Goal: Task Accomplishment & Management: Manage account settings

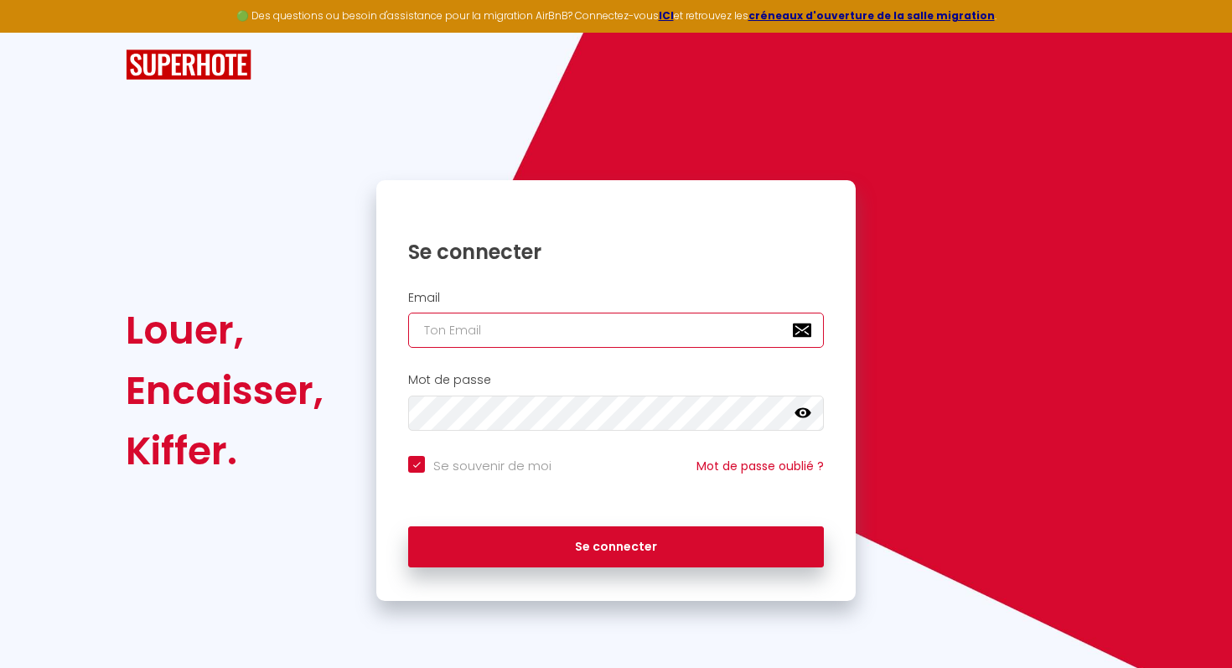
click at [727, 330] on input "email" at bounding box center [616, 330] width 416 height 35
type input "[EMAIL_ADDRESS][DOMAIN_NAME]"
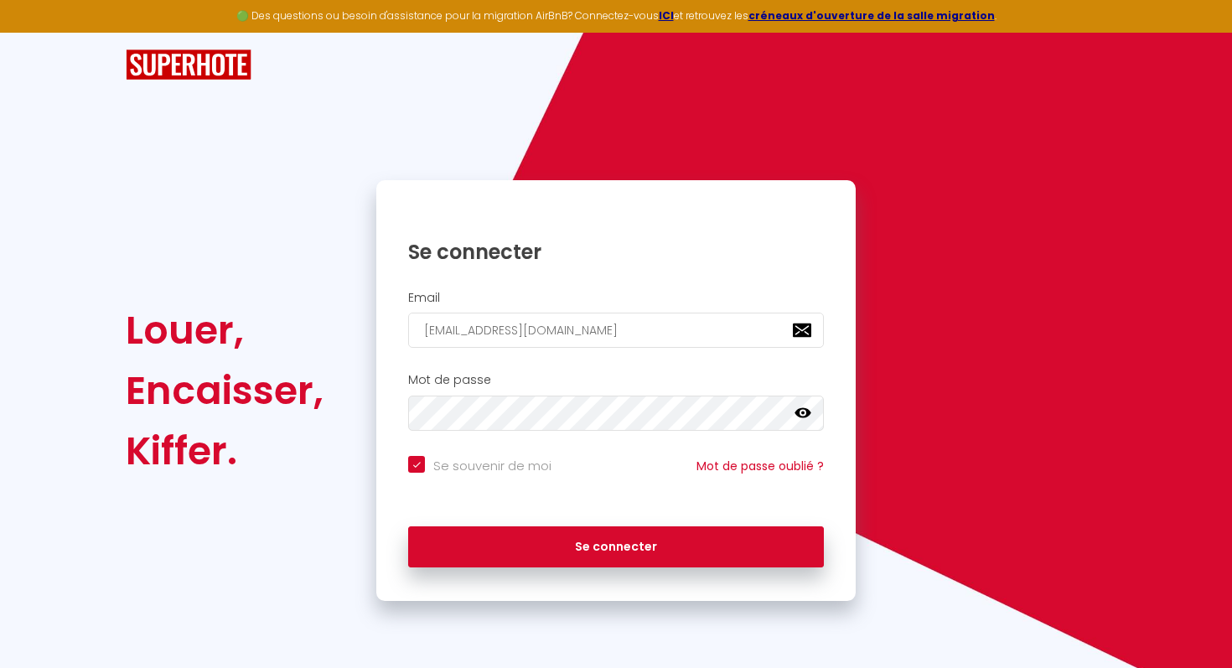
click at [562, 433] on div "Mot de passe false" at bounding box center [615, 406] width 479 height 83
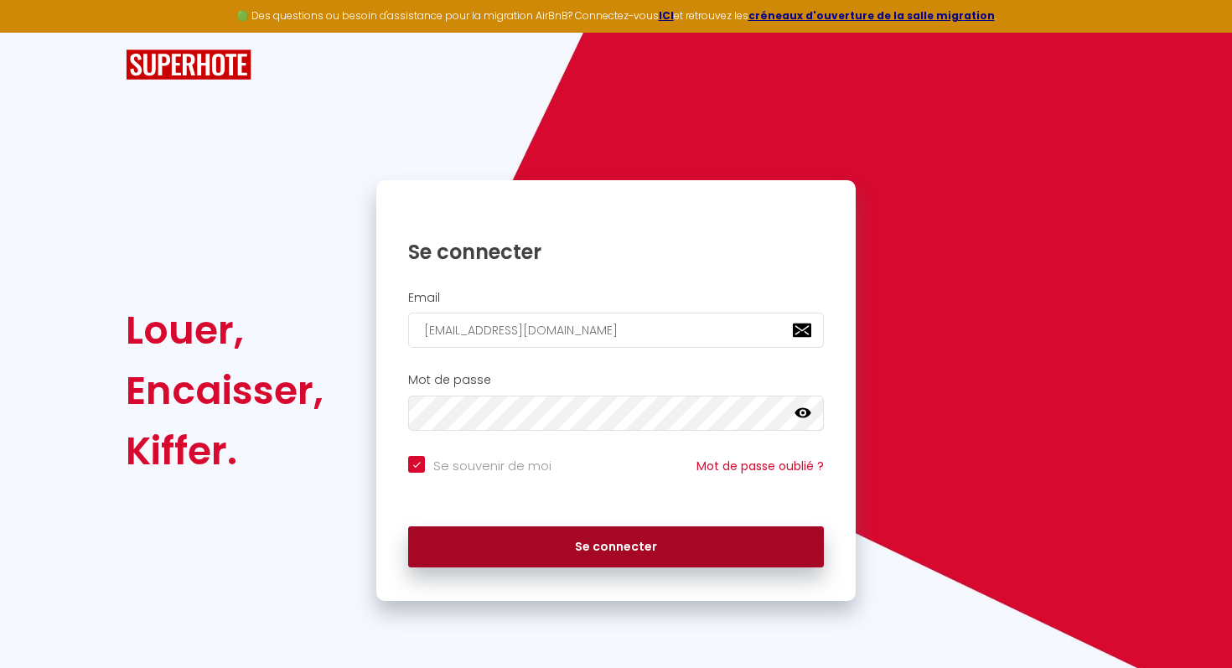
click at [662, 557] on button "Se connecter" at bounding box center [616, 547] width 416 height 42
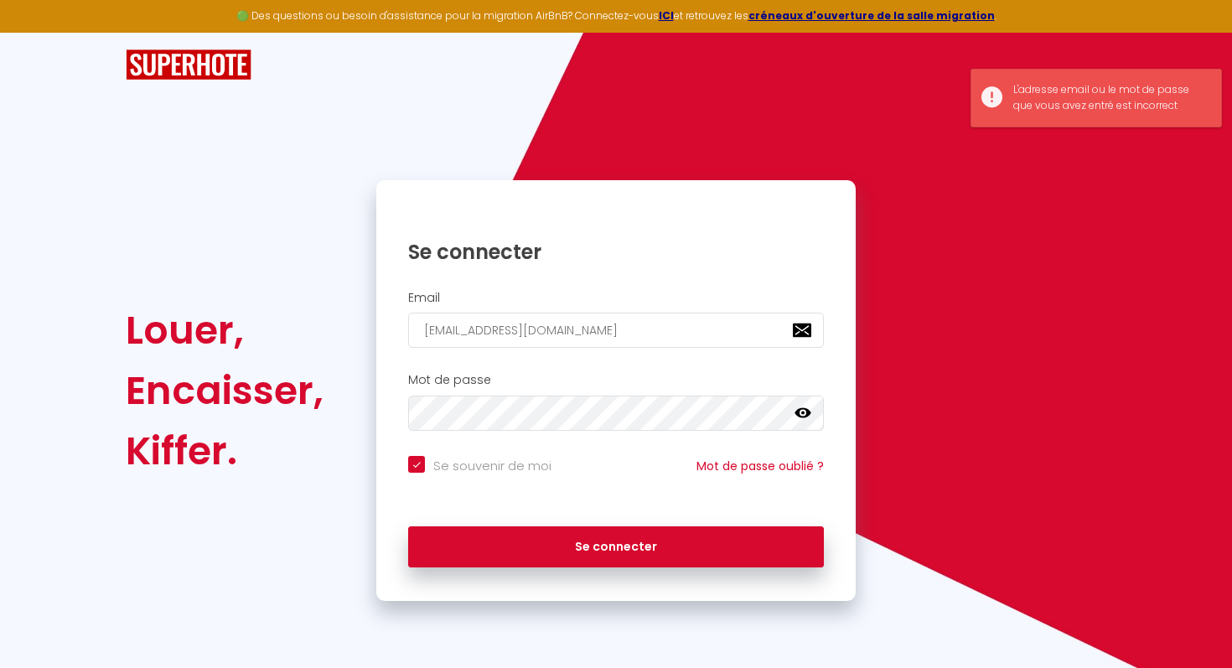
click at [805, 412] on icon at bounding box center [803, 413] width 17 height 17
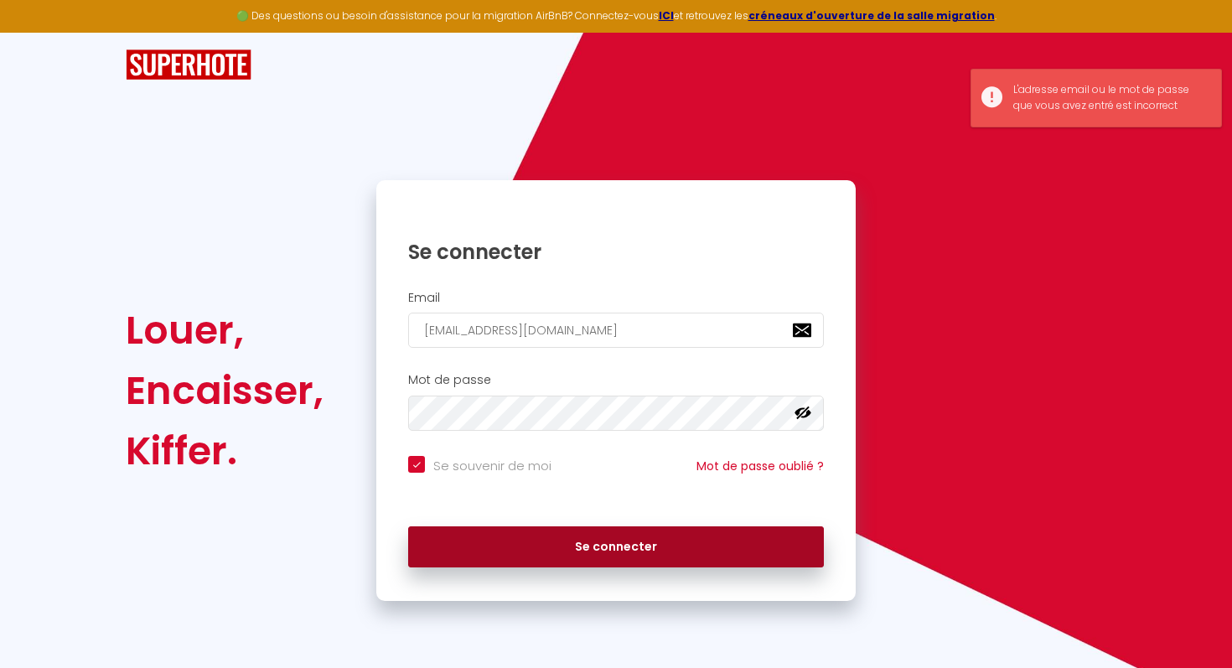
click at [681, 554] on button "Se connecter" at bounding box center [616, 547] width 416 height 42
checkbox input "true"
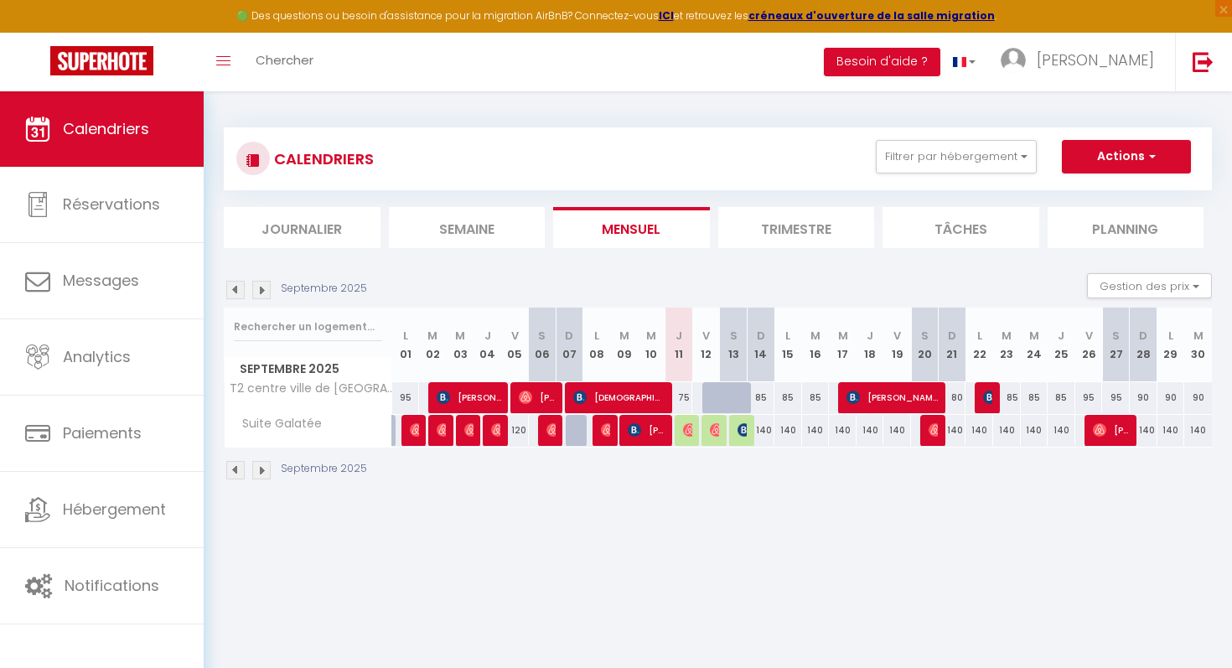
click at [769, 432] on div "140" at bounding box center [761, 430] width 28 height 31
type input "140"
type input "Dim 14 Septembre 2025"
type input "Lun 15 Septembre 2025"
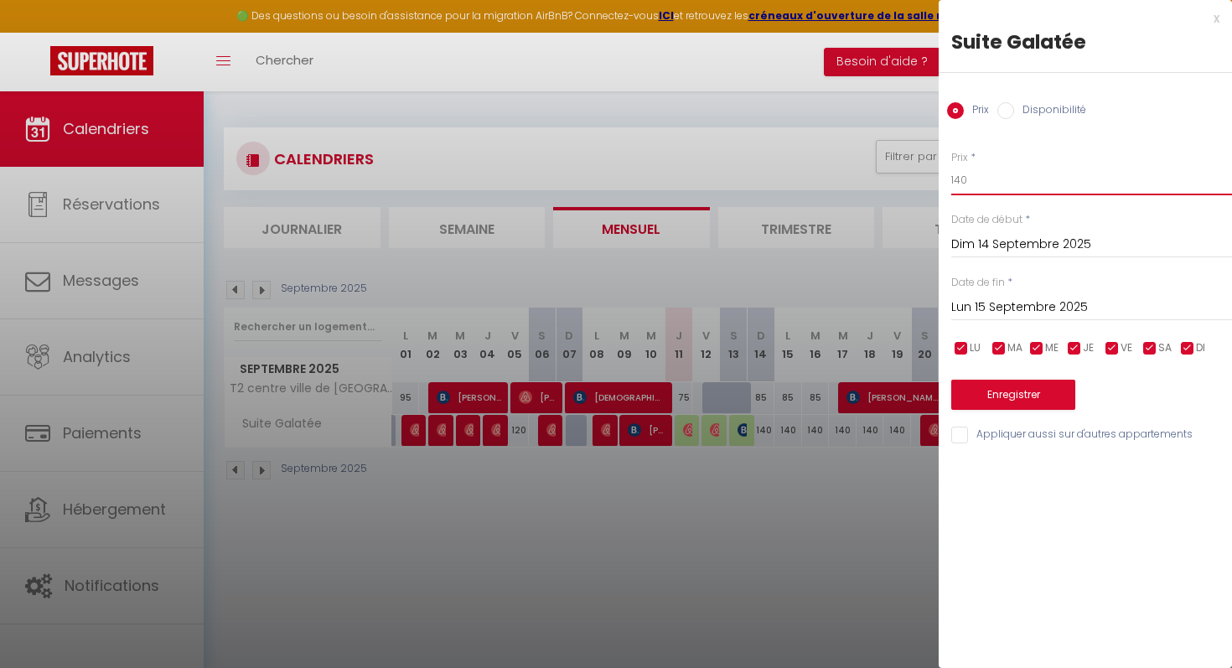
click at [984, 188] on input "140" at bounding box center [1091, 180] width 281 height 30
type input "130"
click at [1072, 308] on input "Lun 15 Septembre 2025" at bounding box center [1091, 308] width 281 height 22
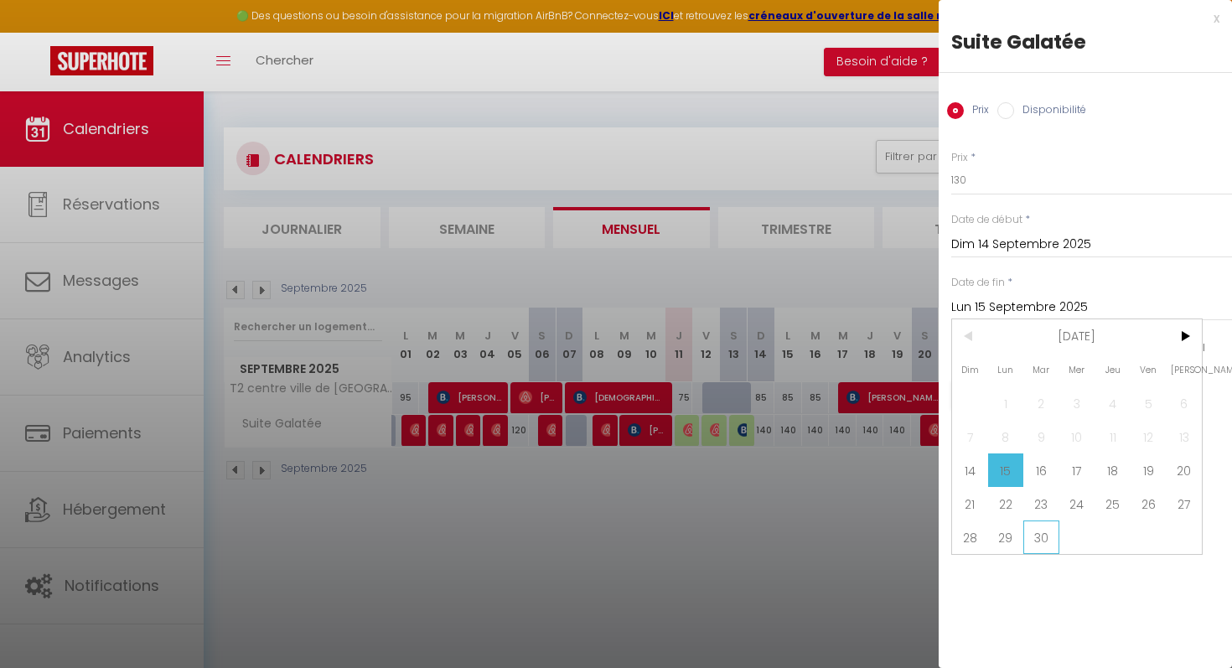
click at [1040, 540] on span "30" at bounding box center [1041, 537] width 36 height 34
type input "[DATE] Septembre 2025"
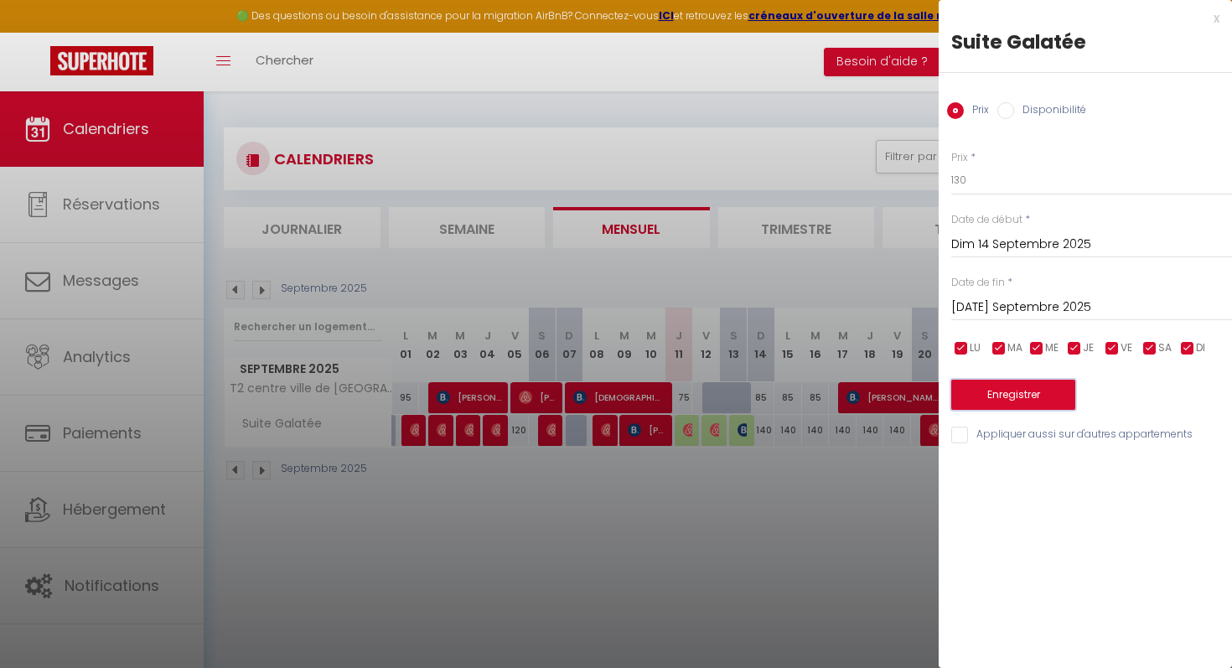
click at [1064, 395] on button "Enregistrer" at bounding box center [1013, 395] width 124 height 30
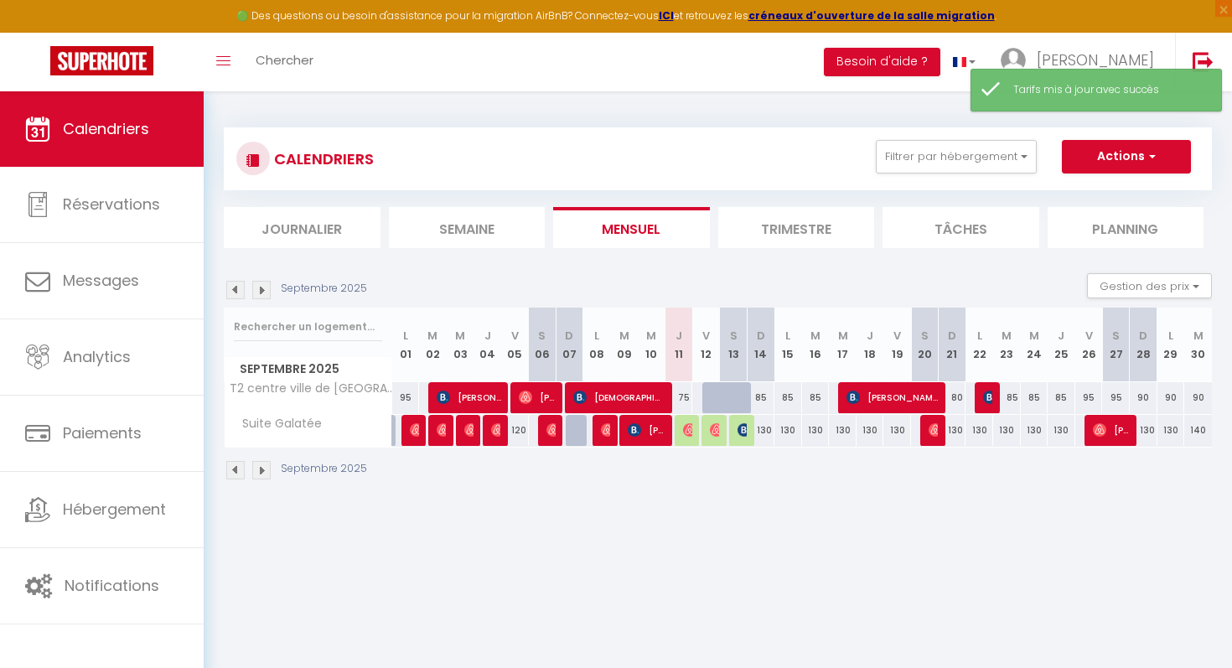
click at [898, 431] on div "130" at bounding box center [897, 430] width 28 height 31
type input "130"
type input "Ven 19 Septembre 2025"
type input "Sam 20 Septembre 2025"
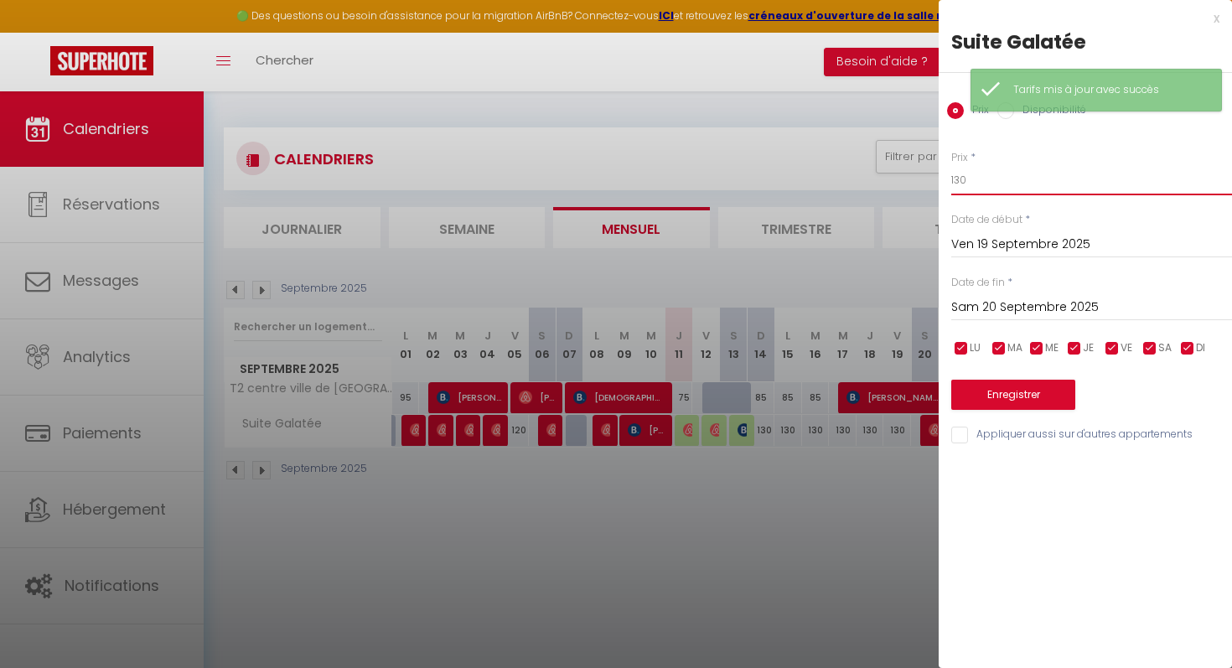
click at [1054, 188] on input "130" at bounding box center [1091, 180] width 281 height 30
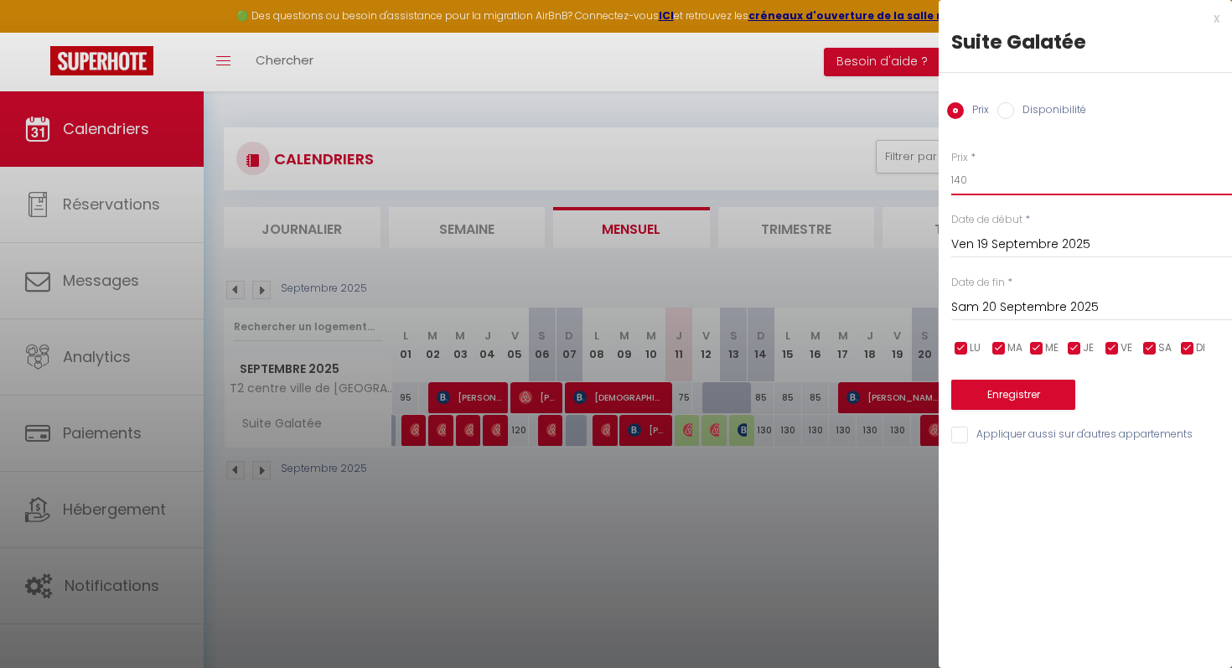
type input "140"
click at [1053, 392] on button "Enregistrer" at bounding box center [1013, 395] width 124 height 30
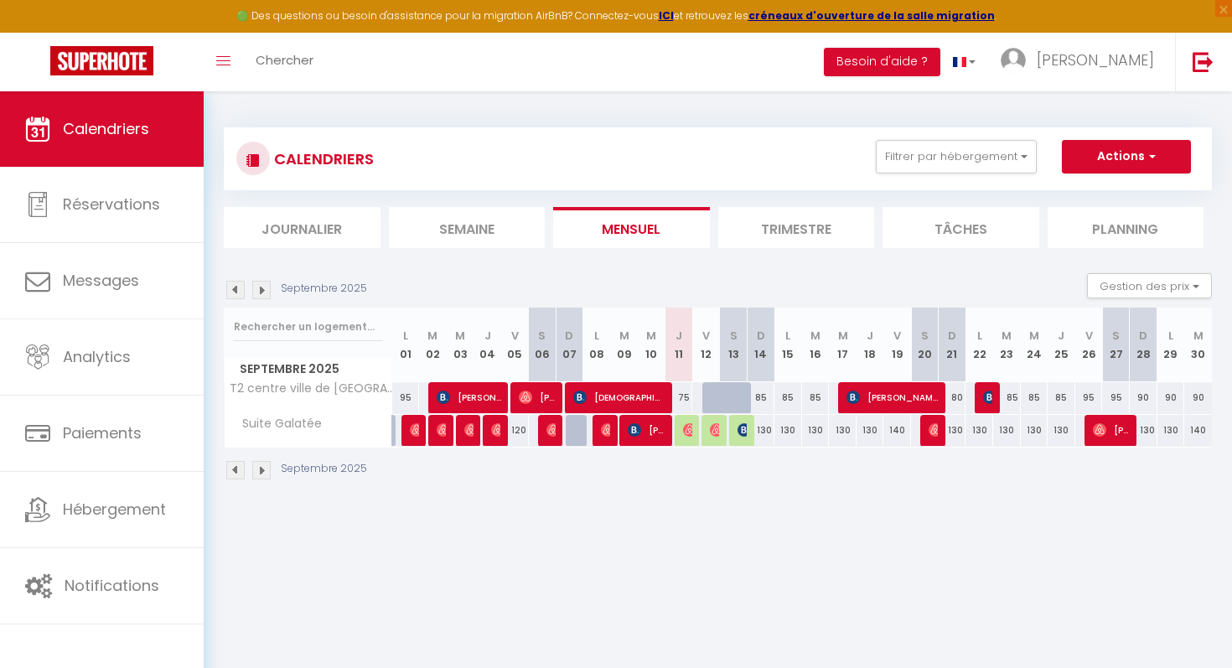
click at [579, 437] on div at bounding box center [580, 431] width 28 height 32
type input "120"
type input "Dim 07 Septembre 2025"
type input "Lun 08 Septembre 2025"
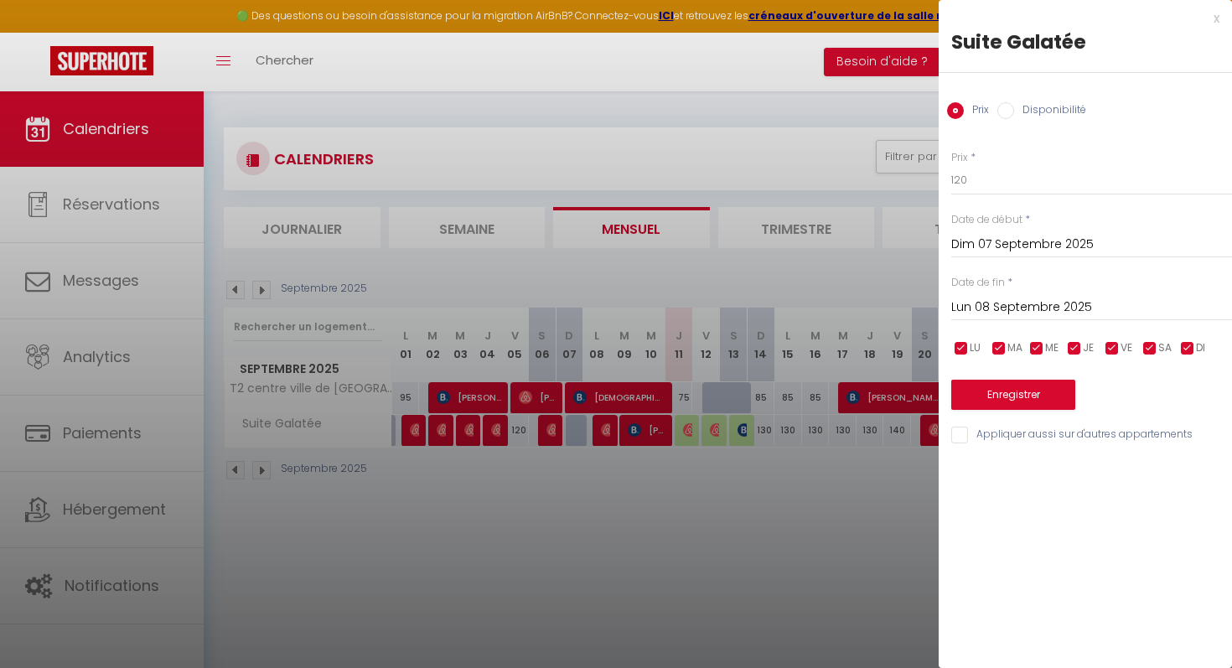
click at [563, 551] on div at bounding box center [616, 334] width 1232 height 668
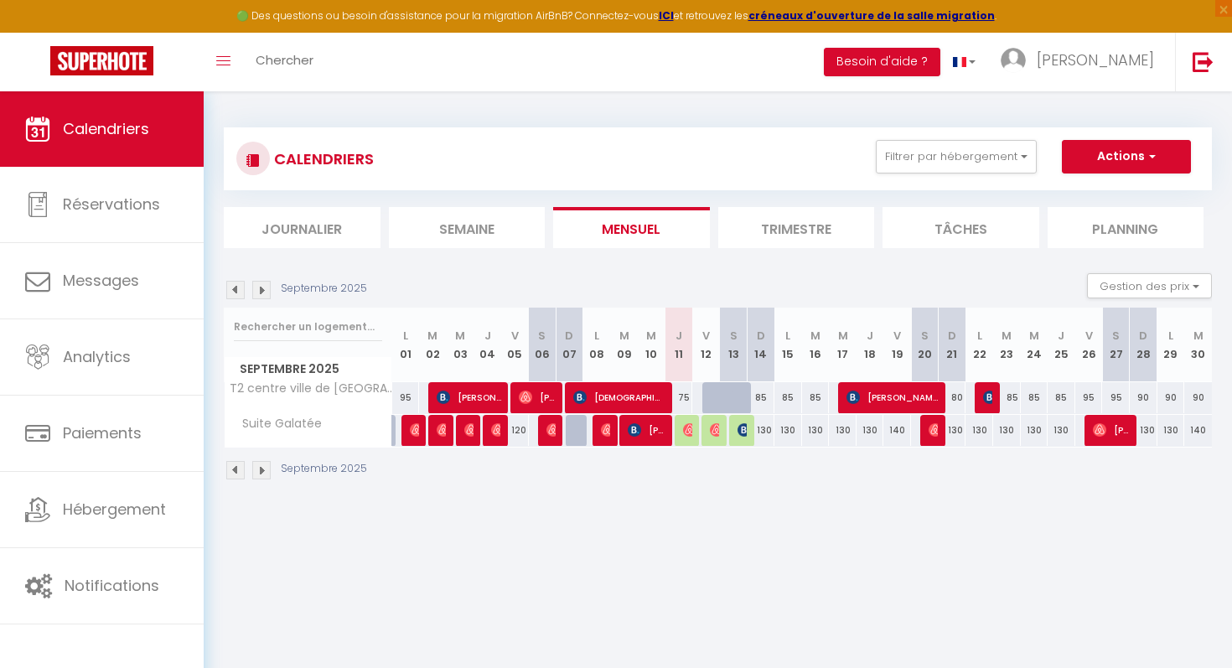
click at [742, 232] on li "Trimestre" at bounding box center [796, 227] width 157 height 41
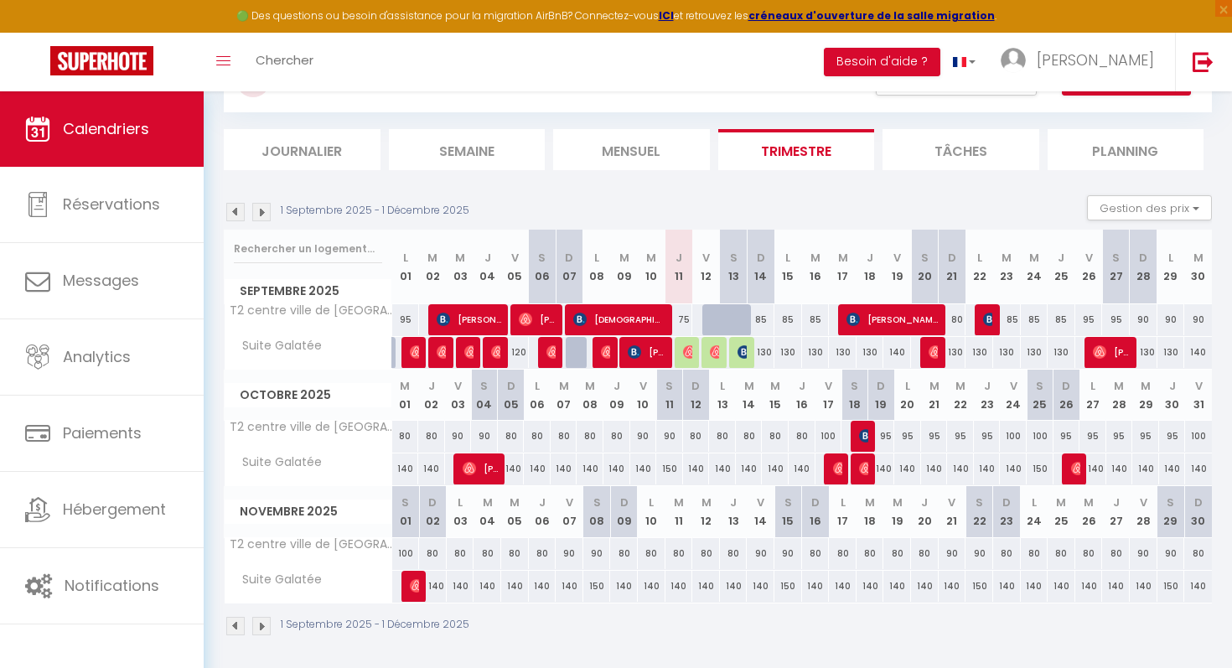
scroll to position [91, 0]
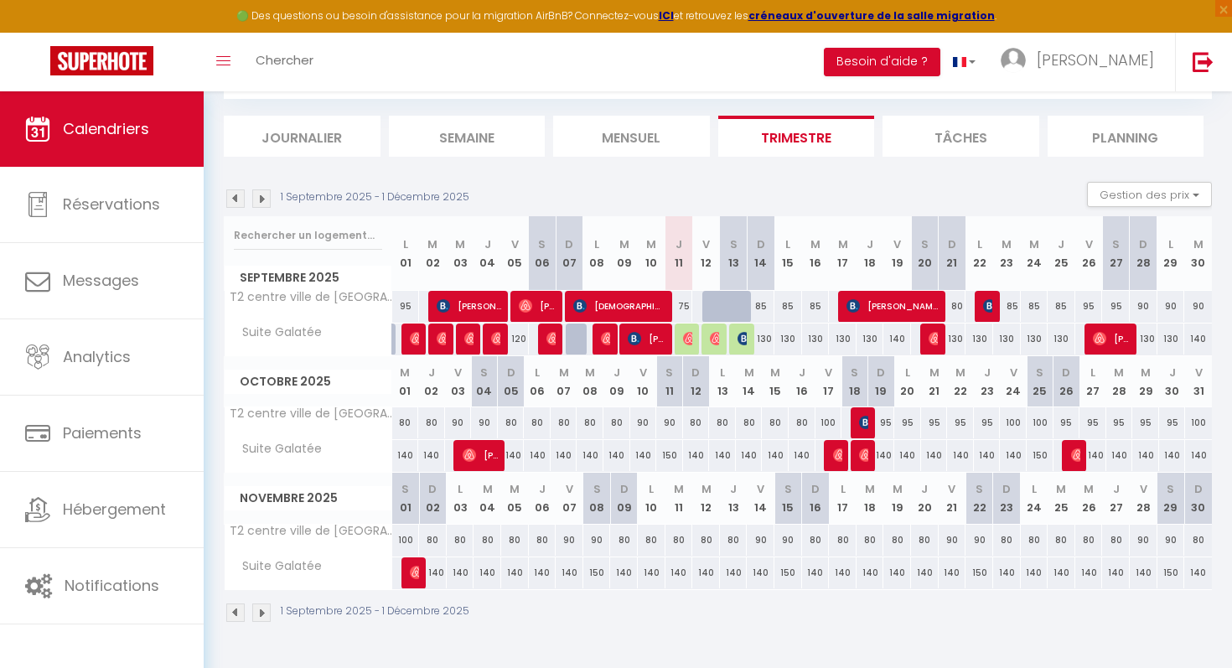
click at [401, 460] on div "140" at bounding box center [405, 455] width 27 height 31
type input "140"
type input "Mer 01 Octobre 2025"
type input "Jeu 02 Octobre 2025"
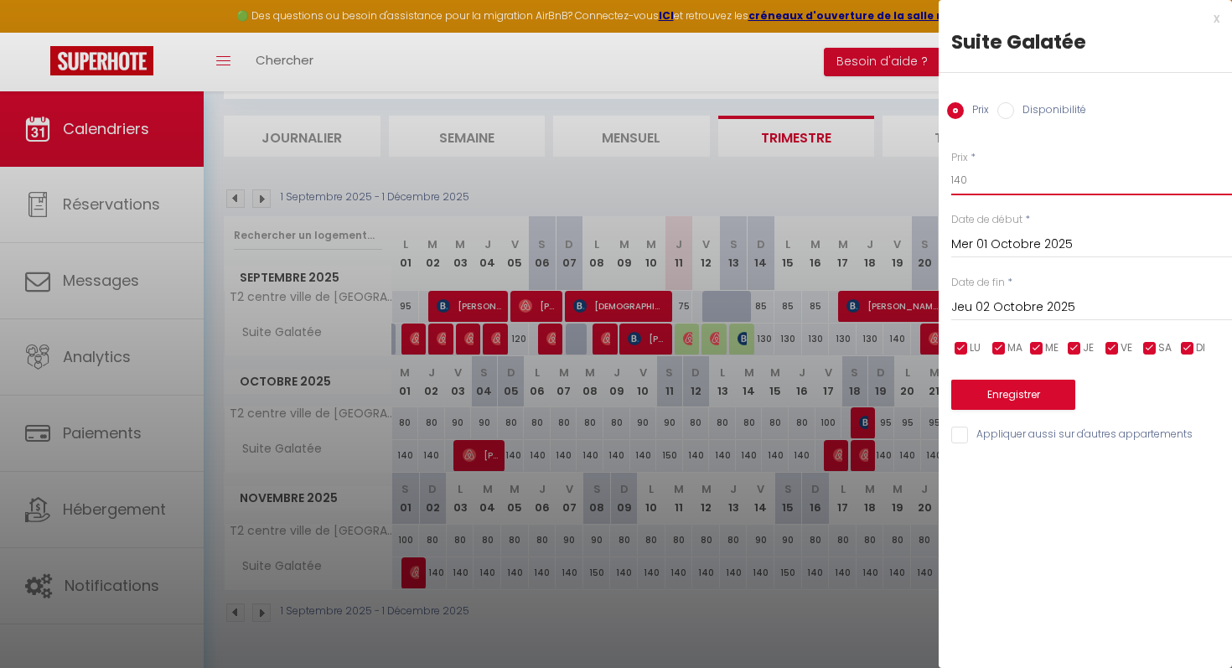
click at [996, 177] on input "140" at bounding box center [1091, 180] width 281 height 30
type input "130"
click at [1032, 305] on input "Jeu 02 Octobre 2025" at bounding box center [1091, 308] width 281 height 22
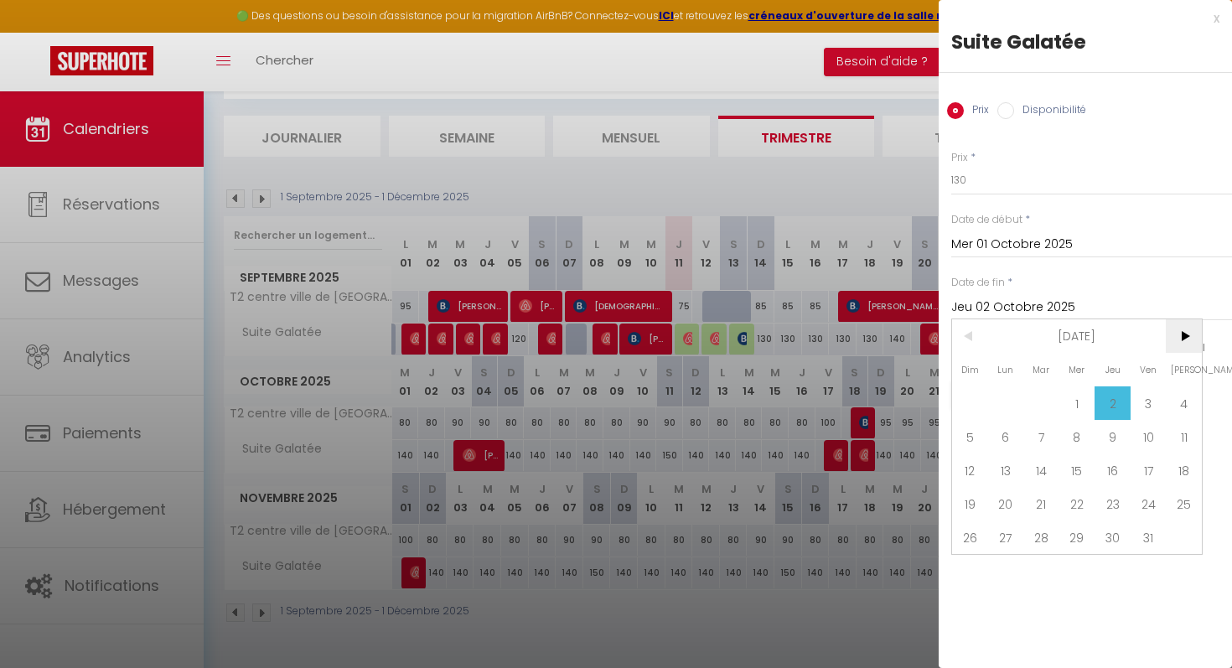
click at [1186, 333] on span ">" at bounding box center [1184, 336] width 36 height 34
click at [1188, 336] on span ">" at bounding box center [1184, 336] width 36 height 34
click at [1118, 472] on span "18" at bounding box center [1113, 470] width 36 height 34
type input "Jeu 18 Décembre 2025"
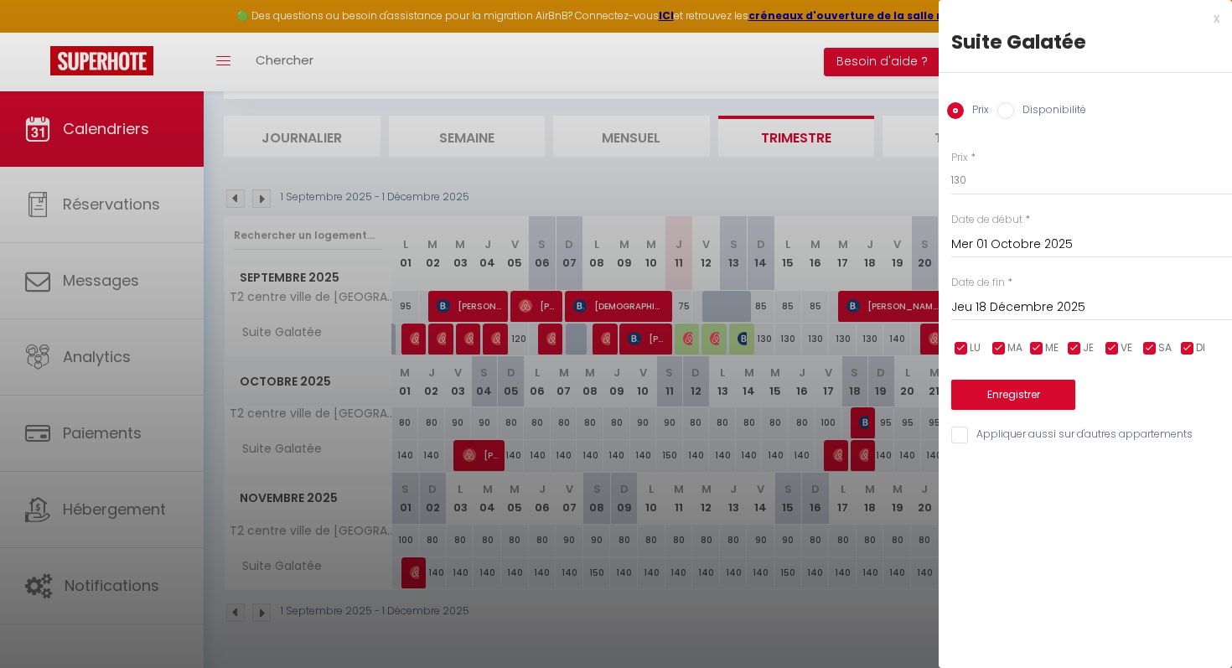
click at [1185, 346] on input "checkbox" at bounding box center [1187, 348] width 17 height 17
checkbox input "true"
click at [1152, 351] on input "checkbox" at bounding box center [1149, 348] width 17 height 17
checkbox input "false"
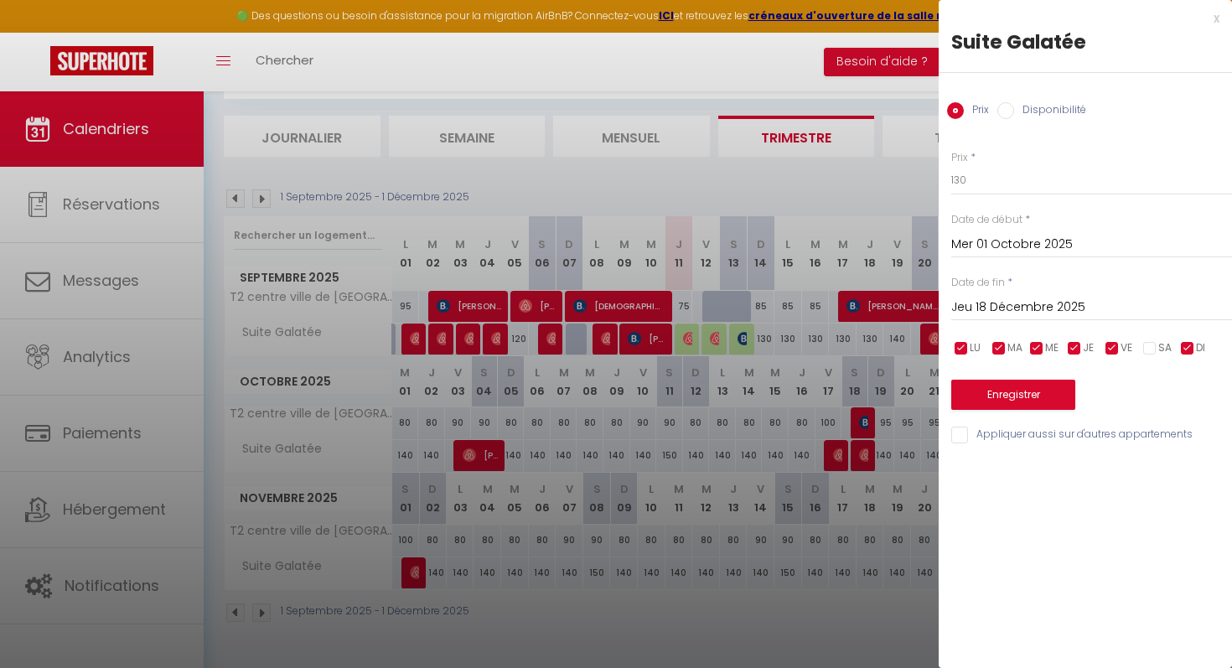
click at [1111, 344] on input "checkbox" at bounding box center [1112, 348] width 17 height 17
checkbox input "false"
click at [1033, 389] on button "Enregistrer" at bounding box center [1013, 395] width 124 height 30
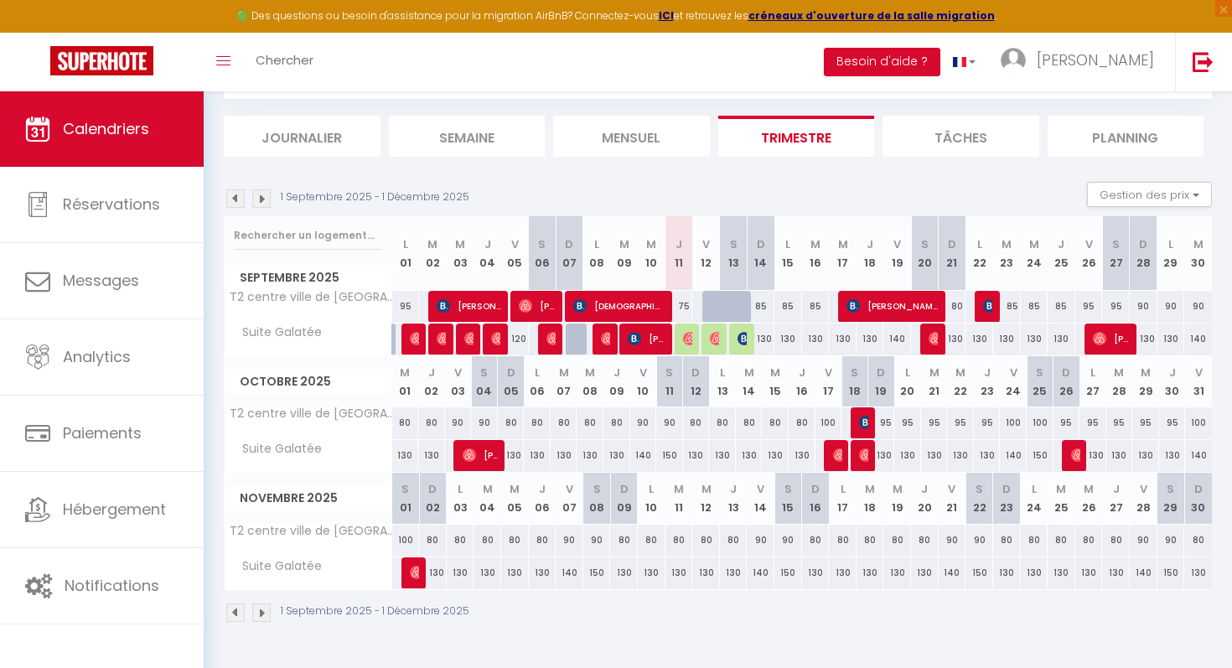
click at [1195, 455] on div "140" at bounding box center [1198, 455] width 27 height 31
type input "140"
type input "Ven 31 Octobre 2025"
type input "[PERSON_NAME] 01 Novembre 2025"
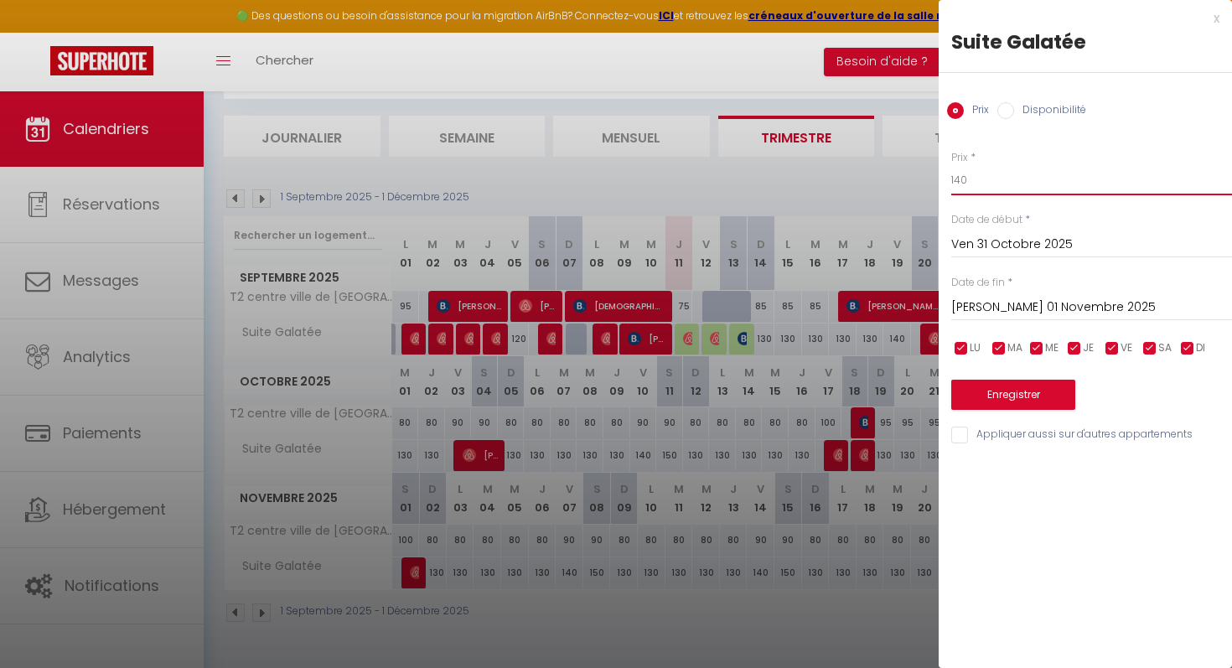
click at [1001, 182] on input "140" at bounding box center [1091, 180] width 281 height 30
type input "1"
type input "5"
type input "150"
click at [1054, 386] on button "Enregistrer" at bounding box center [1013, 395] width 124 height 30
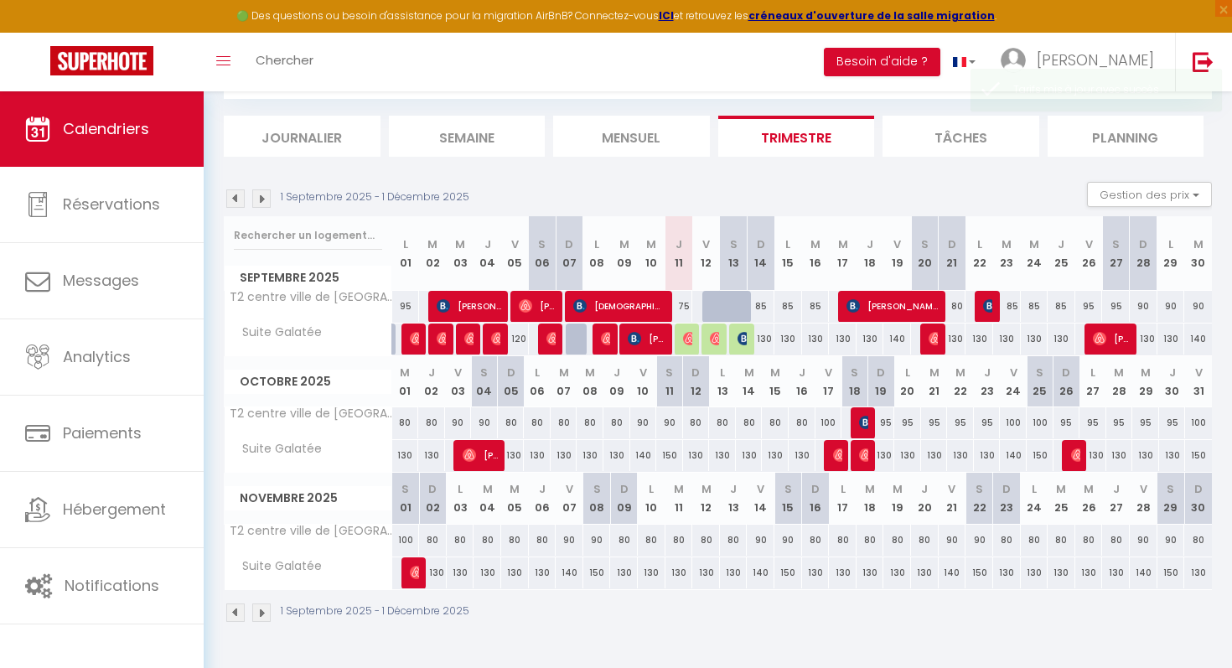
click at [1195, 340] on div "140" at bounding box center [1198, 339] width 28 height 31
type input "140"
type input "[DATE] Septembre 2025"
type input "Mer 01 Octobre 2025"
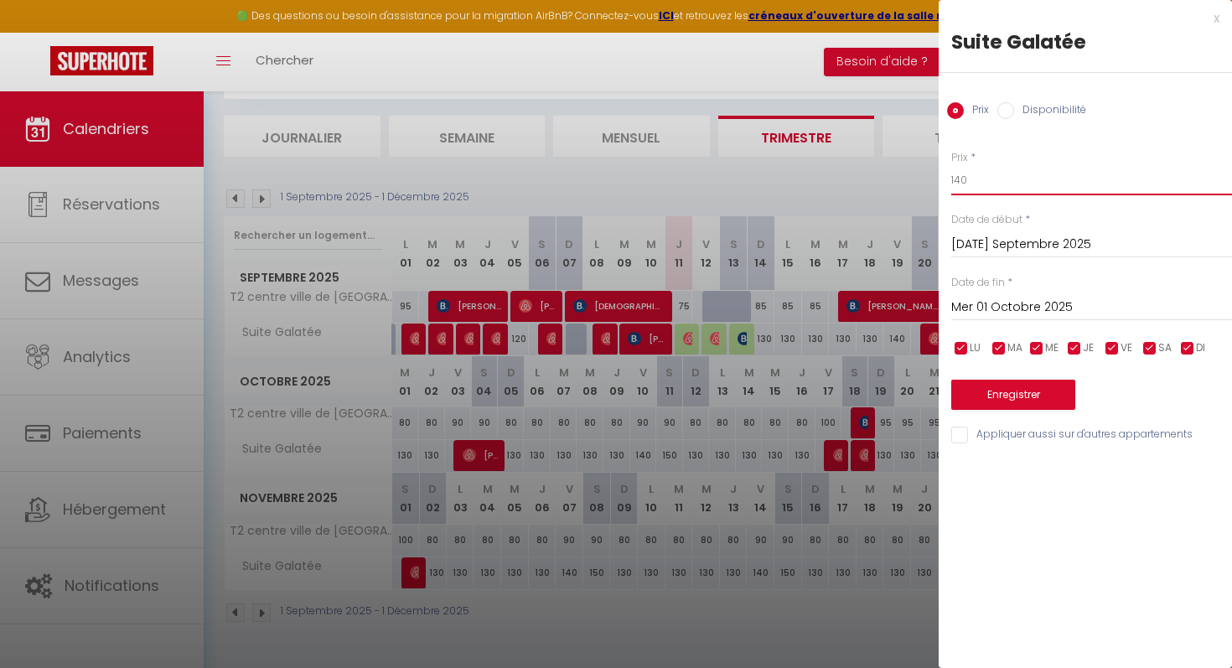
click at [1073, 181] on input "140" at bounding box center [1091, 180] width 281 height 30
type input "1"
type input "3"
type input "130"
click at [1034, 407] on button "Enregistrer" at bounding box center [1013, 395] width 124 height 30
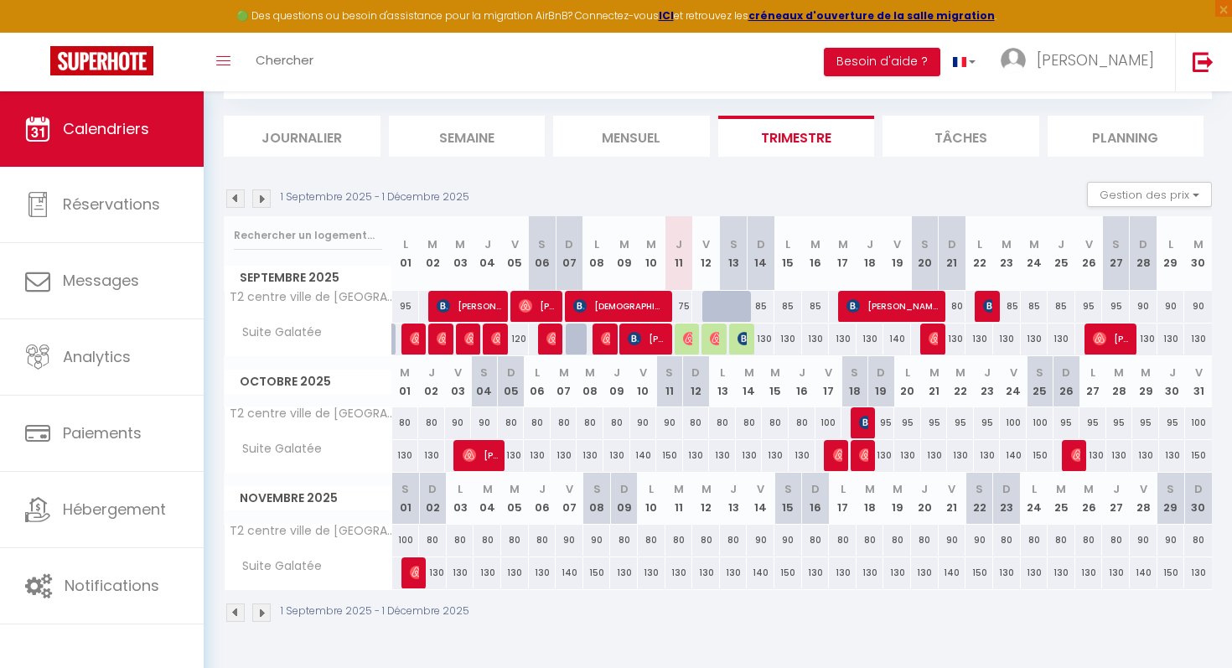
click at [651, 570] on div "130" at bounding box center [652, 572] width 28 height 31
type input "130"
type input "Lun 10 Novembre 2025"
type input "[DATE] Novembre 2025"
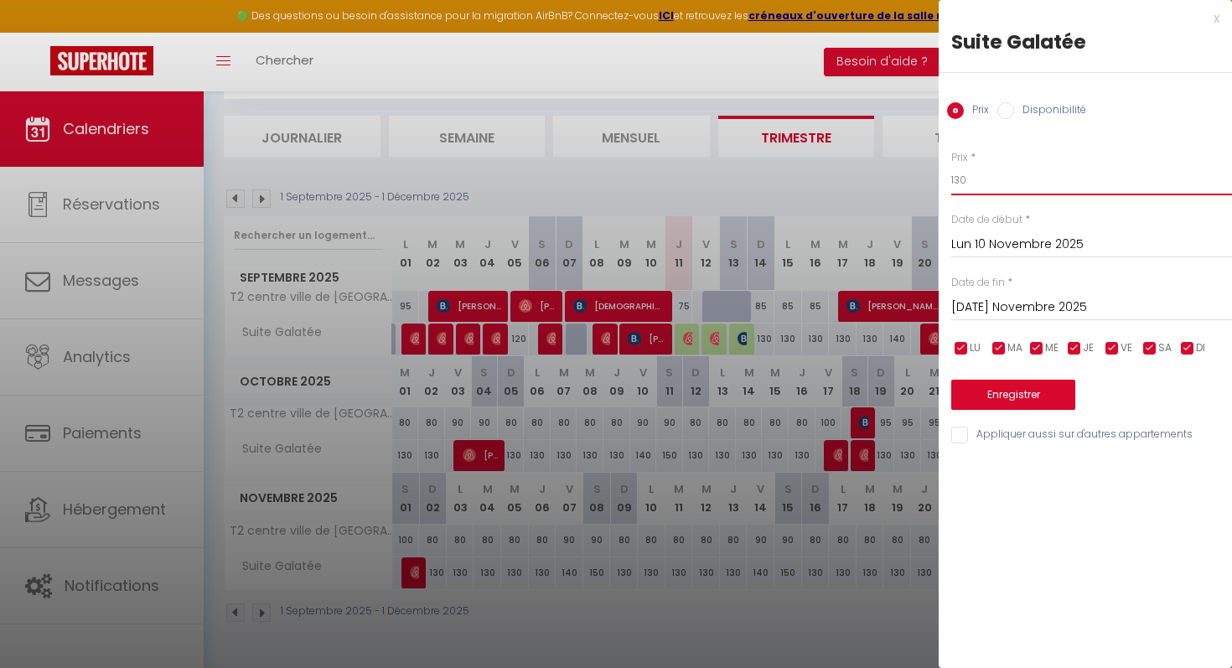
click at [981, 184] on input "130" at bounding box center [1091, 180] width 281 height 30
type input "140"
click at [1035, 402] on button "Enregistrer" at bounding box center [1013, 395] width 124 height 30
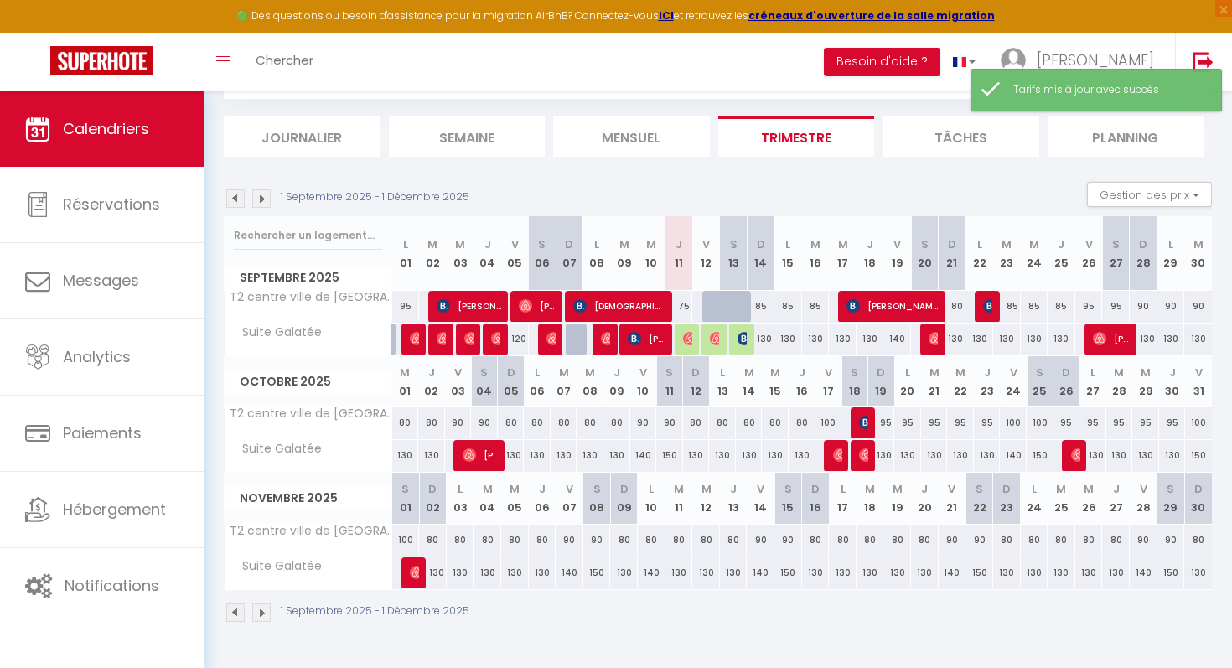
click at [256, 612] on img at bounding box center [261, 612] width 18 height 18
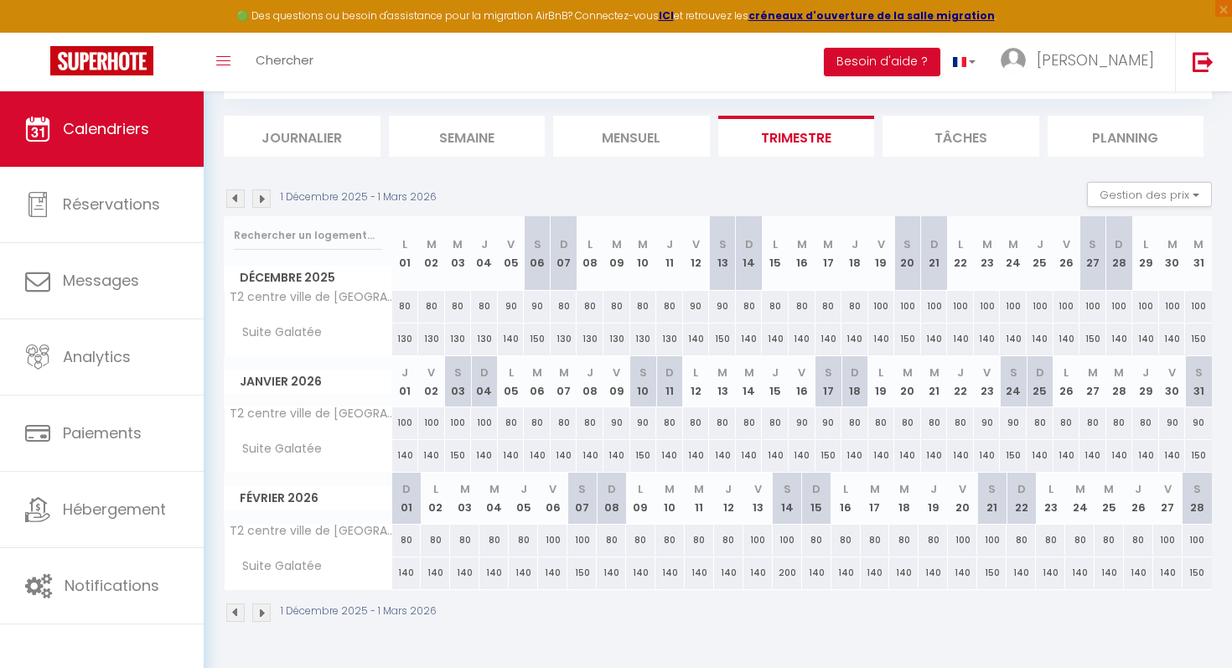
click at [1198, 342] on div "150" at bounding box center [1198, 339] width 27 height 31
type input "150"
type input "Mer 31 Décembre 2025"
type input "Jeu 01 Janvier 2026"
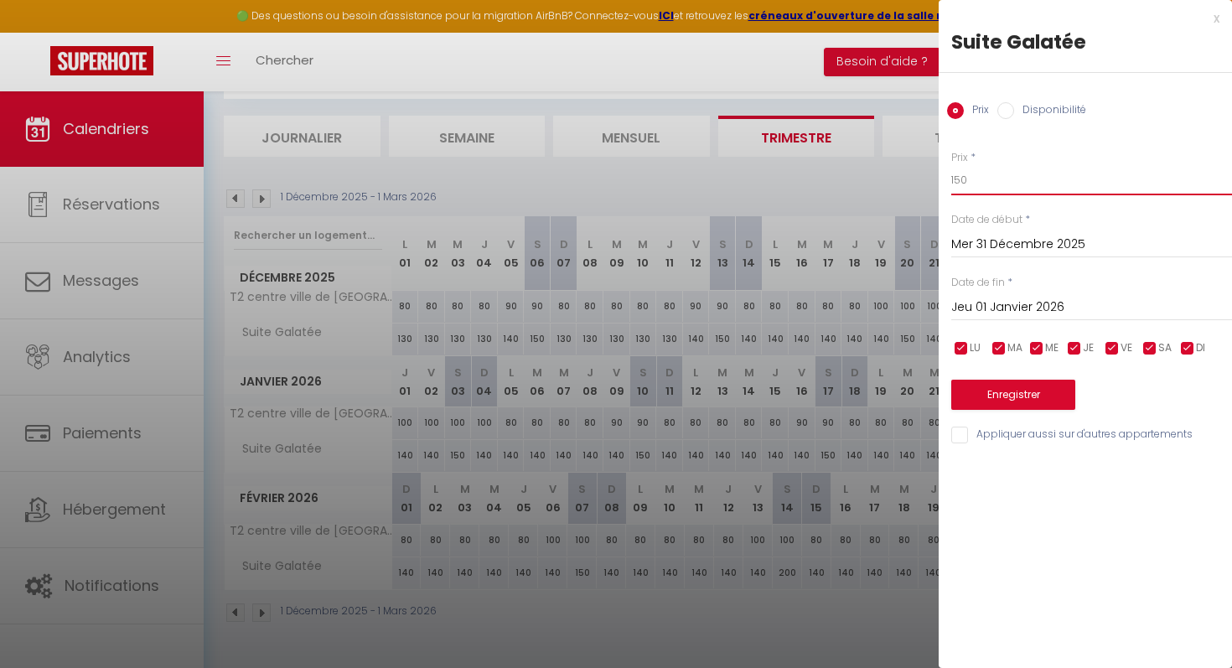
click at [1152, 179] on input "150" at bounding box center [1091, 180] width 281 height 30
type input "160"
click at [1053, 394] on button "Enregistrer" at bounding box center [1013, 395] width 124 height 30
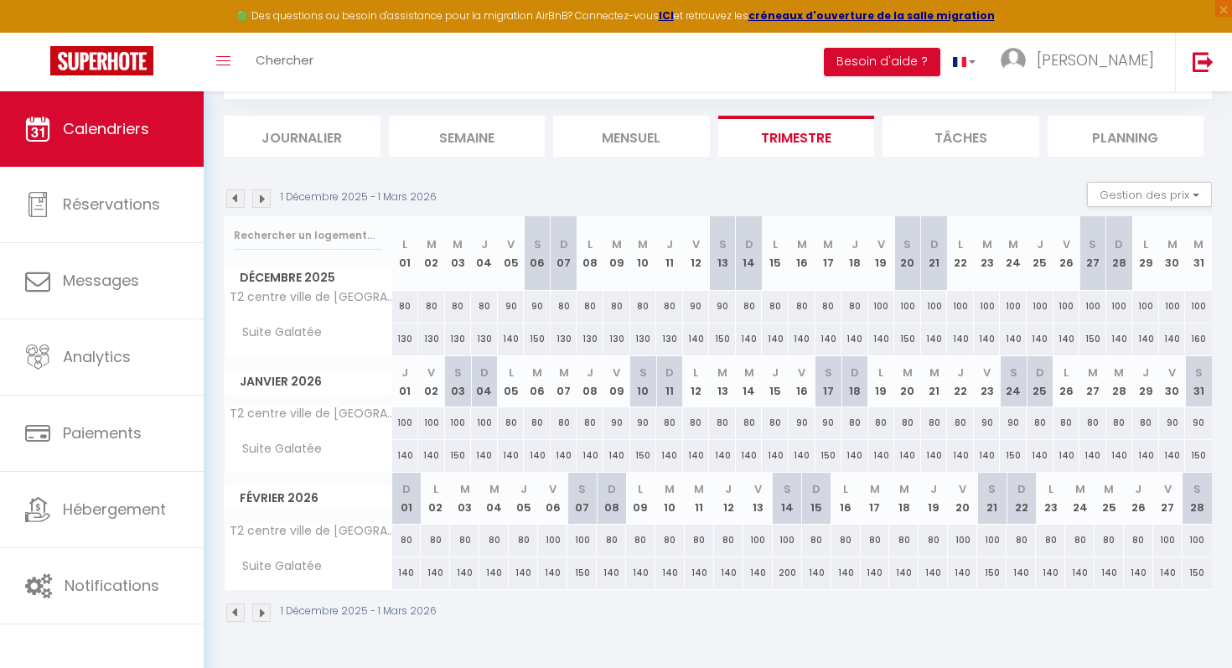
click at [235, 201] on img at bounding box center [235, 198] width 18 height 18
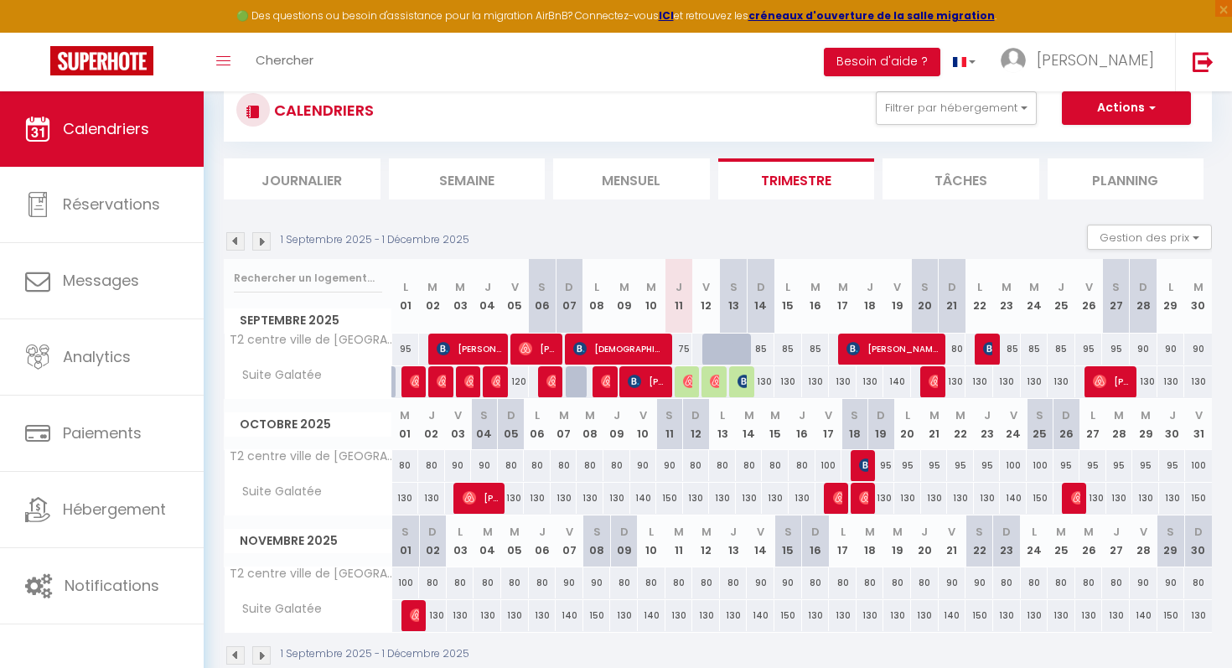
scroll to position [9, 0]
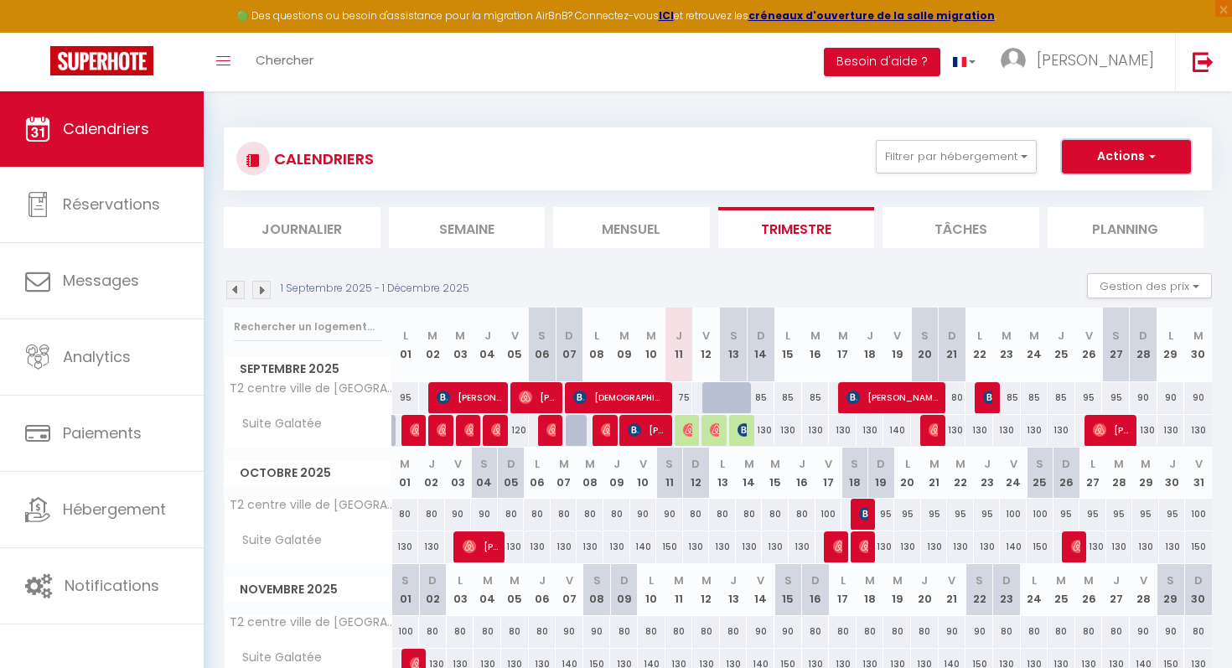
click at [1150, 168] on button "Actions" at bounding box center [1126, 157] width 129 height 34
click at [966, 276] on div "1 Septembre 2025 - 1 Décembre 2025 Gestion des prix Nb Nuits minimum Règles Dis…" at bounding box center [718, 290] width 988 height 34
click at [1185, 291] on button "Gestion des prix" at bounding box center [1149, 285] width 125 height 25
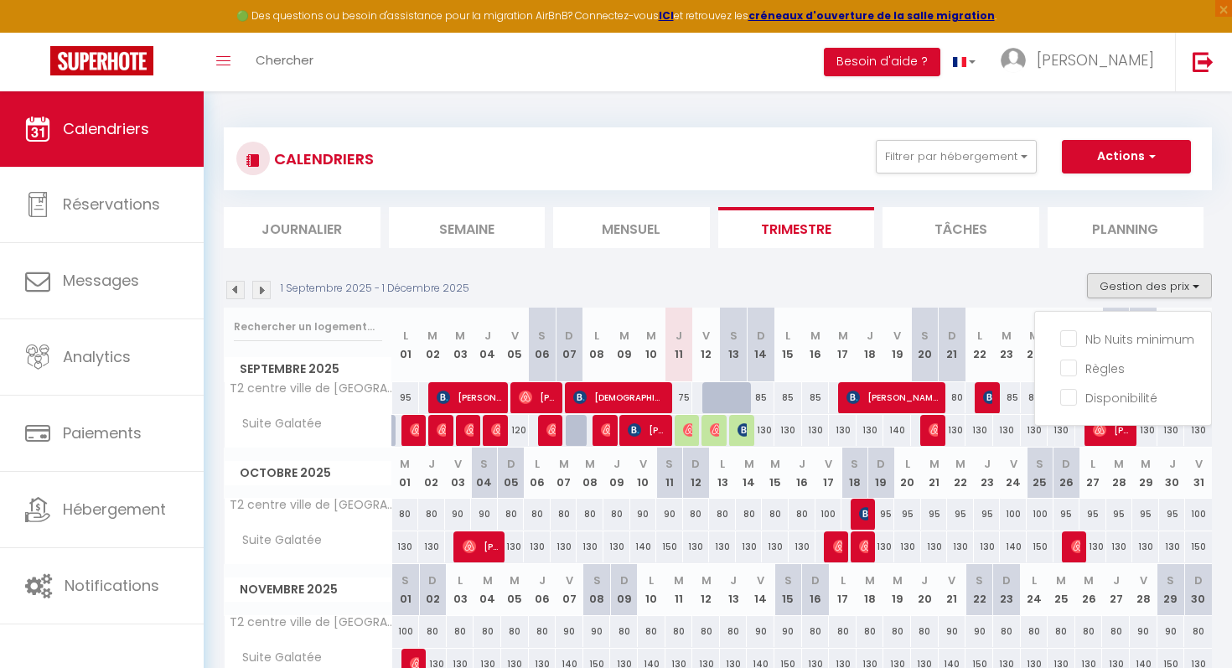
click at [917, 259] on section "1 Septembre 2025 - 1 Décembre 2025 Gestion des prix Nb Nuits minimum Règles Dis…" at bounding box center [718, 493] width 988 height 474
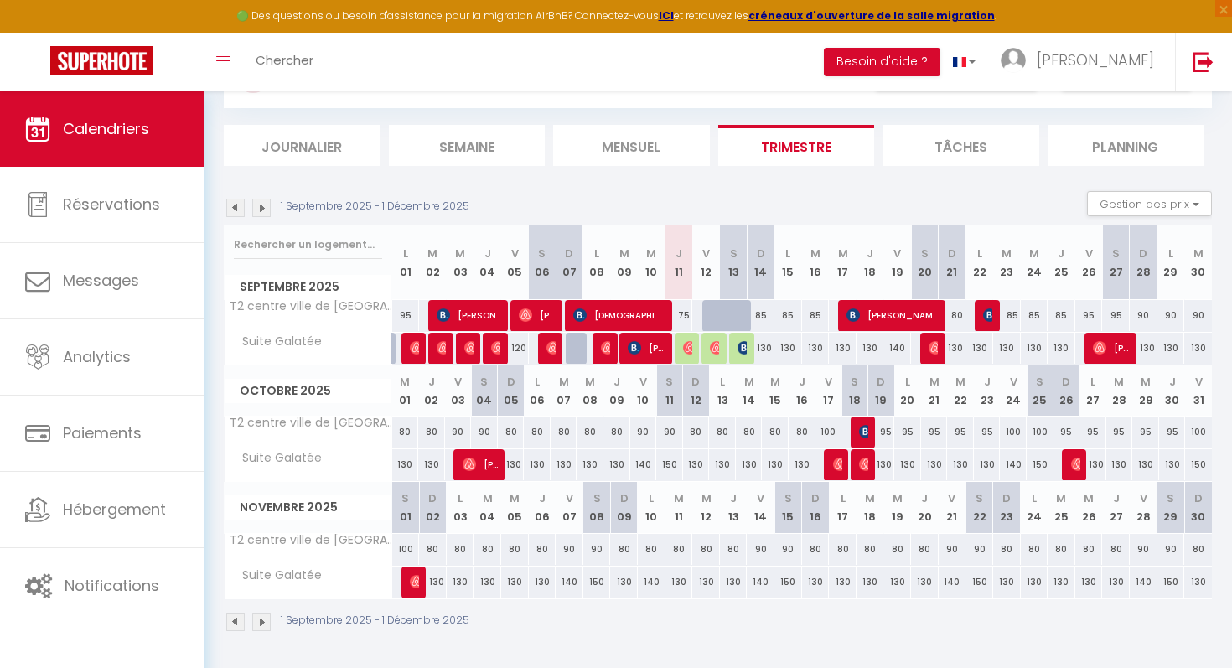
scroll to position [85, 0]
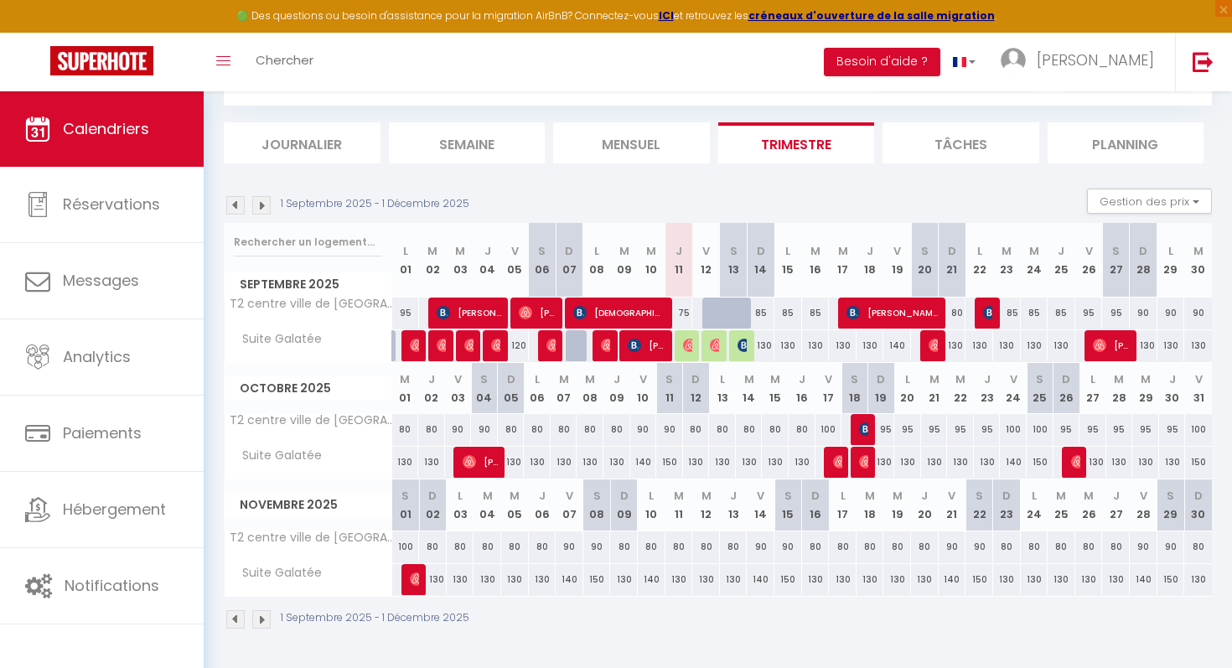
click at [744, 318] on div at bounding box center [744, 323] width 28 height 32
type input "95"
select select "1"
type input "Sam 13 Septembre 2025"
type input "Dim 14 Septembre 2025"
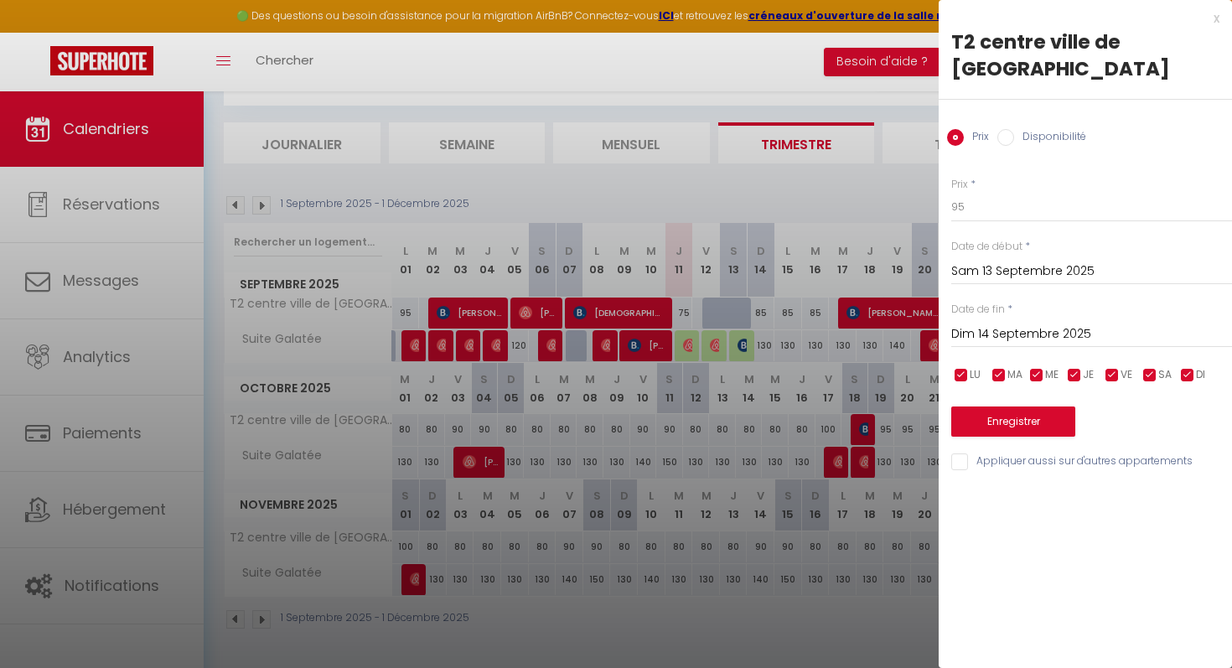
click at [1009, 144] on input "Disponibilité" at bounding box center [1005, 137] width 17 height 17
radio input "true"
radio input "false"
click at [1048, 419] on button "Enregistrer" at bounding box center [1013, 423] width 124 height 30
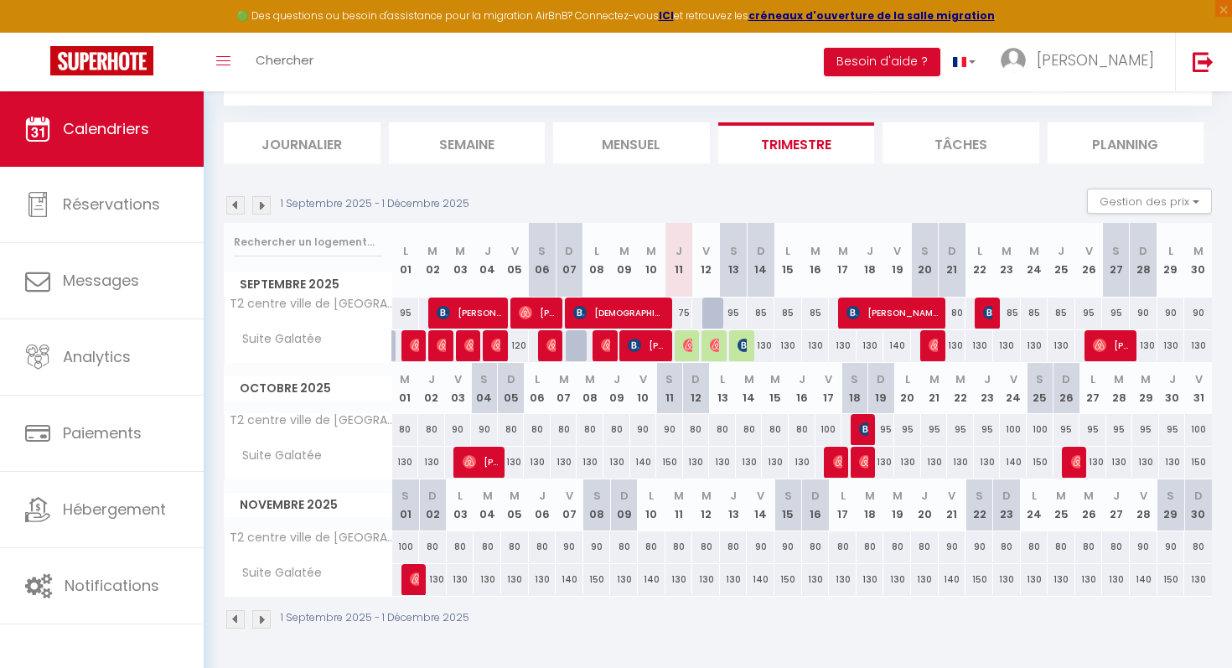
click at [261, 209] on img at bounding box center [261, 205] width 18 height 18
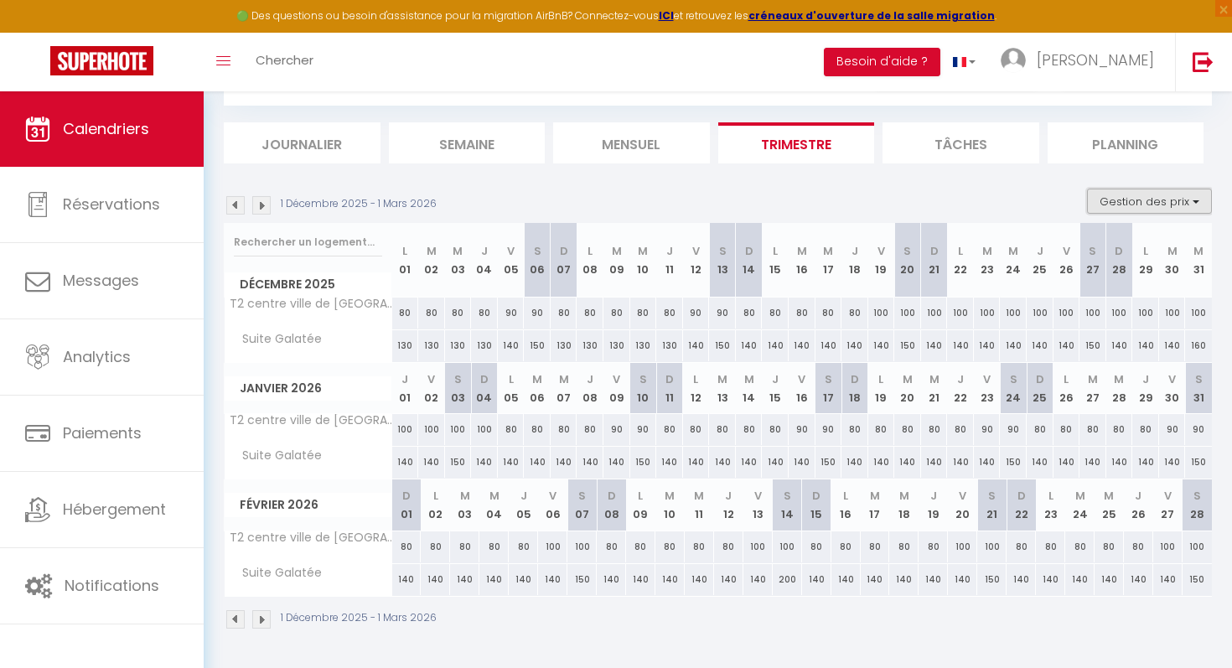
click at [1189, 204] on button "Gestion des prix" at bounding box center [1149, 201] width 125 height 25
click at [1098, 310] on input "Disponibilité" at bounding box center [1135, 311] width 151 height 17
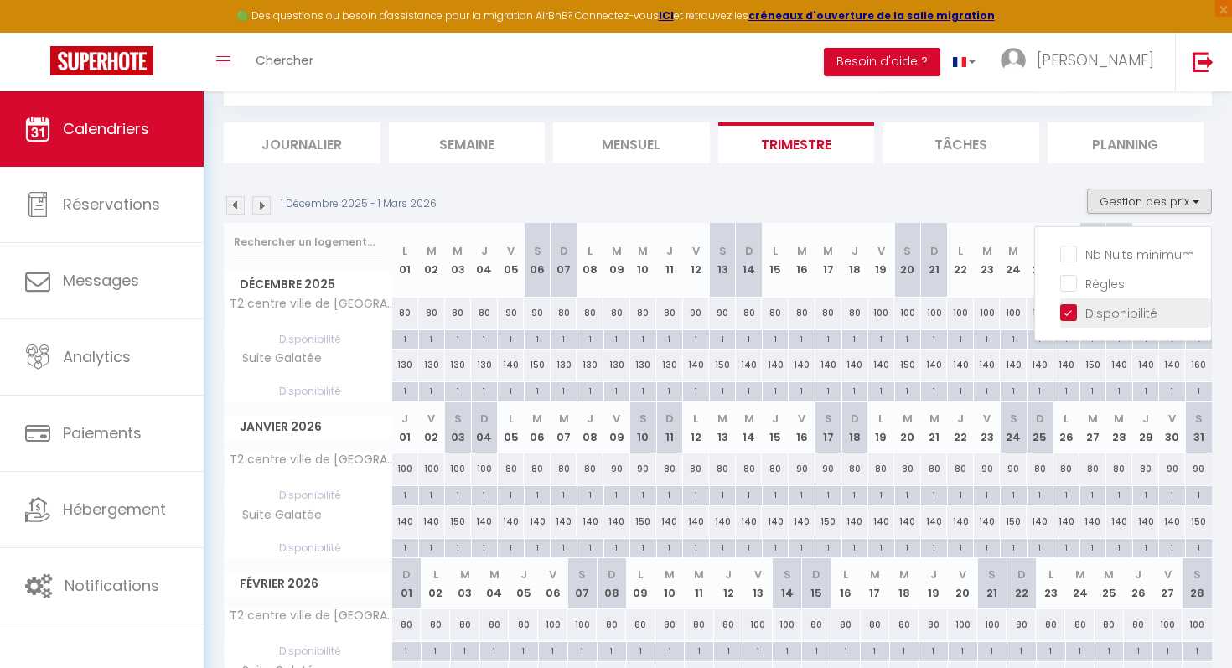
click at [1098, 310] on input "Disponibilité" at bounding box center [1135, 311] width 151 height 17
checkbox input "false"
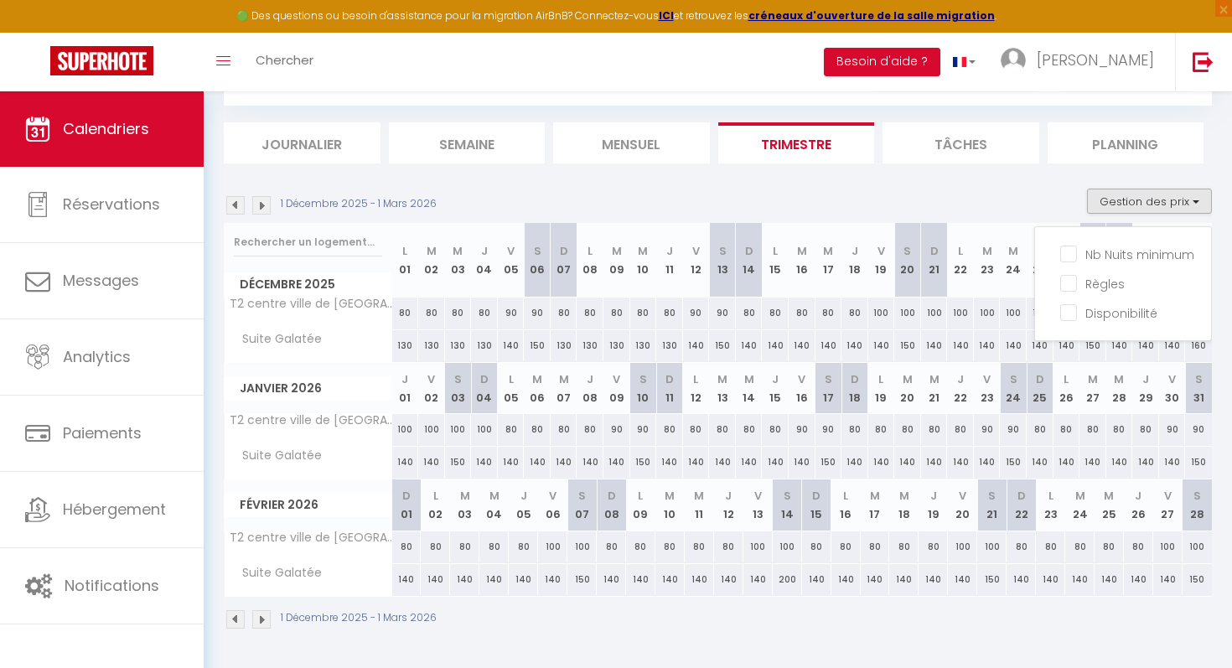
click at [986, 204] on div "1 Décembre 2025 - 1 Mars 2026 Gestion des prix Nb Nuits minimum Règles Disponib…" at bounding box center [718, 206] width 988 height 34
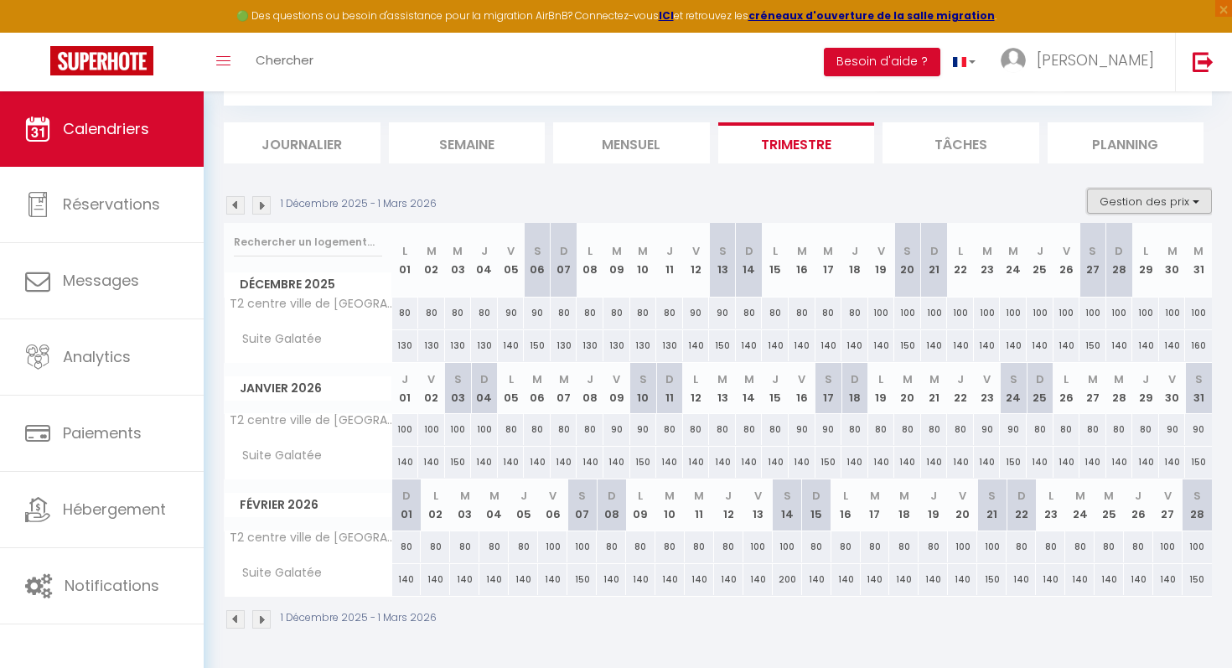
click at [1153, 203] on button "Gestion des prix" at bounding box center [1149, 201] width 125 height 25
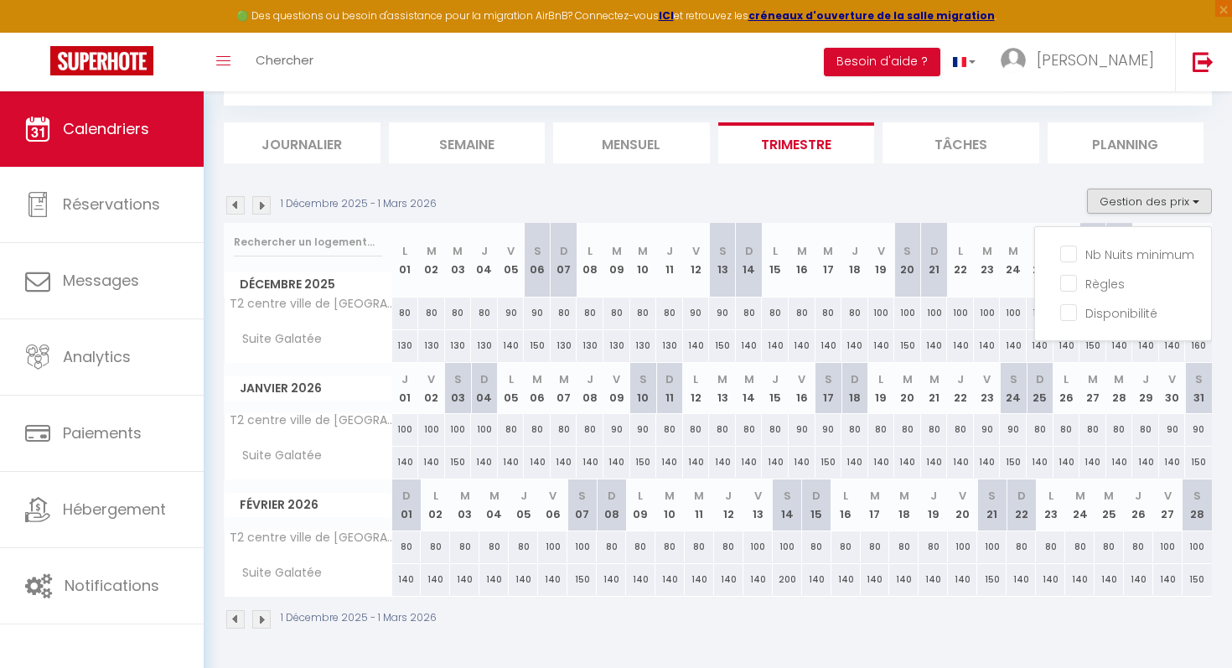
click at [855, 202] on div "1 Décembre 2025 - 1 Mars 2026 Gestion des prix Nb Nuits minimum Règles Disponib…" at bounding box center [718, 206] width 988 height 34
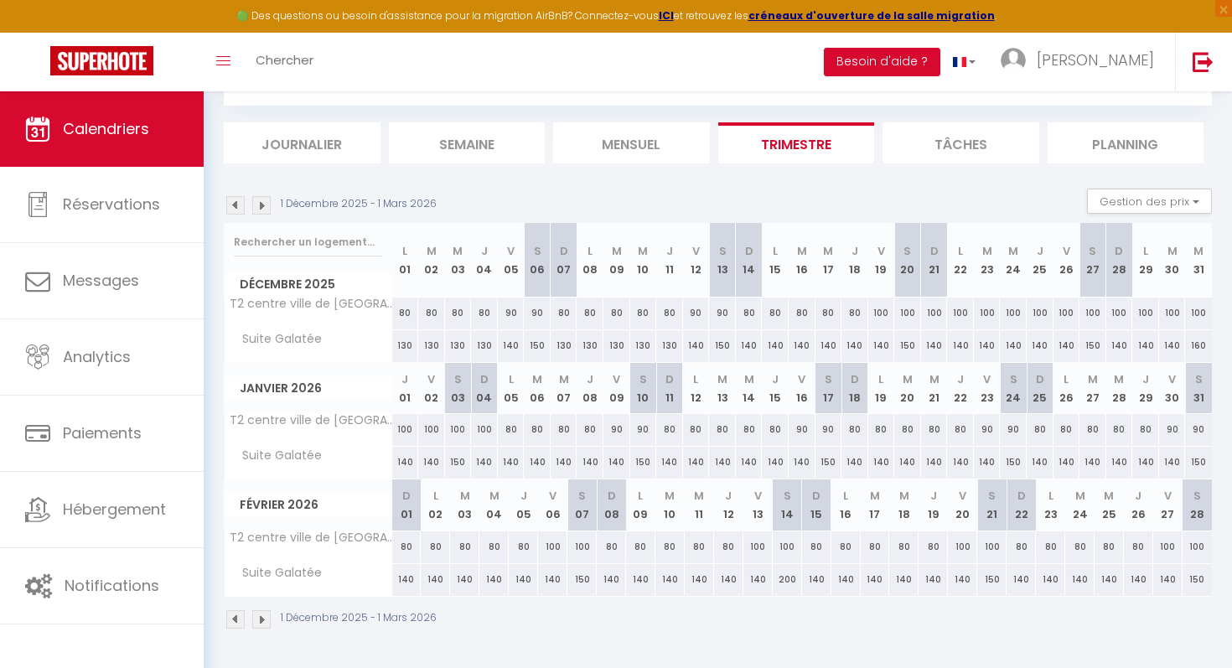
click at [235, 204] on img at bounding box center [235, 205] width 18 height 18
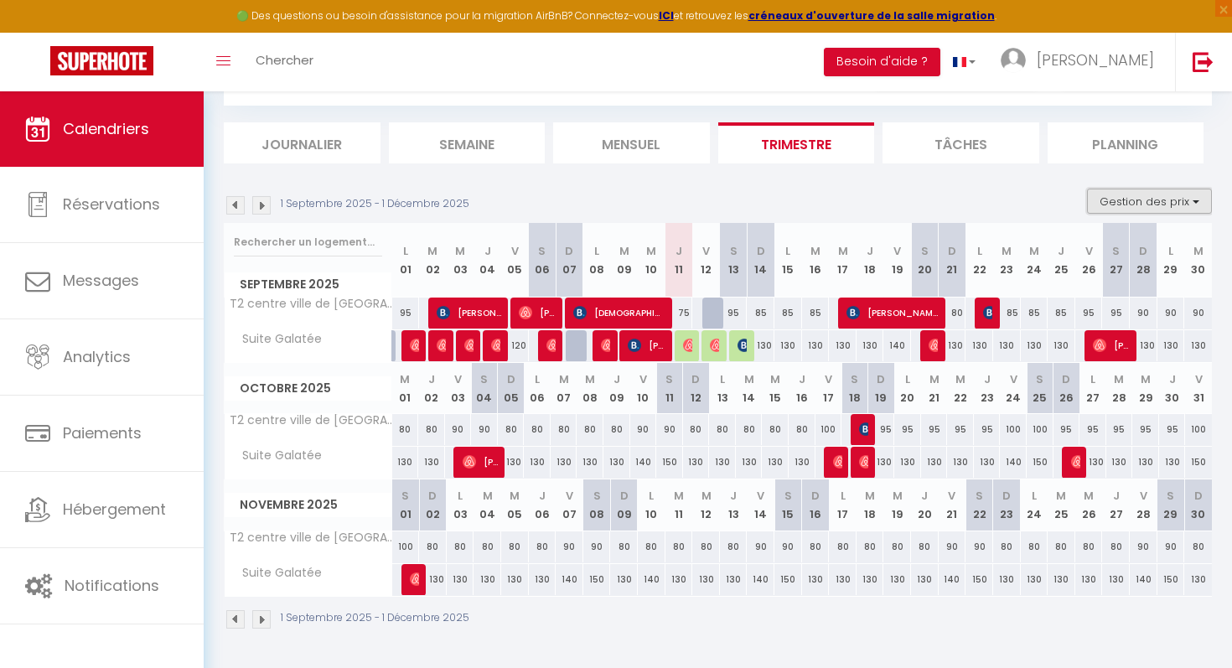
click at [1195, 193] on button "Gestion des prix" at bounding box center [1149, 201] width 125 height 25
click at [1077, 310] on input "Disponibilité" at bounding box center [1135, 311] width 151 height 17
checkbox input "true"
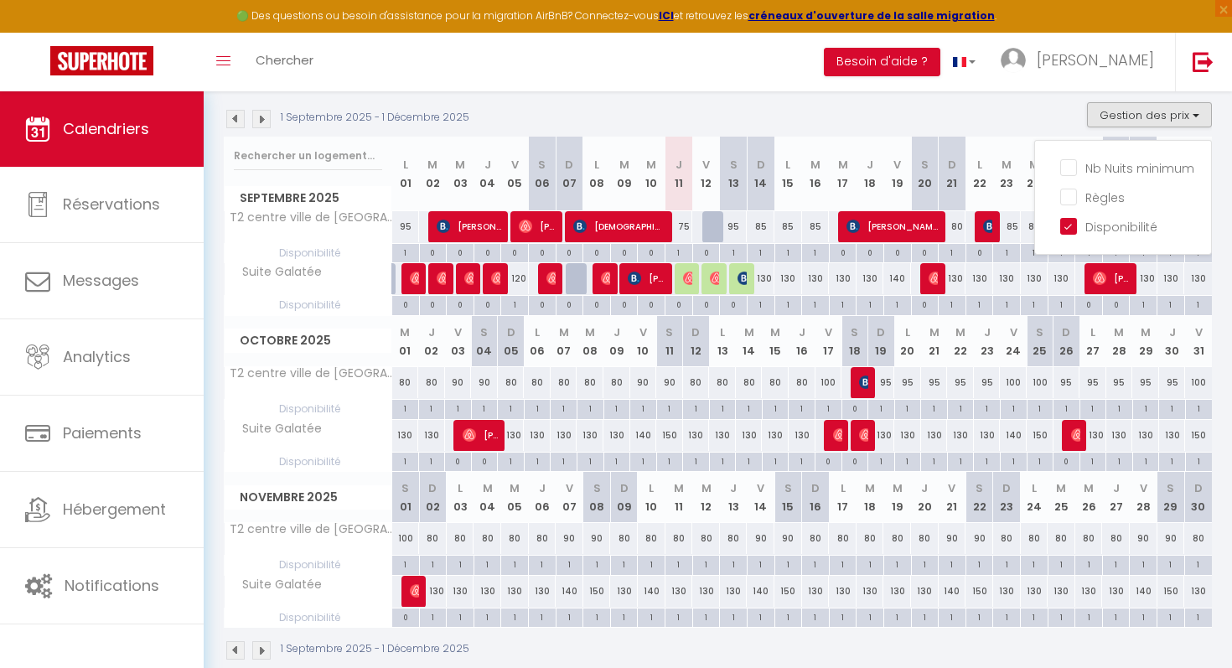
scroll to position [164, 0]
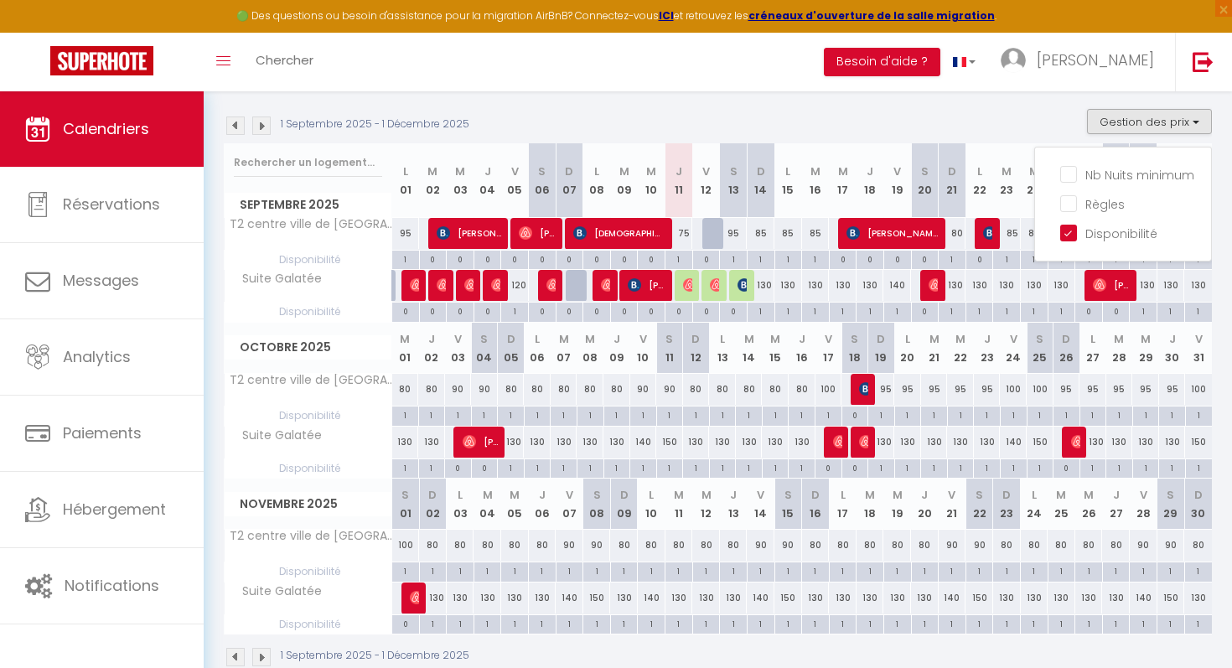
click at [405, 415] on div "1" at bounding box center [405, 414] width 26 height 16
select select "1"
type input "Mer 01 Octobre 2025"
type input "Jeu 02 Octobre 2025"
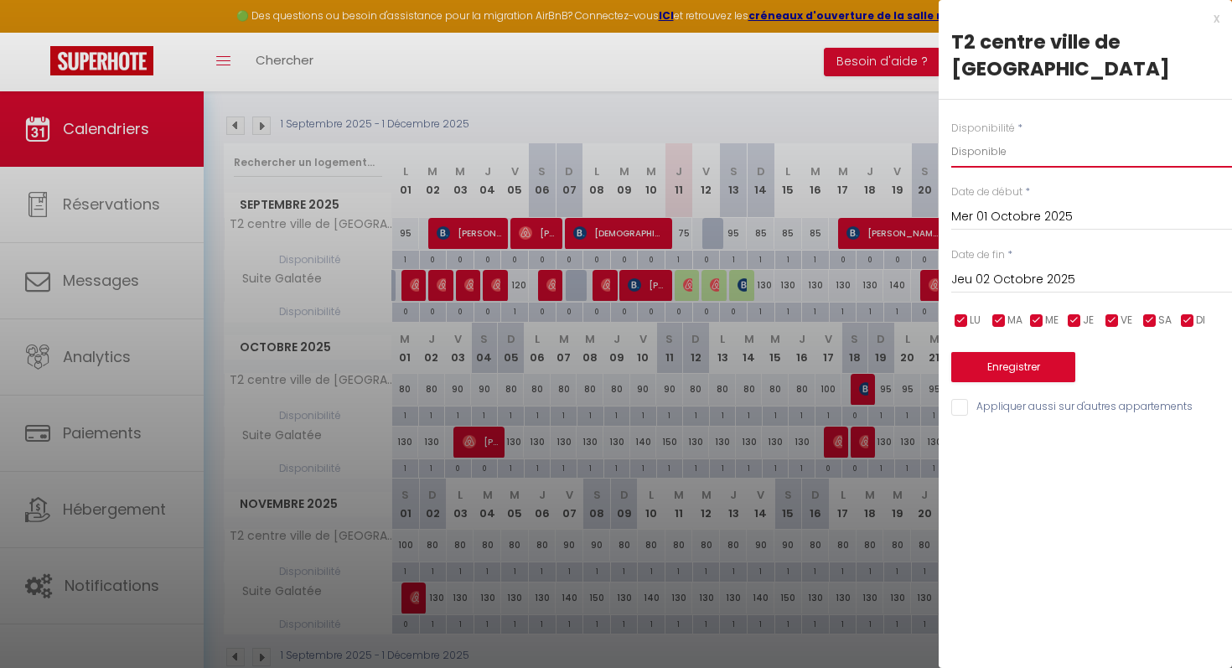
click at [1047, 147] on select "Disponible Indisponible" at bounding box center [1091, 152] width 281 height 32
click at [1221, 19] on div "x T2 centre ville de [GEOGRAPHIC_DATA] Disponibilité * Disponible Indisponible …" at bounding box center [1085, 217] width 293 height 434
click at [1211, 22] on div "x" at bounding box center [1079, 18] width 281 height 20
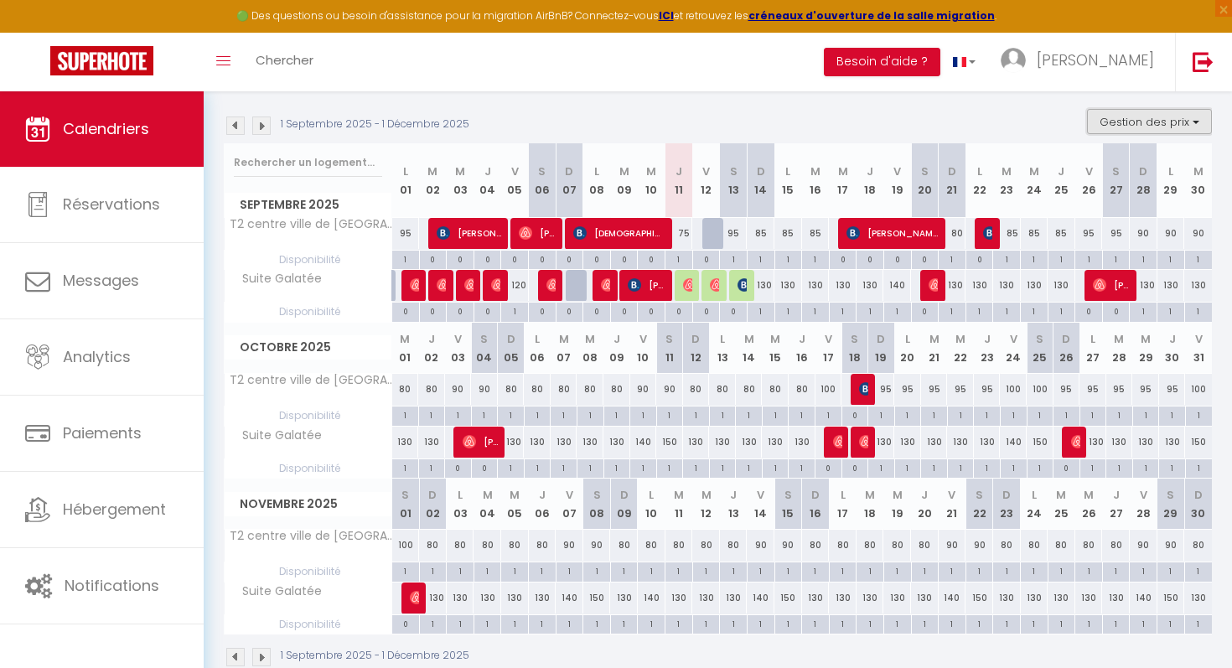
click at [1198, 120] on button "Gestion des prix" at bounding box center [1149, 121] width 125 height 25
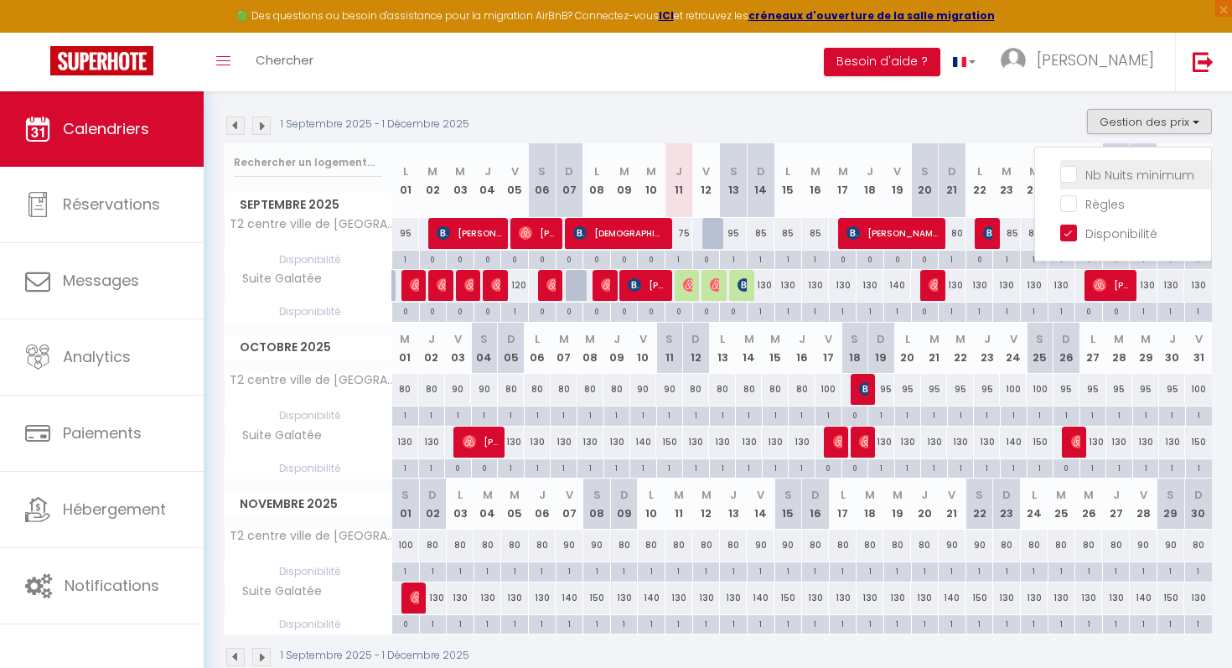
click at [1129, 175] on input "Nb Nuits minimum" at bounding box center [1135, 173] width 151 height 17
checkbox input "true"
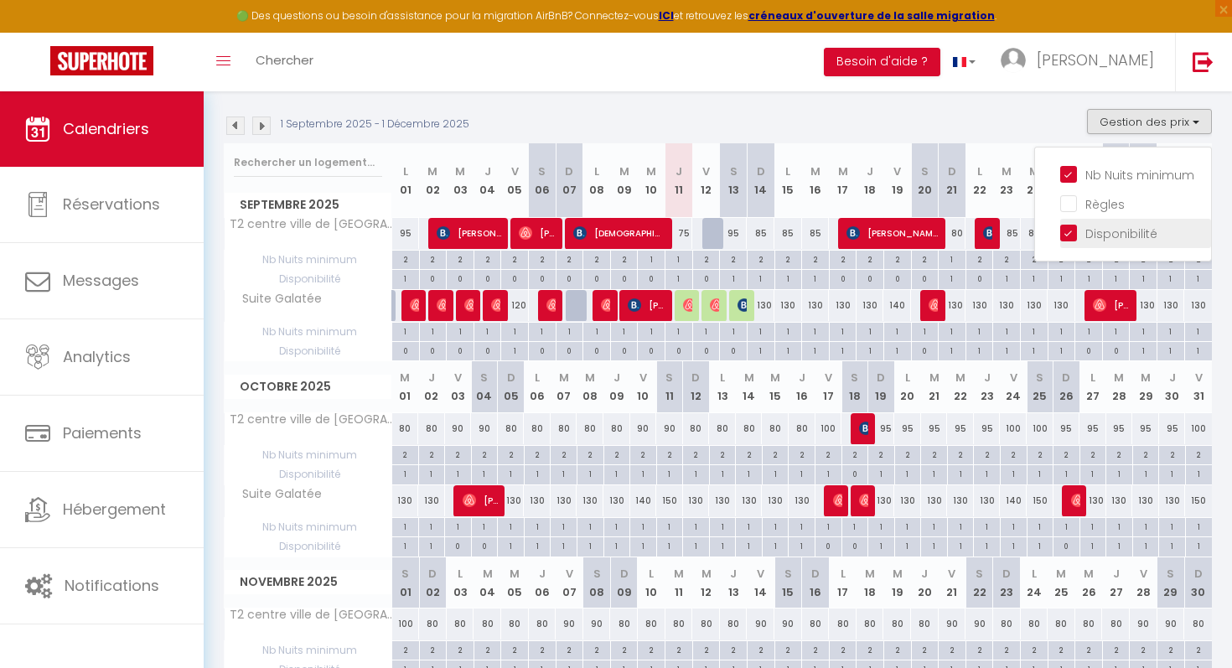
click at [1083, 234] on input "Disponibilité" at bounding box center [1135, 232] width 151 height 17
checkbox input "false"
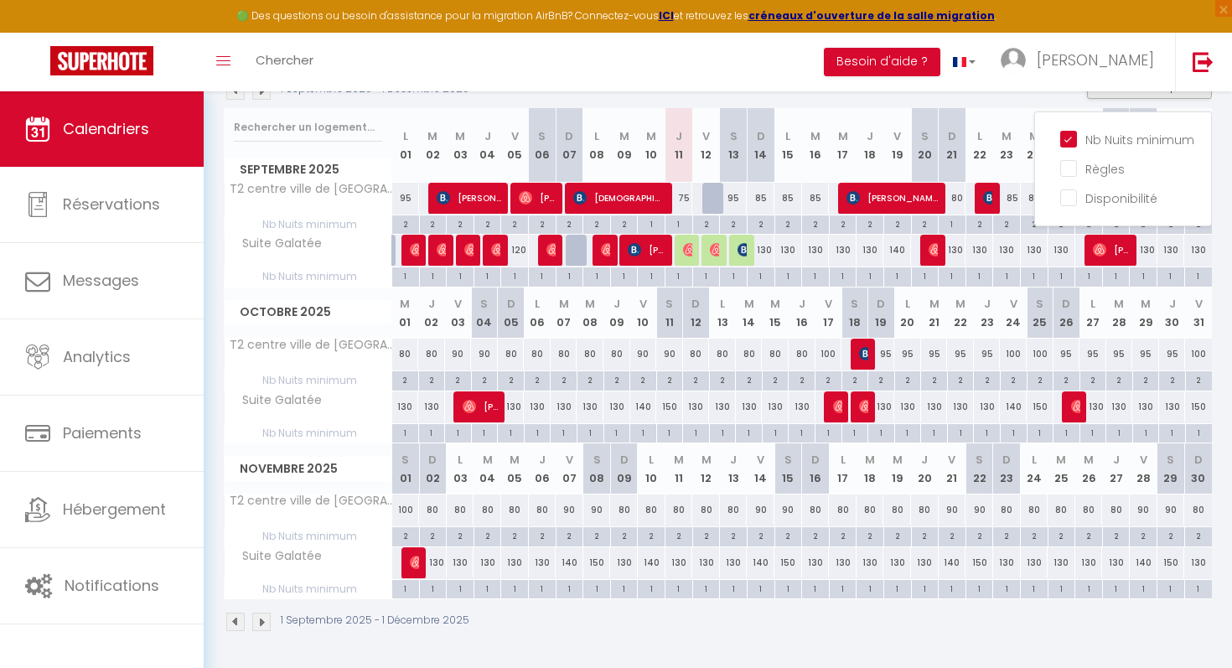
scroll to position [0, 0]
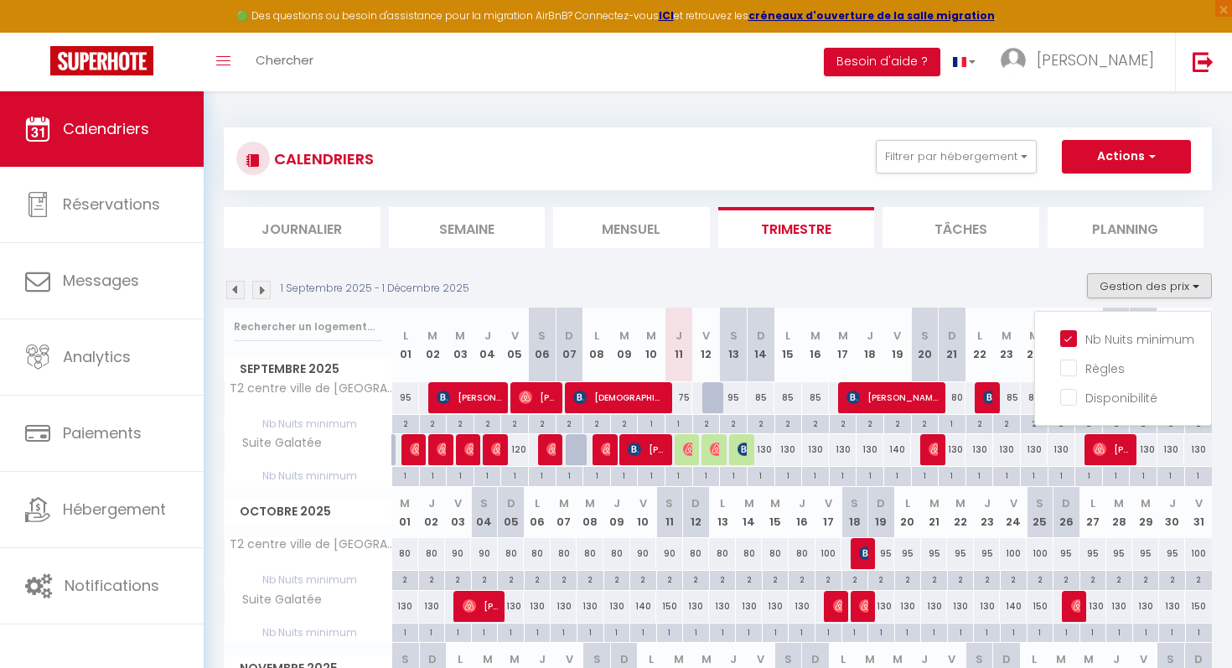
click at [845, 303] on div "1 Septembre 2025 - 1 Décembre 2025 Gestion des prix Nb Nuits minimum Règles Dis…" at bounding box center [718, 290] width 988 height 34
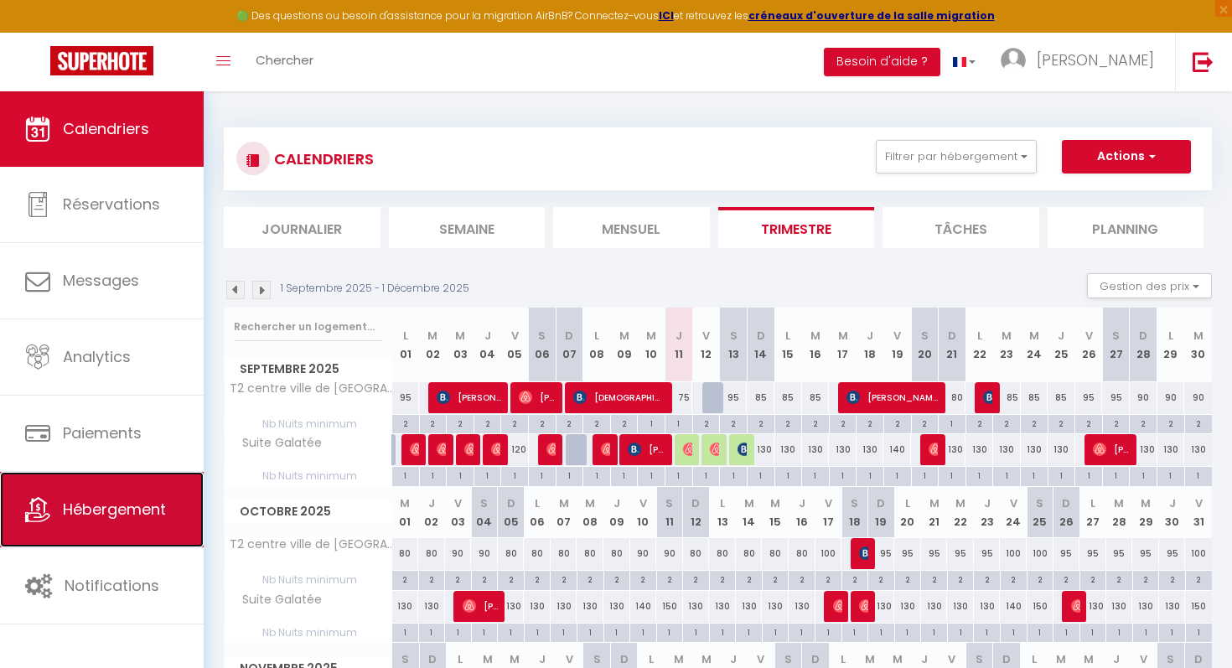
click at [162, 479] on link "Hébergement" at bounding box center [102, 509] width 204 height 75
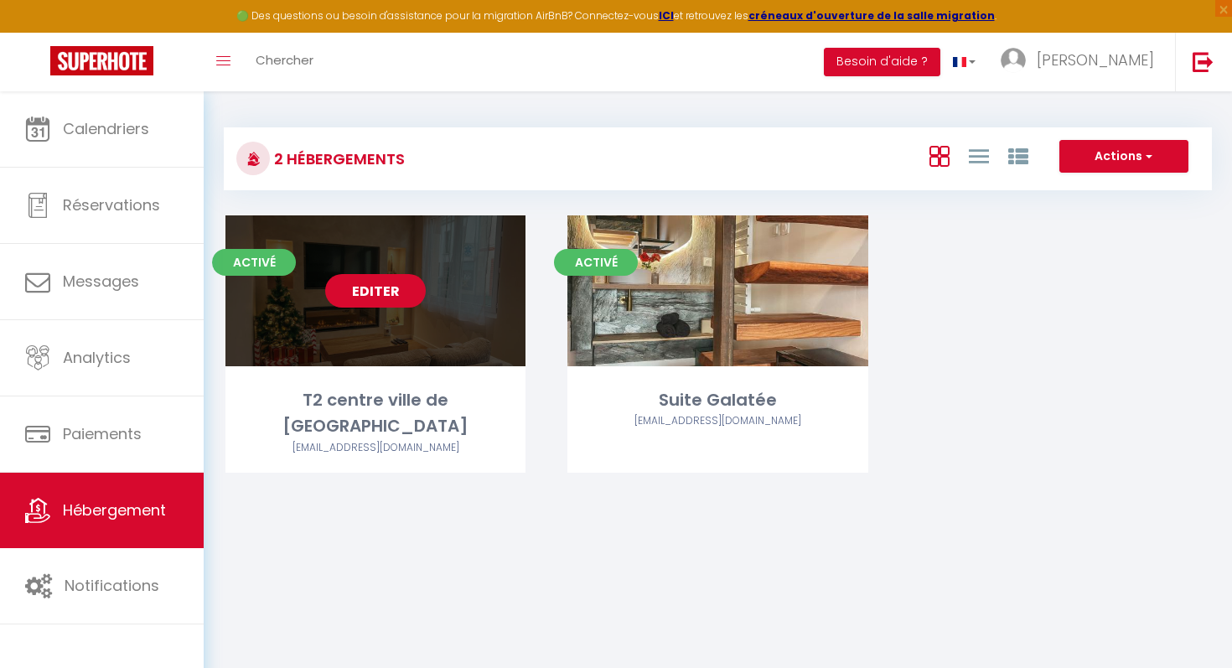
click at [408, 304] on link "Editer" at bounding box center [375, 291] width 101 height 34
select select "3"
select select "2"
select select "1"
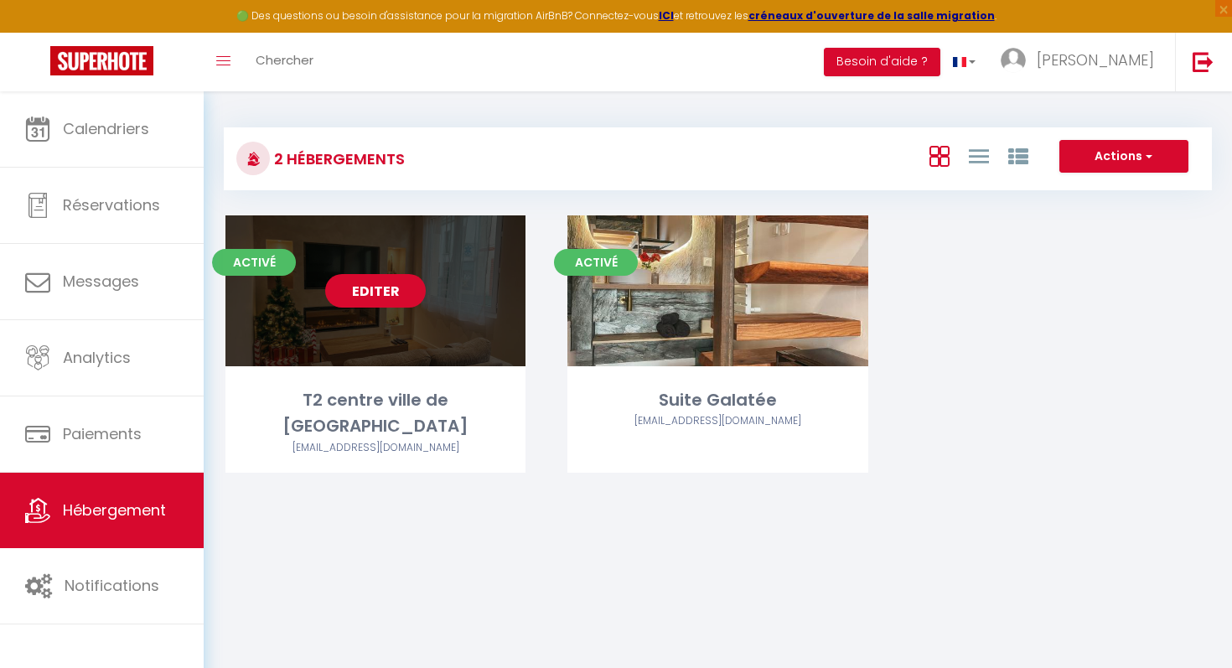
select select "28"
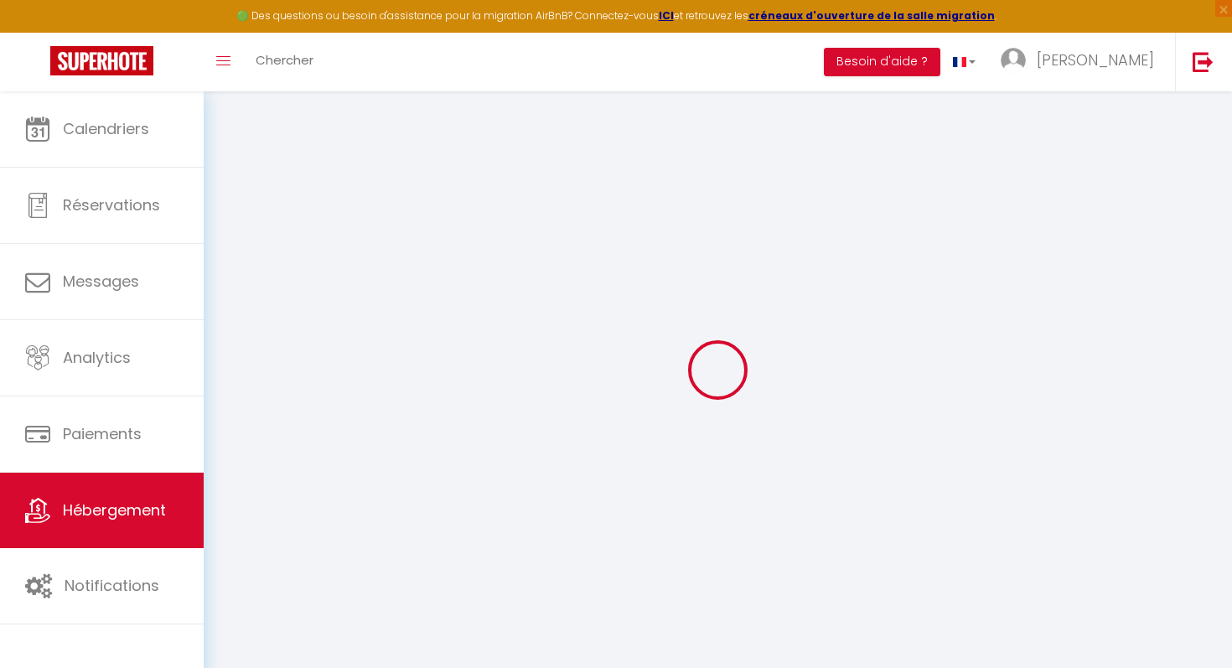
select select
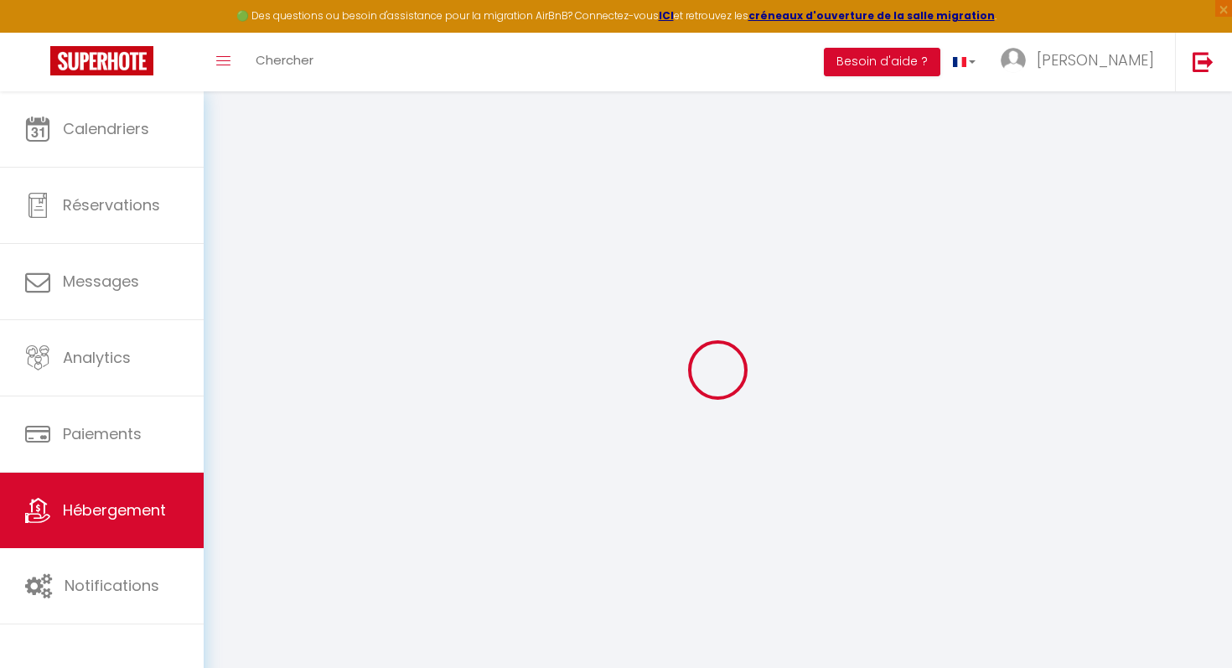
select select
checkbox input "false"
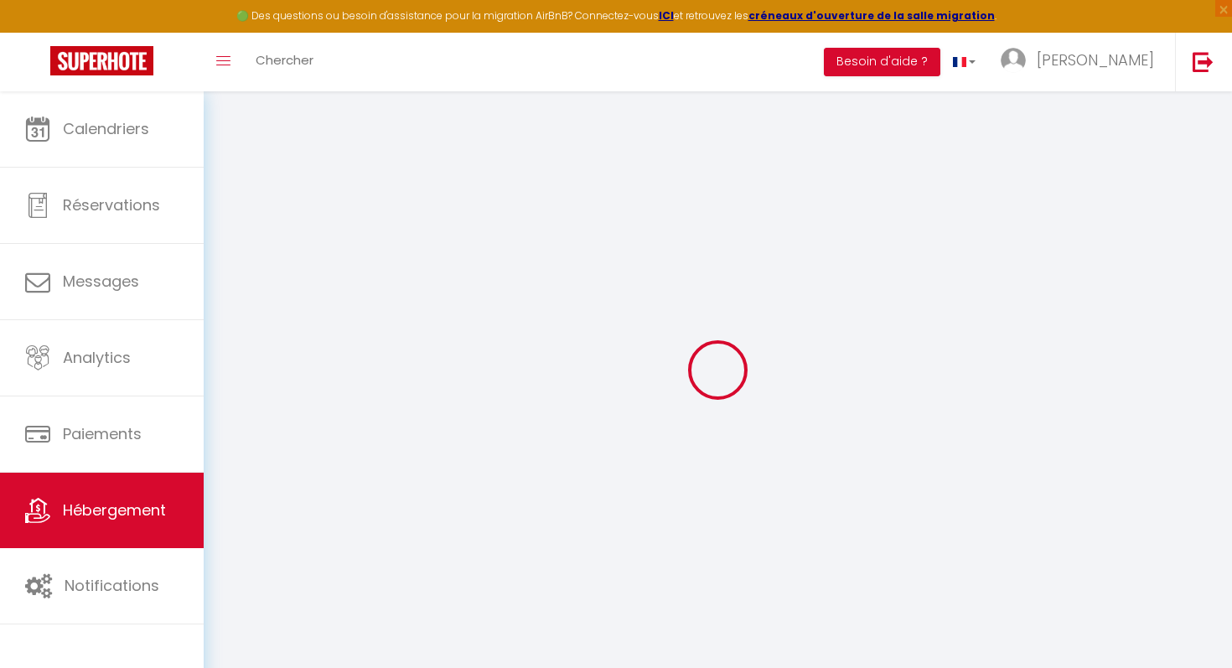
select select
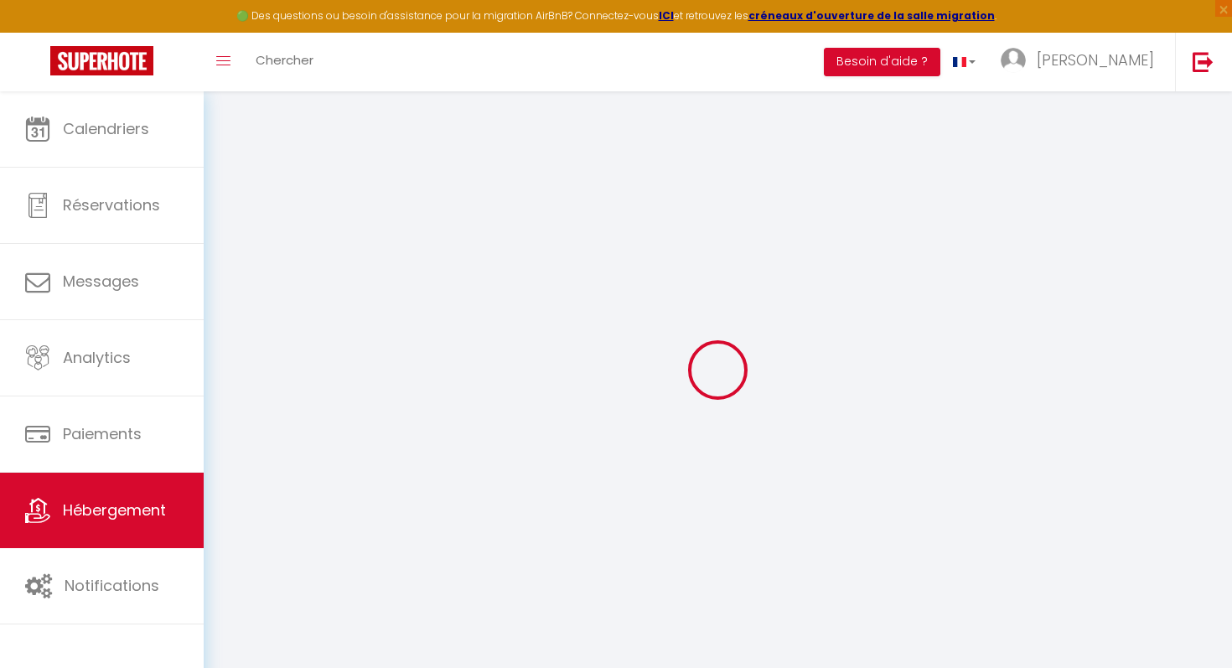
select select
checkbox input "false"
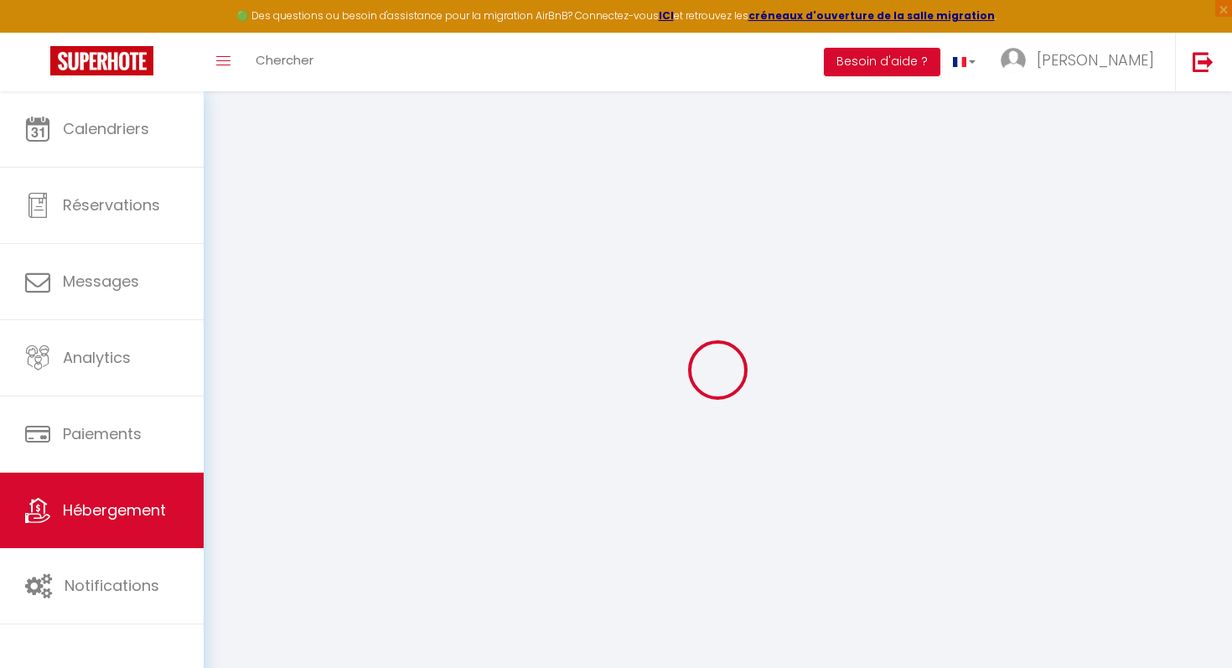
checkbox input "false"
select select
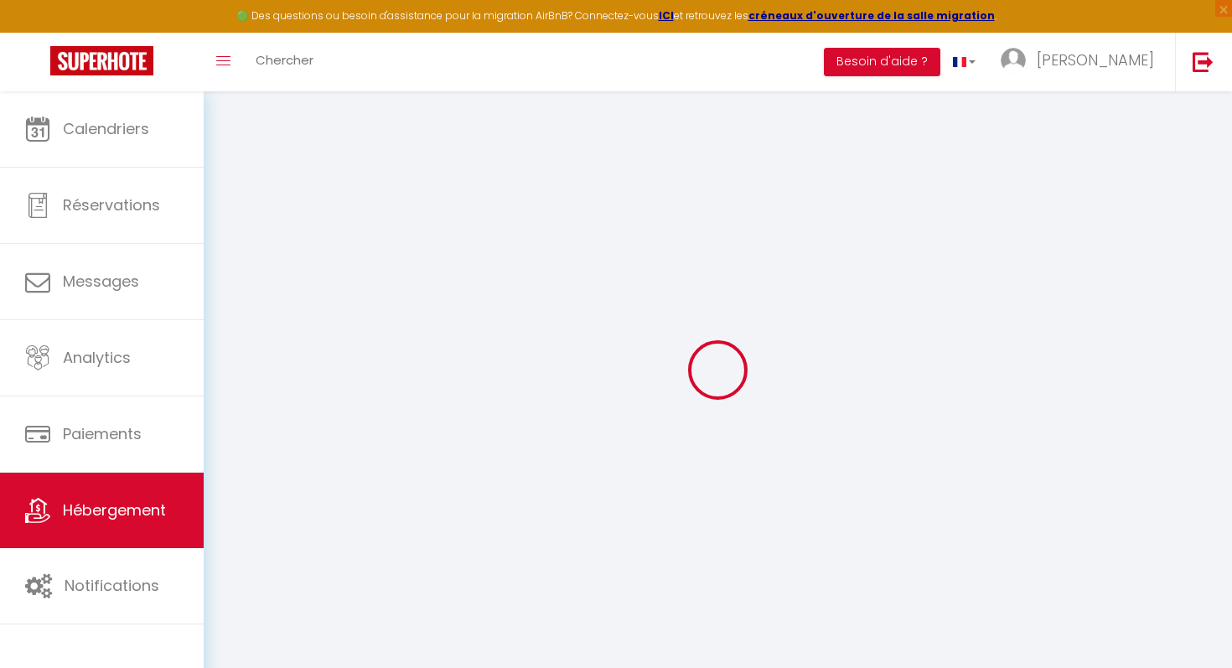
select select
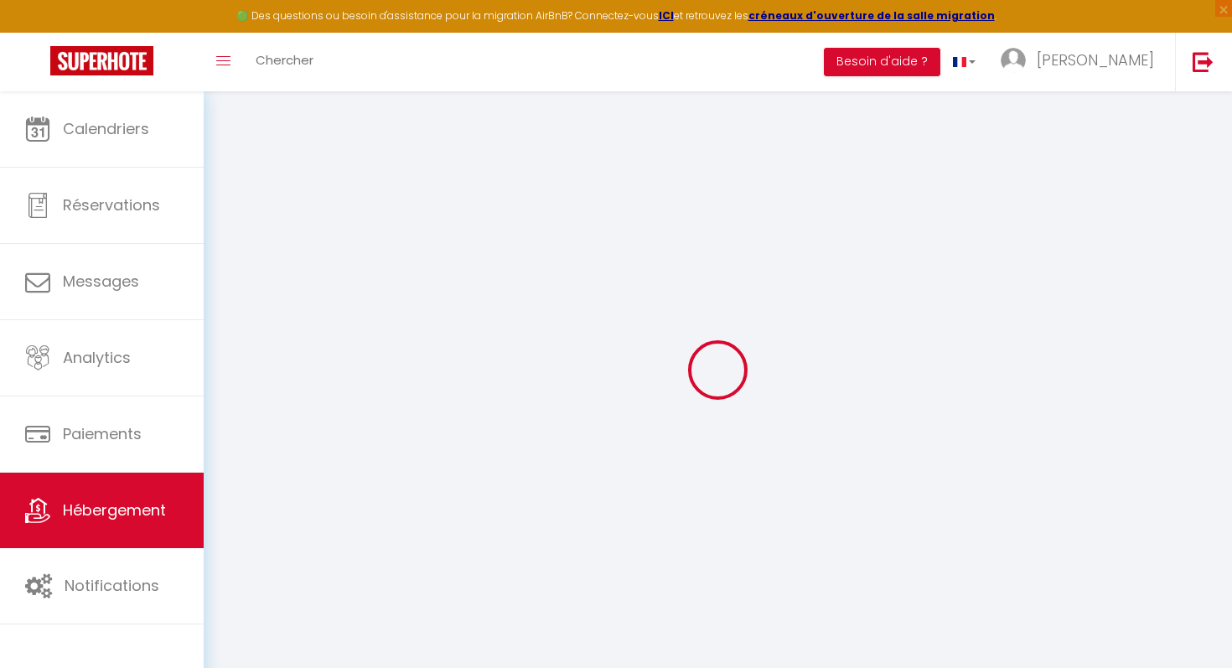
checkbox input "false"
select select
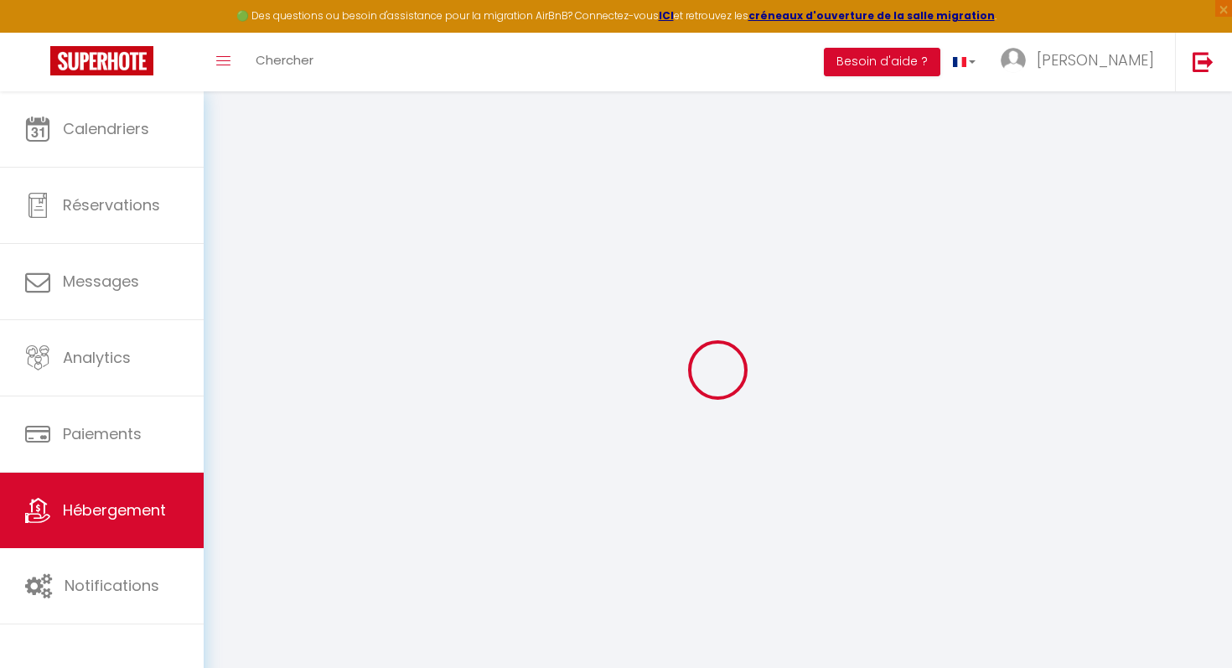
select select
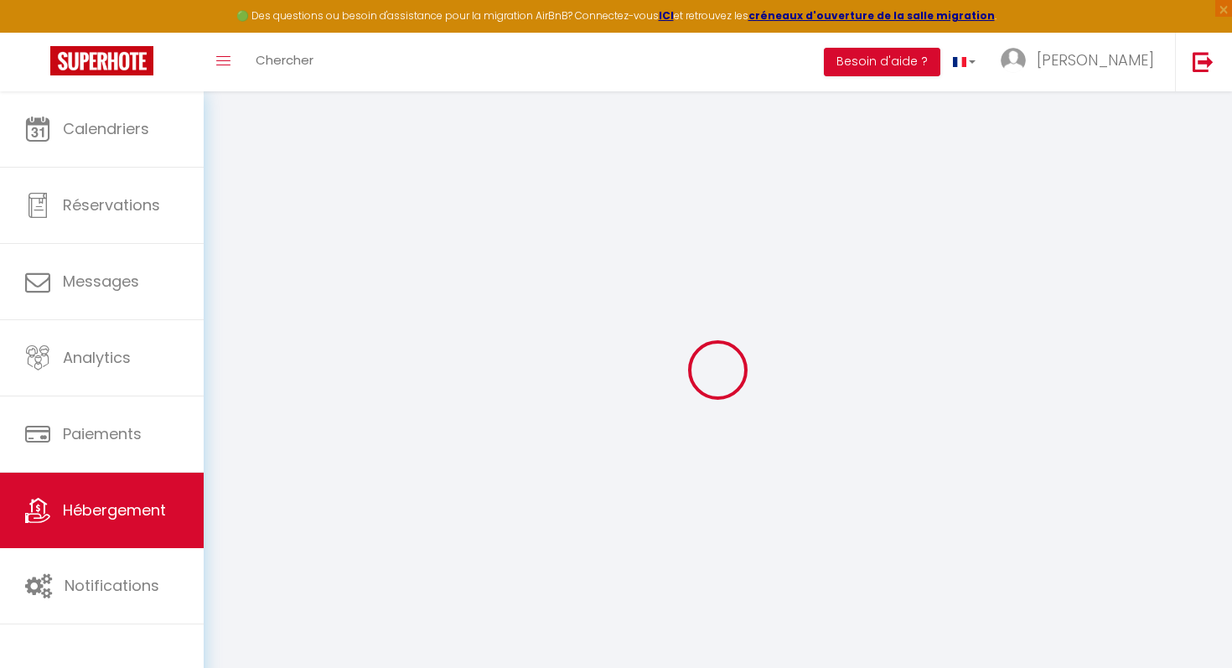
select select
checkbox input "false"
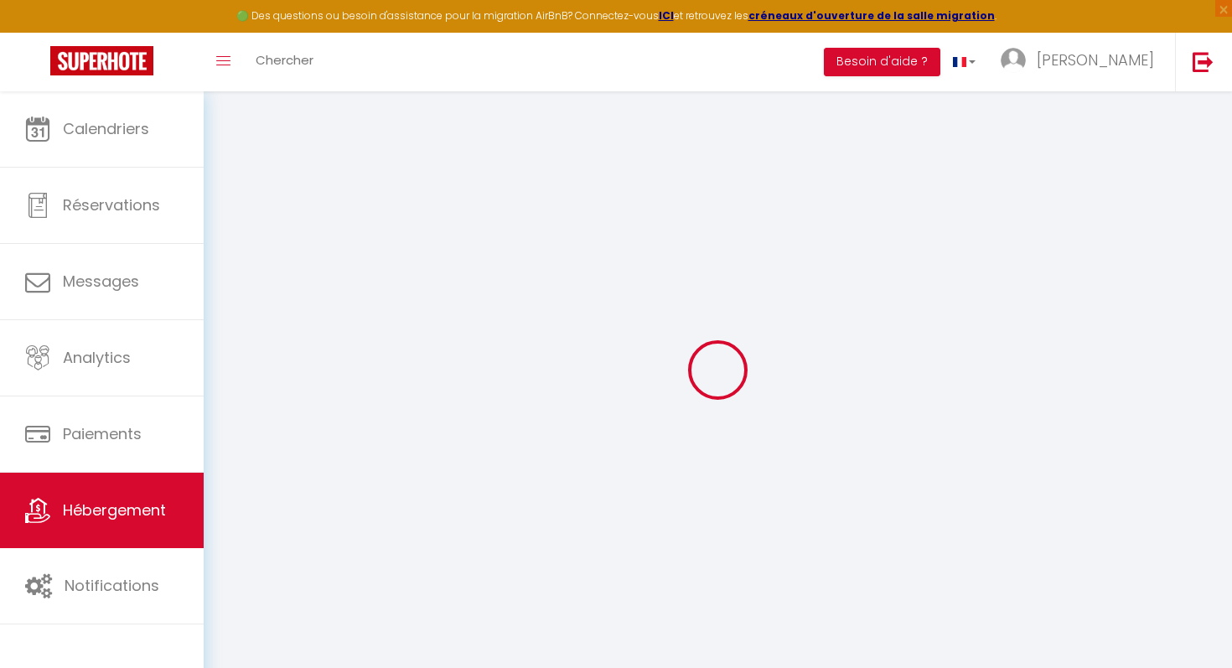
checkbox input "false"
select select
type input "T2 centre ville de [GEOGRAPHIC_DATA]"
type input "[PERSON_NAME]"
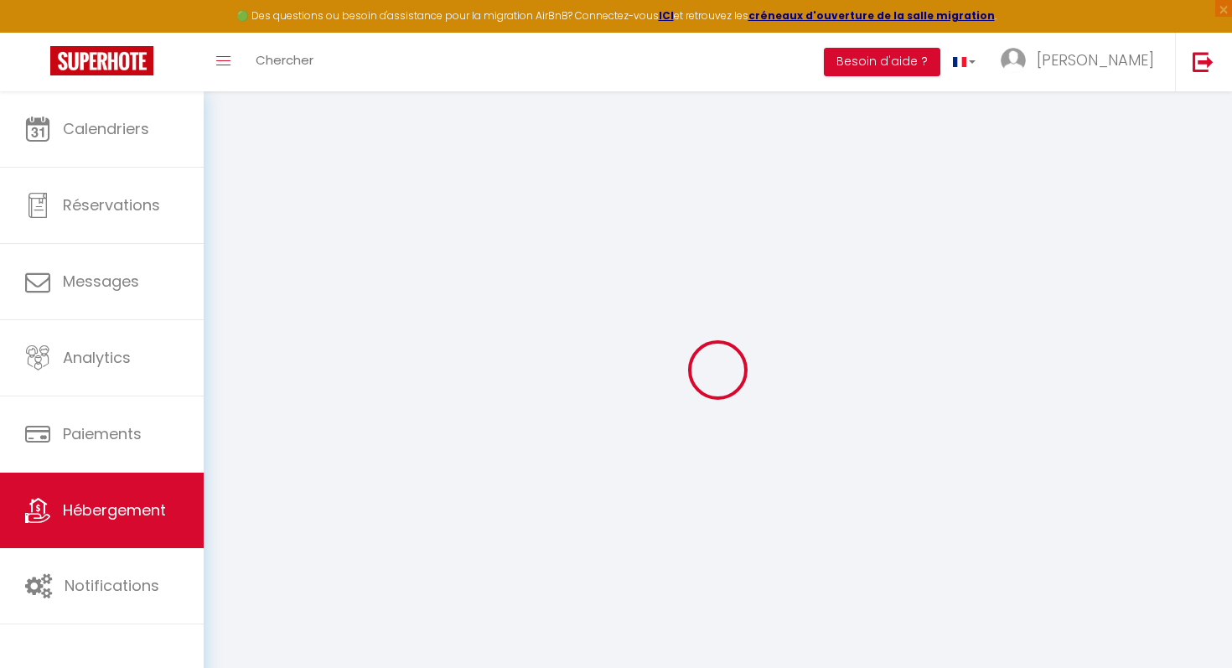
type input "jezequel"
type input "[STREET_ADDRESS]"
type input "22300"
type input "lannion"
type input "80"
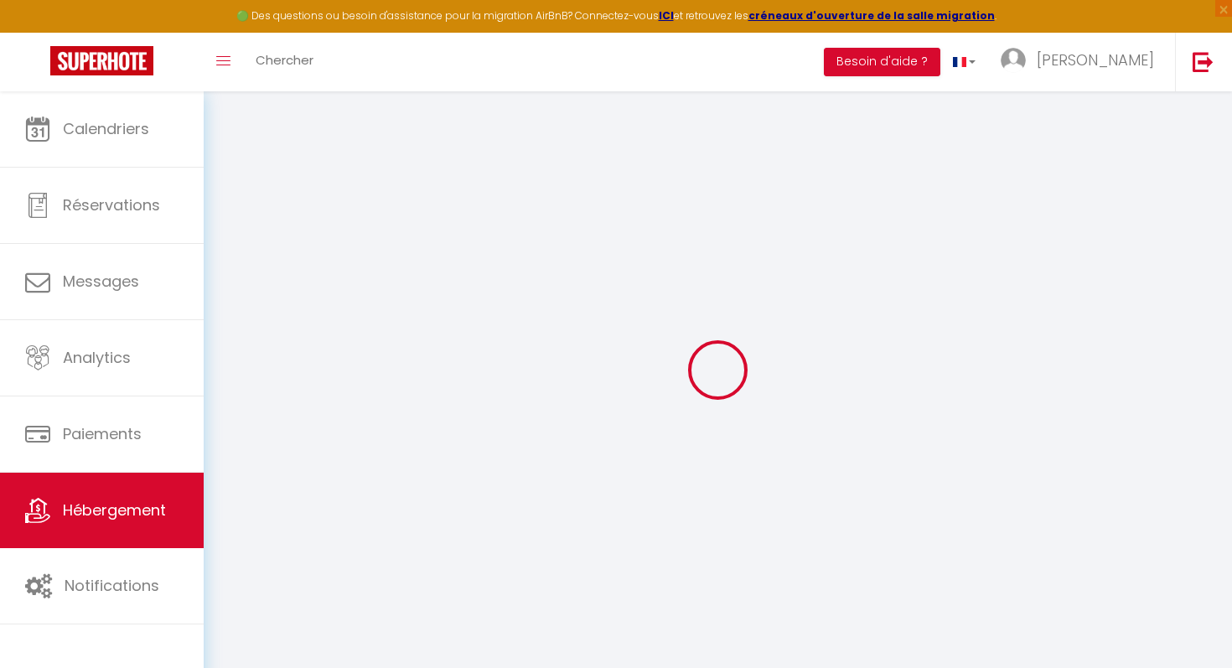
type input "5"
type input "4.20"
select select
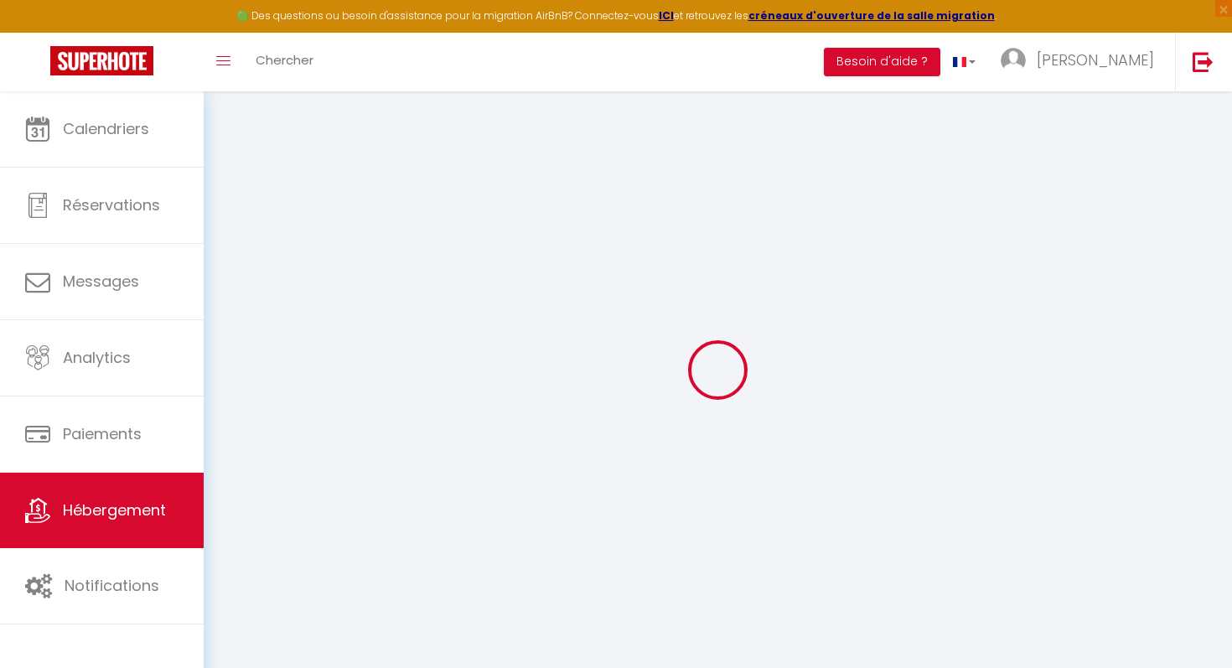
select select
type input "[STREET_ADDRESS][PERSON_NAME]"
type input "22700"
type input "Perros-Guirec"
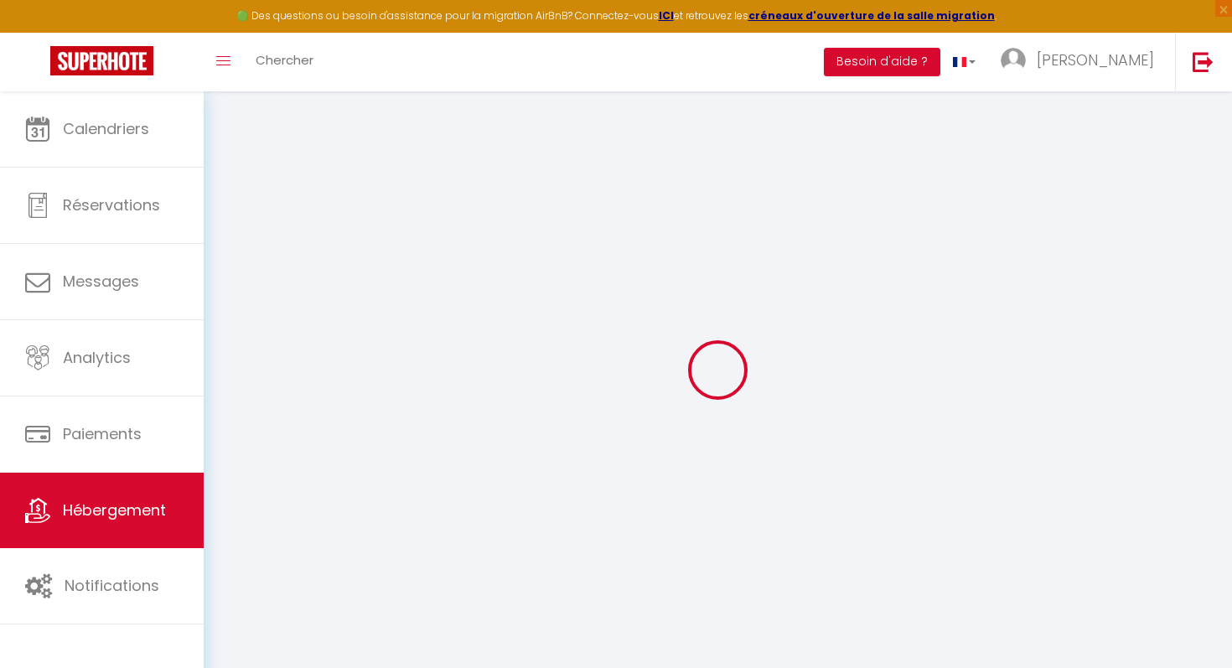
type input "[EMAIL_ADDRESS][DOMAIN_NAME]"
select select
checkbox input "false"
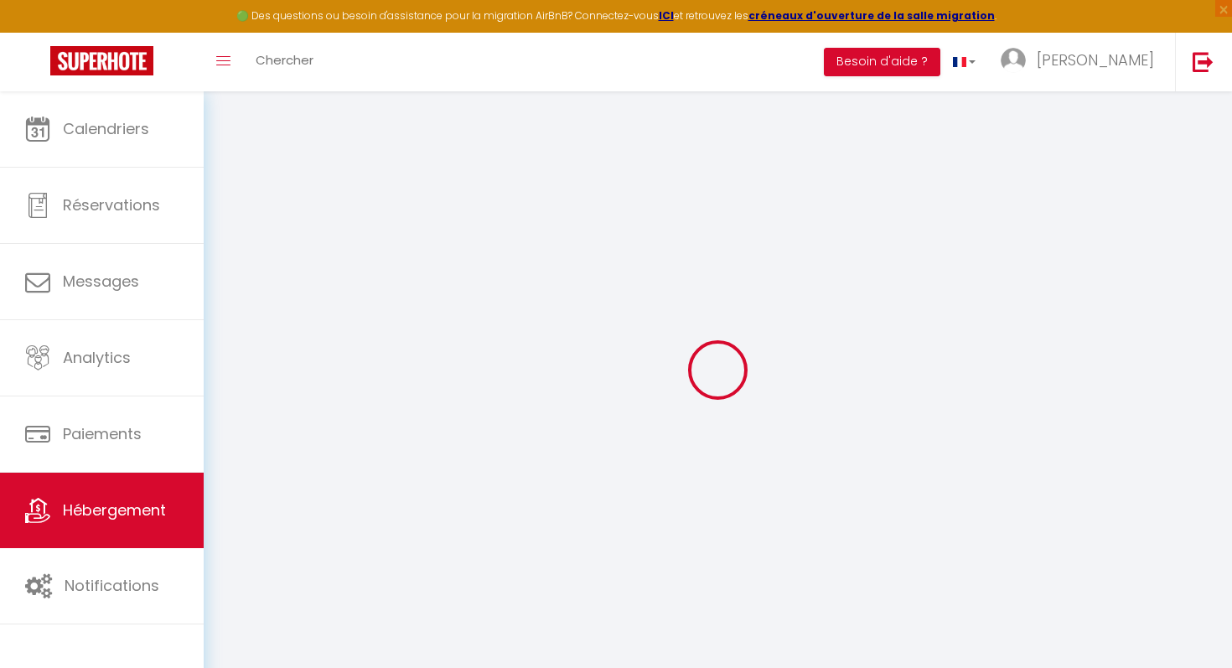
checkbox input "false"
radio input "true"
type input "0"
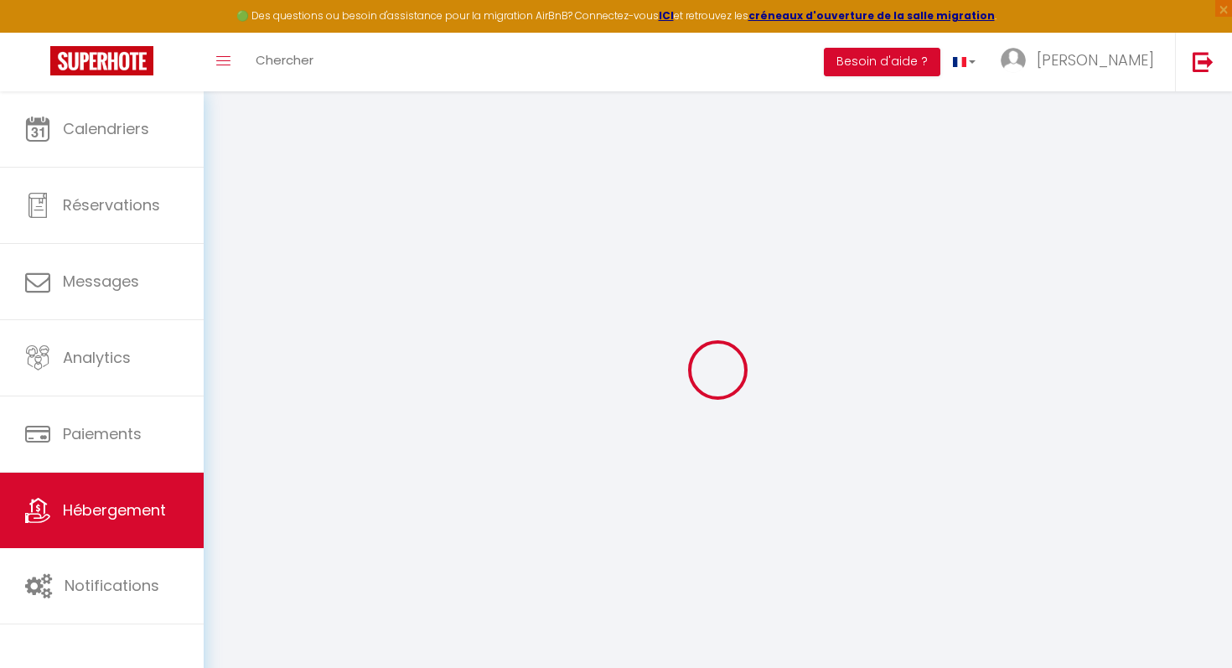
type input "0"
select select "+ 18 %"
select select "+ 21 %"
select select
checkbox input "false"
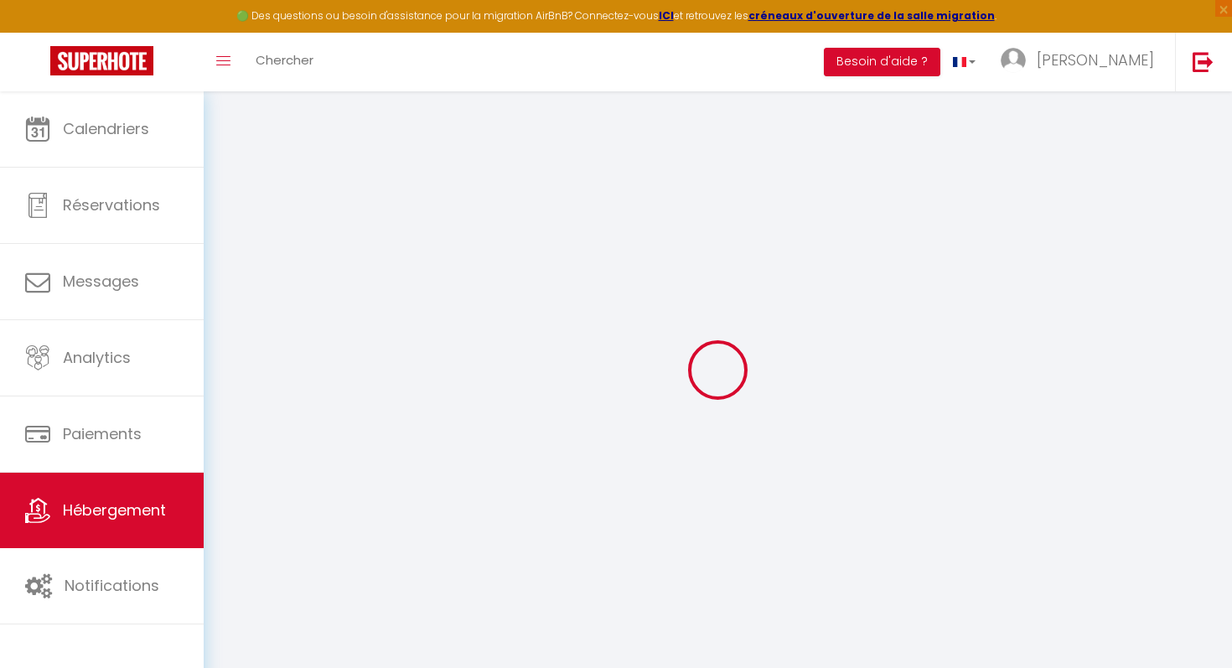
checkbox input "false"
select select
checkbox input "false"
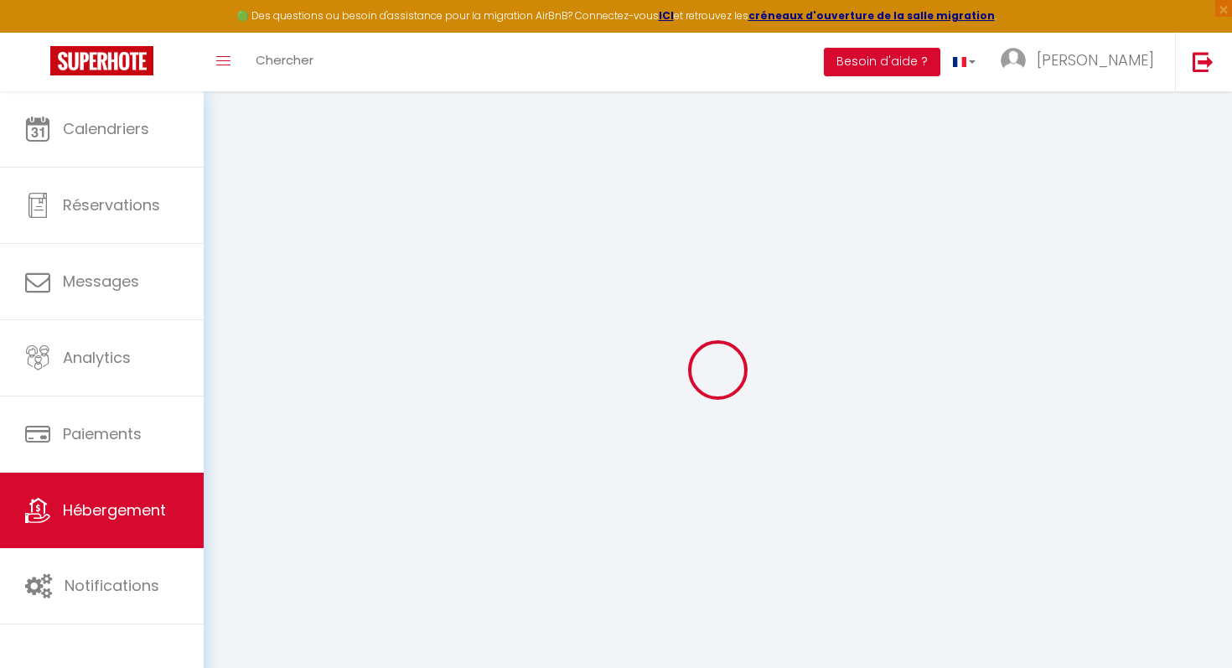
checkbox input "false"
select select "16:00"
select select
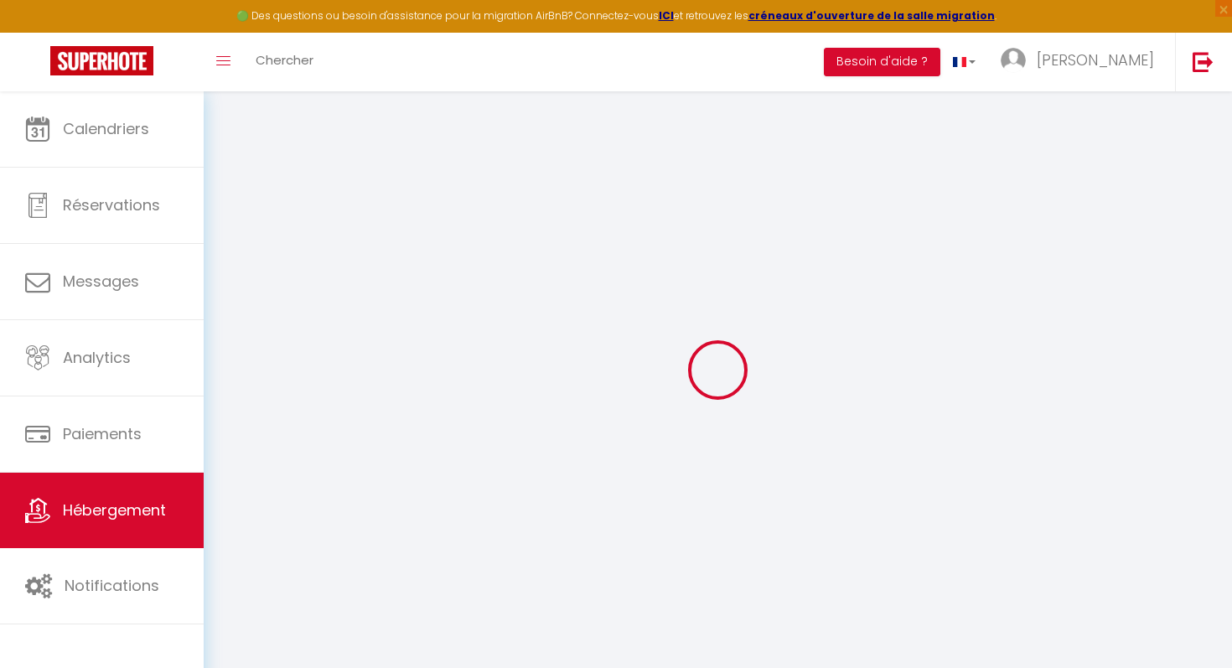
select select "11:00"
select select "30"
select select "120"
select select "365"
select select "EUR"
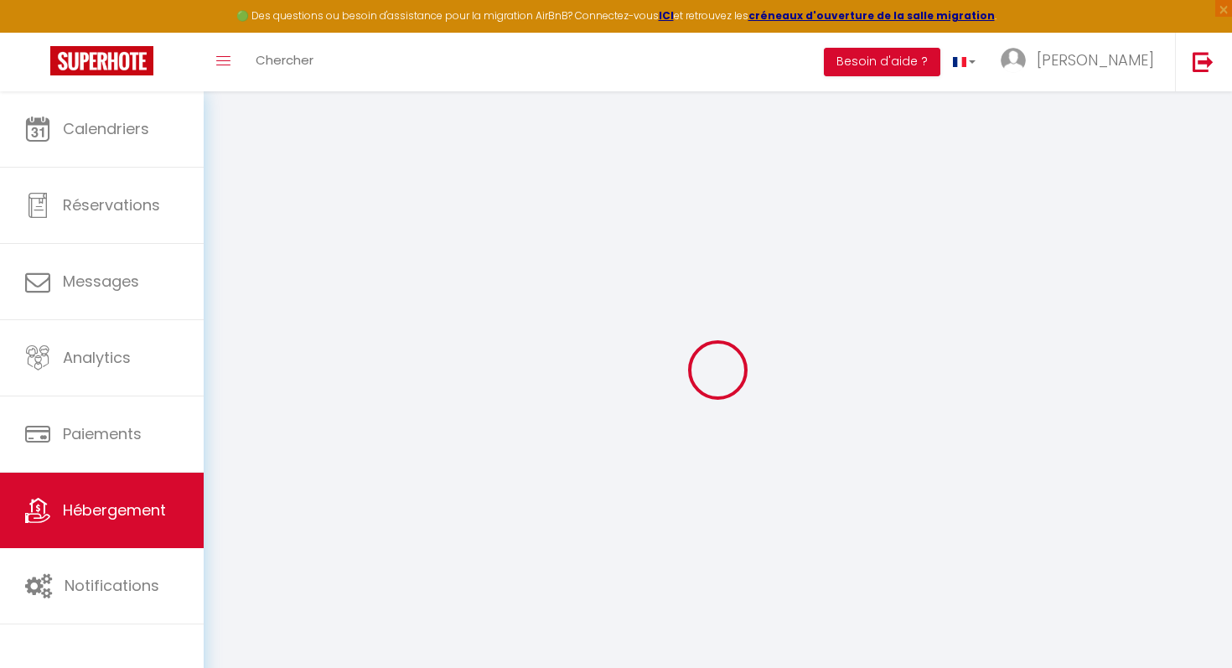
select select
select select "6337-1226121744536125828"
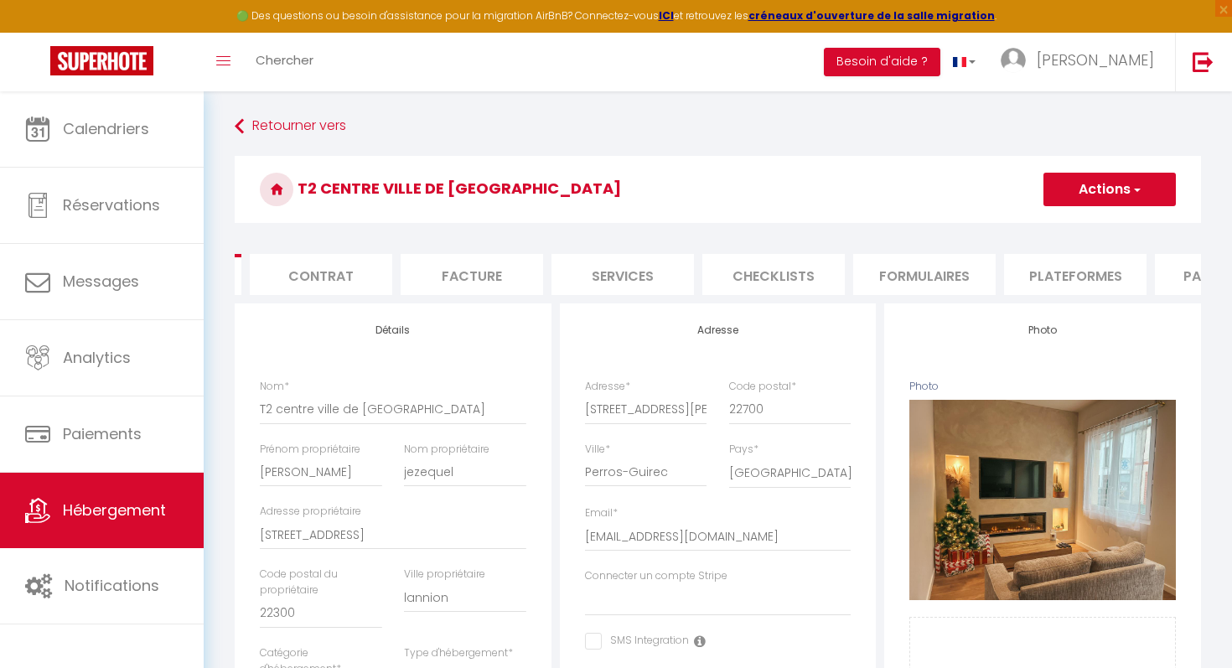
scroll to position [0, 144]
click at [1081, 281] on li "Plateformes" at bounding box center [1067, 274] width 142 height 41
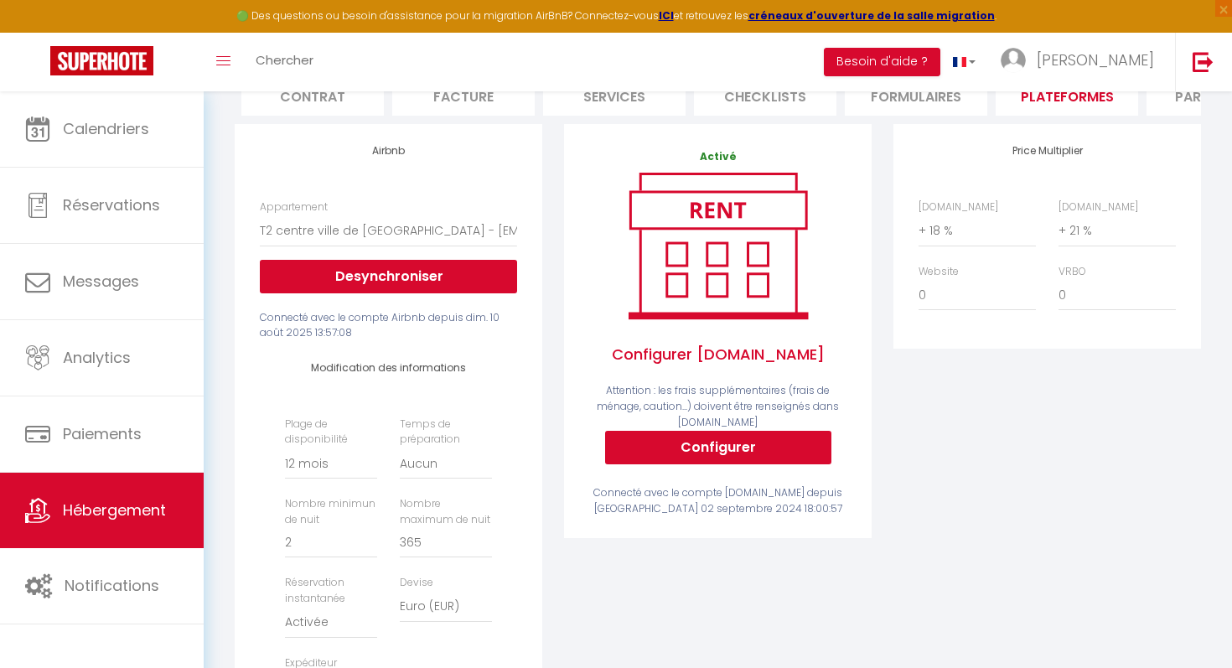
scroll to position [193, 0]
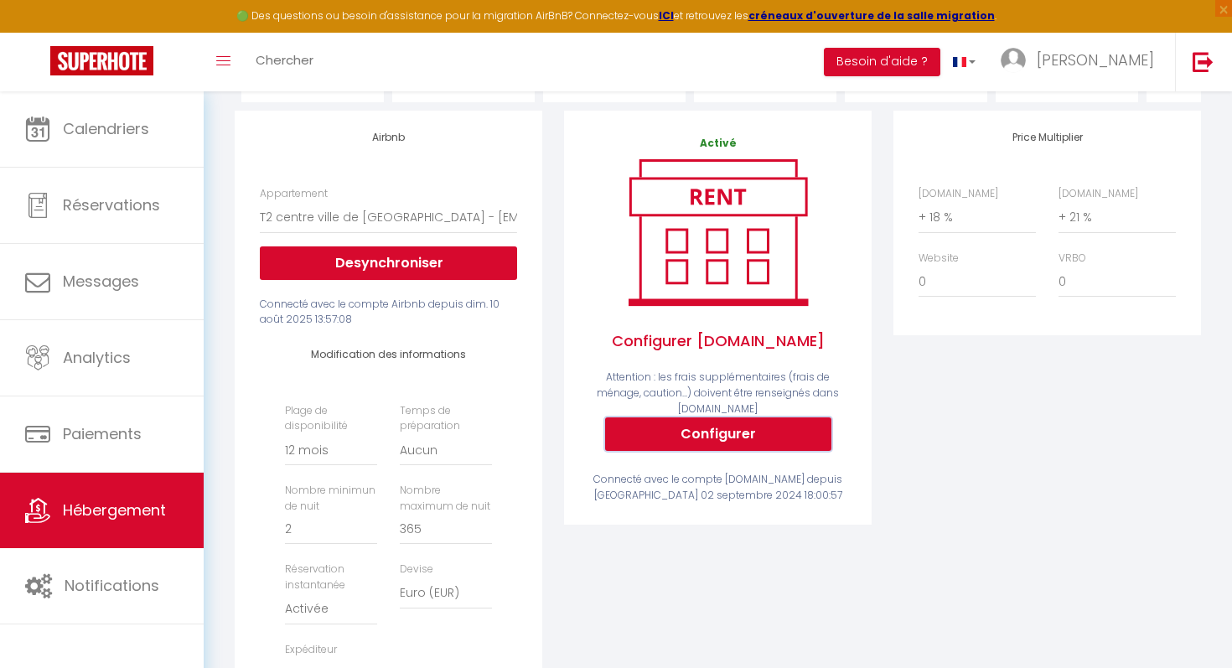
click at [777, 440] on button "Configurer" at bounding box center [718, 434] width 226 height 34
select select
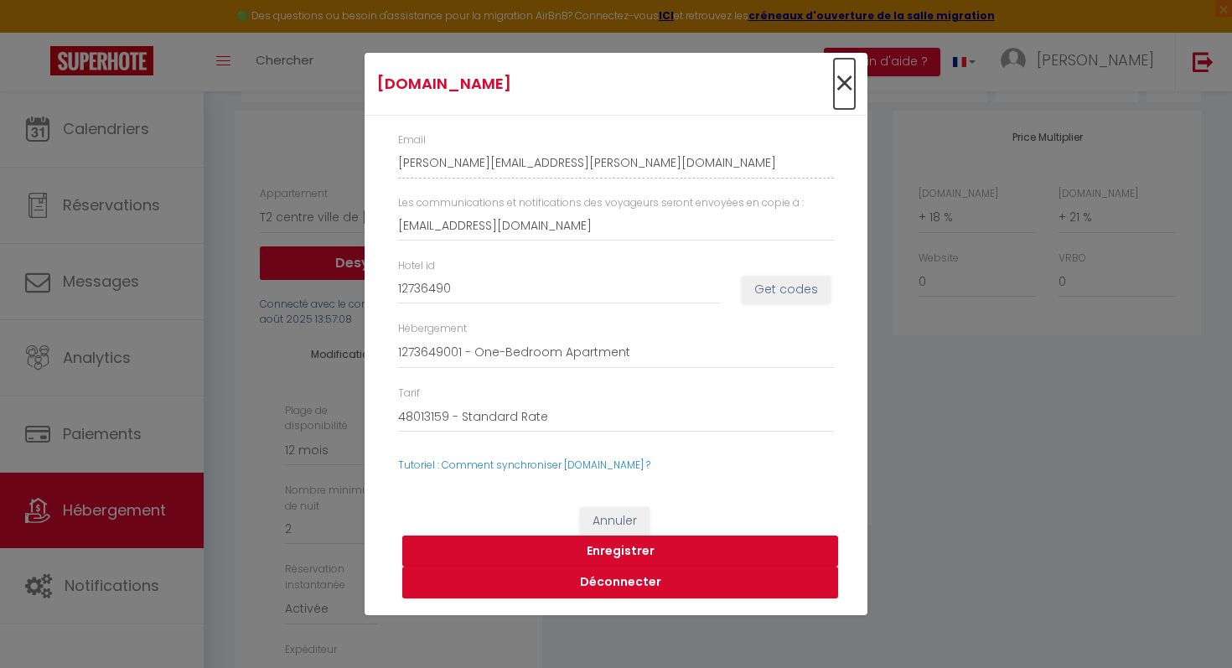
click at [844, 80] on span "×" at bounding box center [844, 84] width 21 height 50
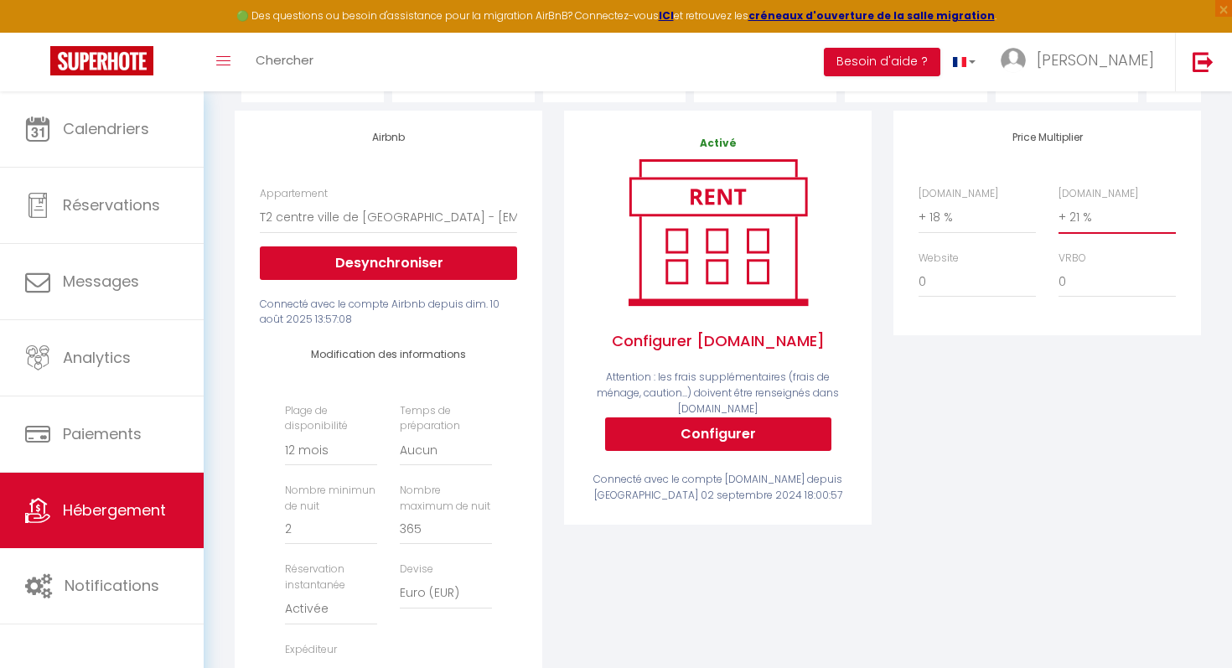
click at [1080, 215] on select "0 + 1 % + 2 % + 3 % + 4 % + 5 % + 6 % + 7 % + 8 % + 9 %" at bounding box center [1117, 217] width 117 height 32
click at [1102, 215] on select "0 + 1 % + 2 % + 3 % + 4 % + 5 % + 6 % + 7 % + 8 % + 9 %" at bounding box center [1117, 217] width 117 height 32
select select "+ 24 %"
select select
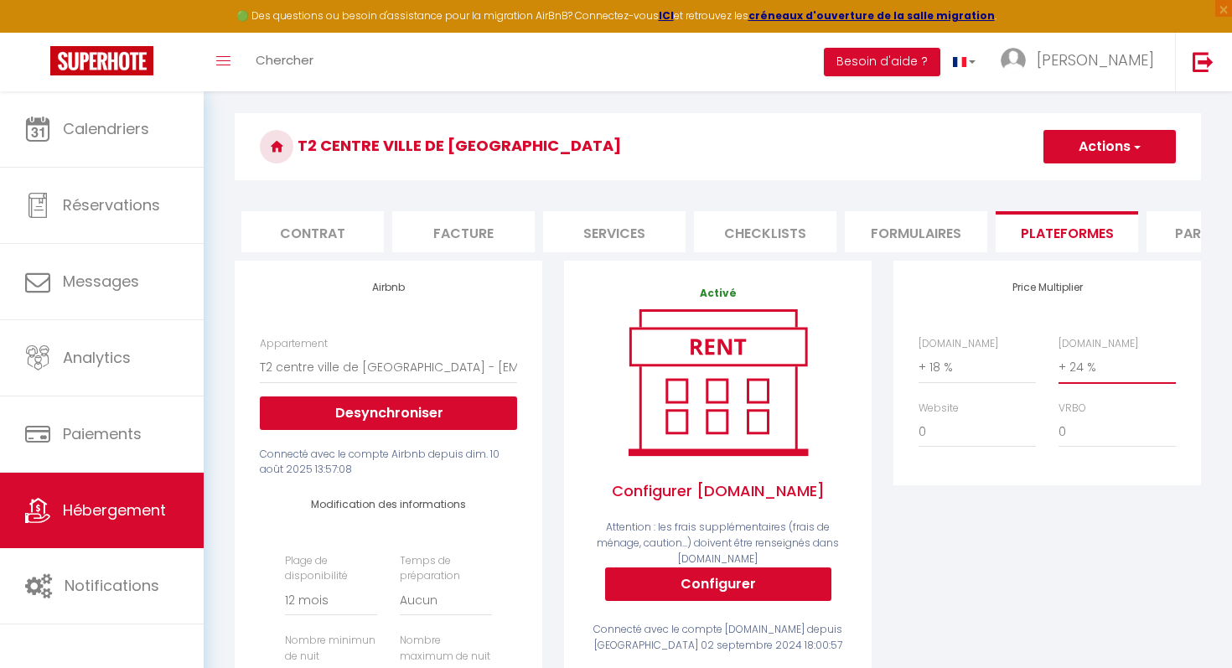
scroll to position [37, 0]
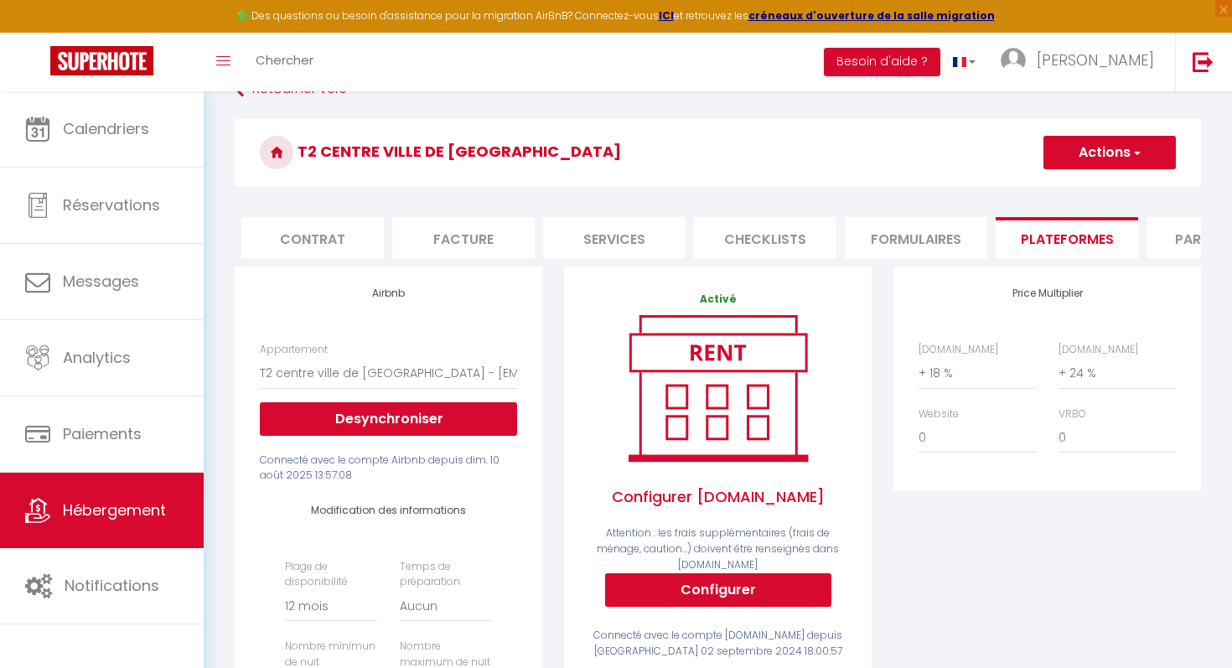
click at [1143, 148] on button "Actions" at bounding box center [1109, 153] width 132 height 34
click at [1121, 184] on link "Enregistrer" at bounding box center [1109, 190] width 132 height 22
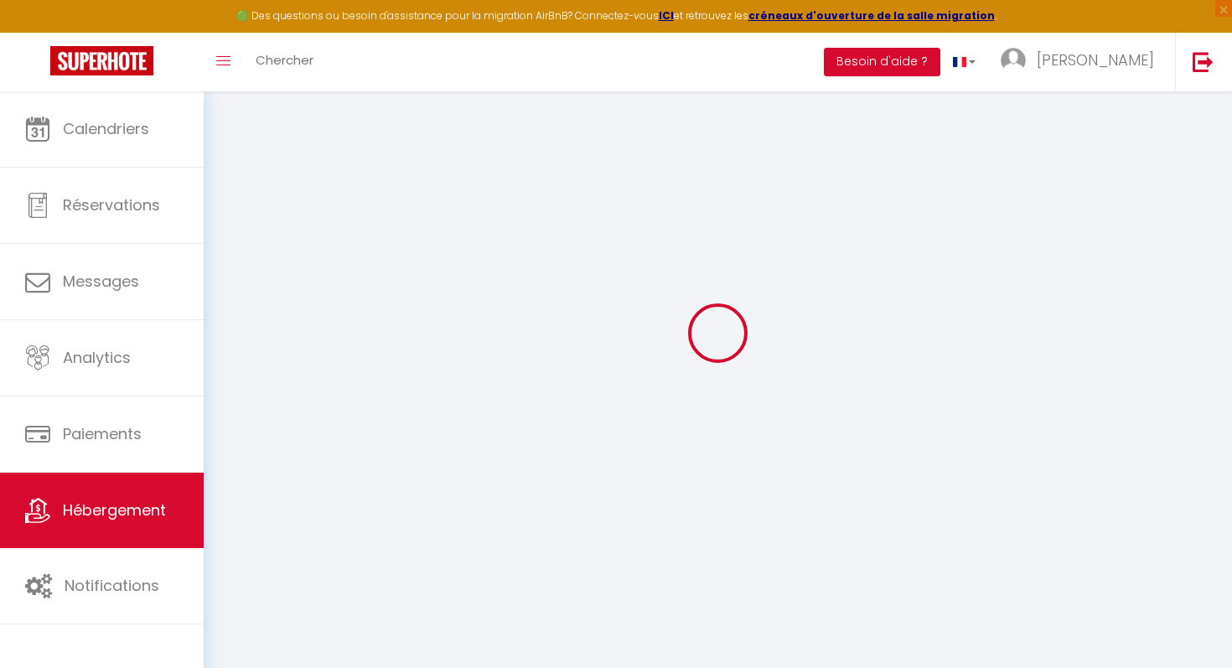
select select "365"
select select "EUR"
select select
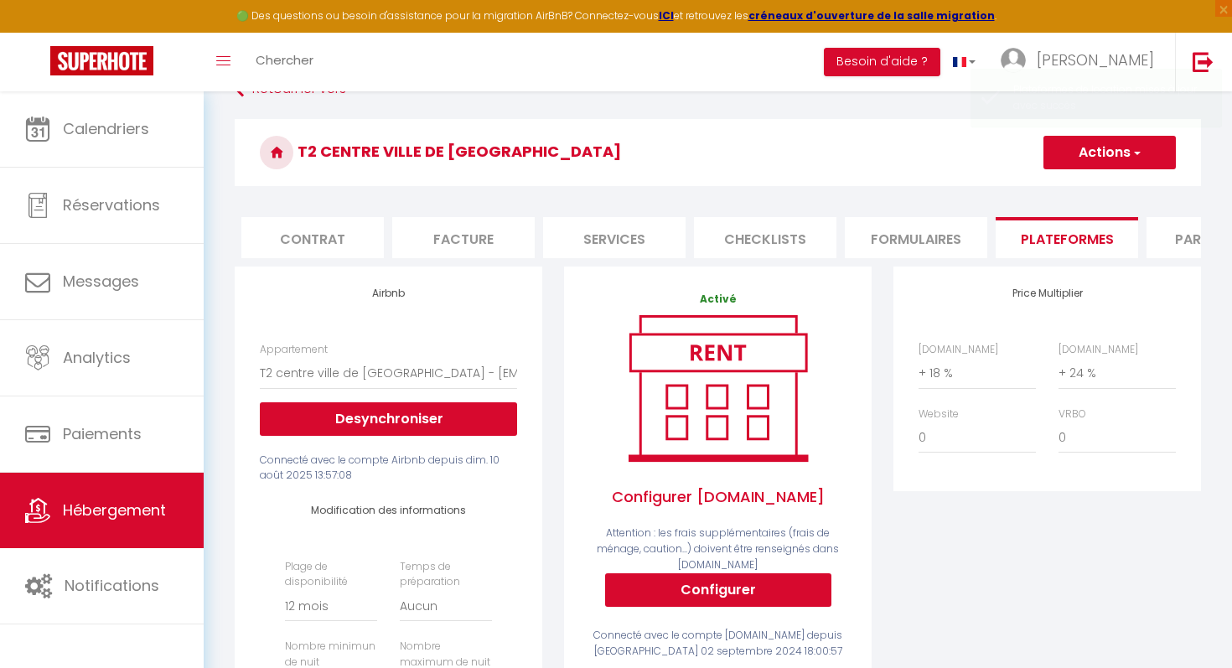
click at [1097, 148] on button "Actions" at bounding box center [1109, 153] width 132 height 34
click at [1094, 365] on select "0 + 1 % + 2 % + 3 % + 4 % + 5 % + 6 % + 7 % + 8 % + 9 %" at bounding box center [1117, 373] width 117 height 32
select select "+ 21 %"
select select
click at [1125, 163] on button "Actions" at bounding box center [1109, 153] width 132 height 34
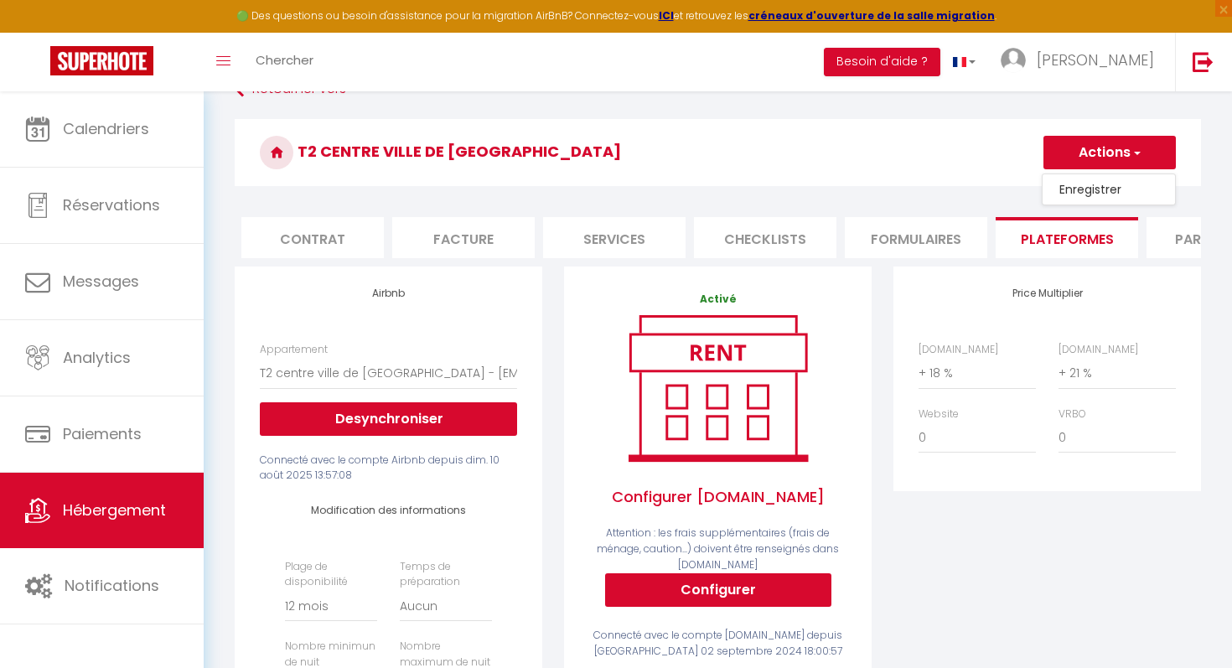
click at [1101, 194] on link "Enregistrer" at bounding box center [1109, 190] width 132 height 22
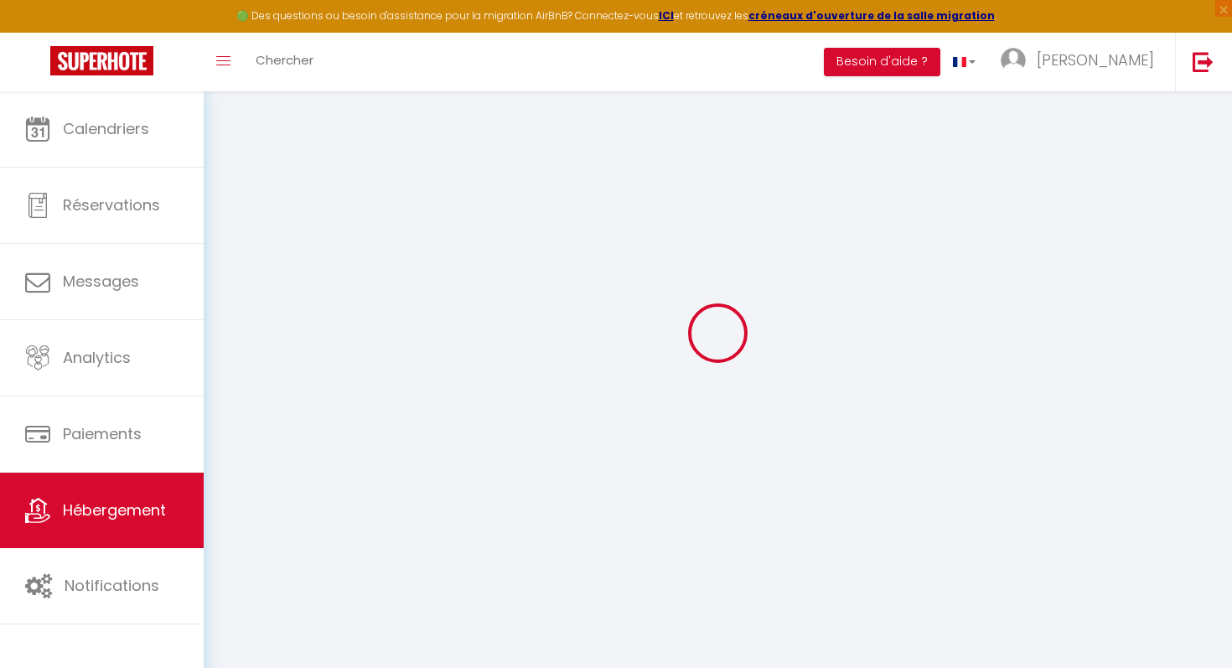
select select "365"
select select "EUR"
select select
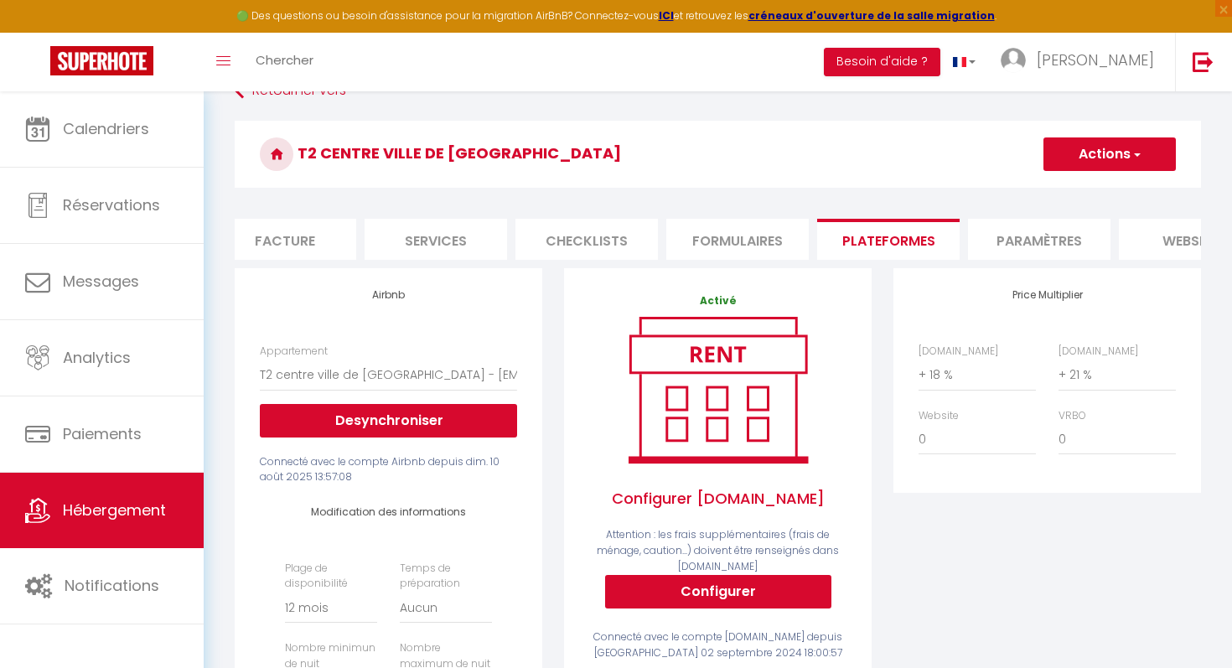
scroll to position [0, 542]
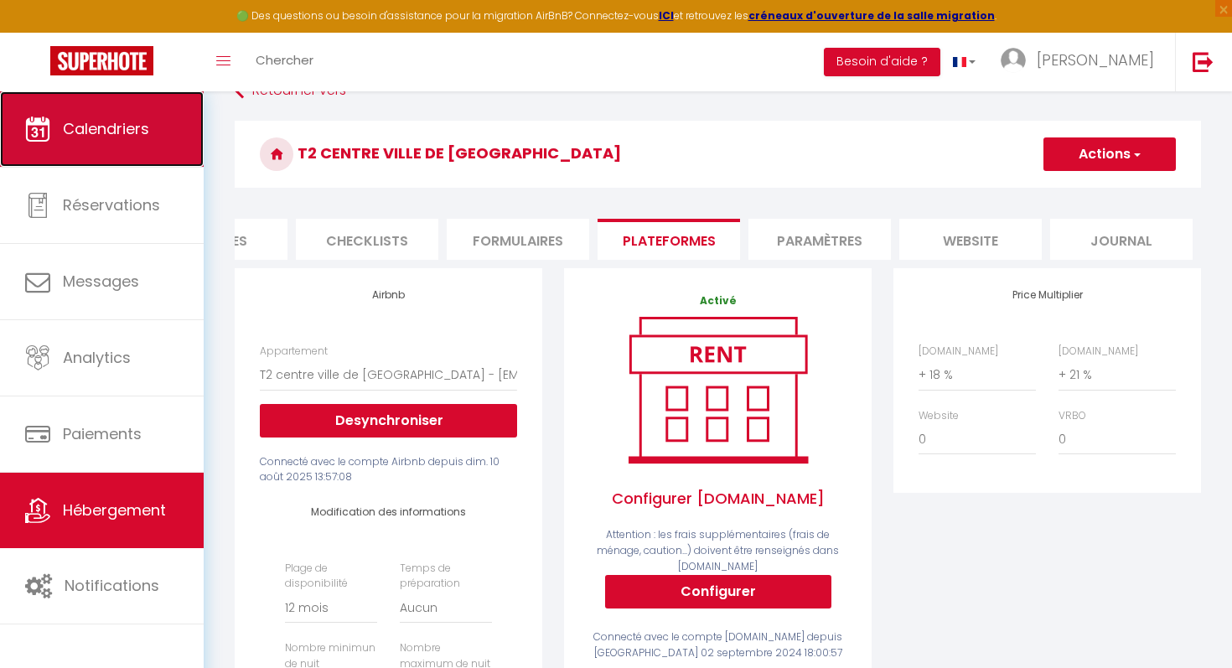
click at [155, 145] on link "Calendriers" at bounding box center [102, 128] width 204 height 75
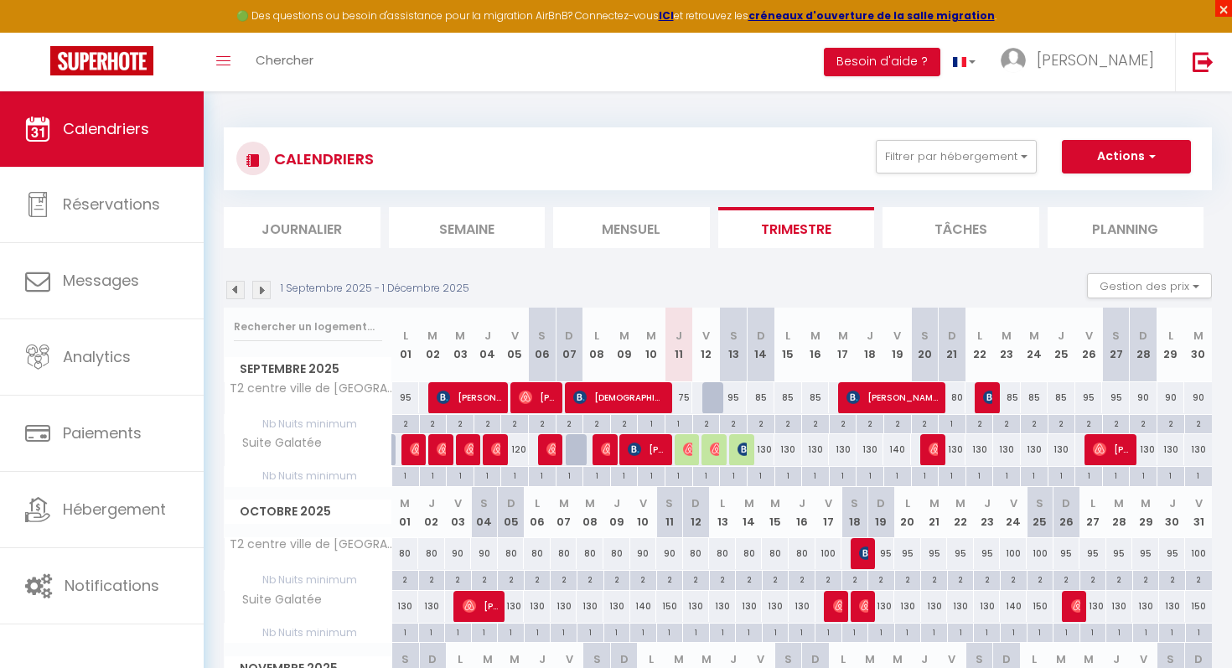
click at [1224, 4] on span "×" at bounding box center [1223, 8] width 17 height 17
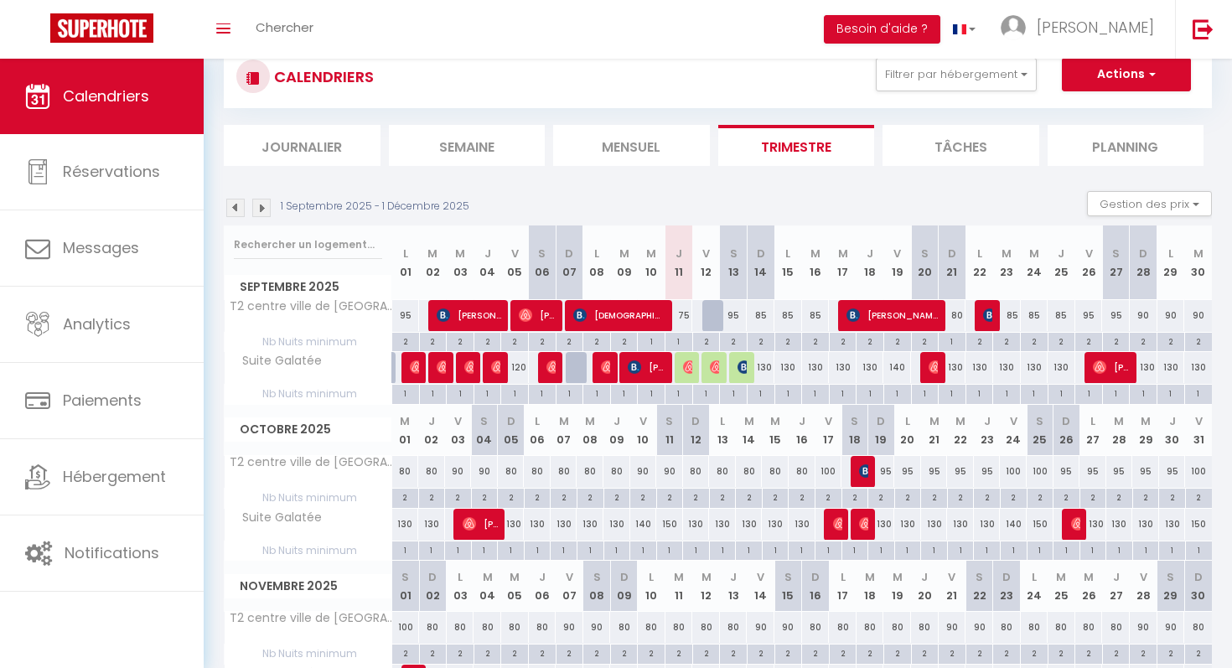
scroll to position [51, 0]
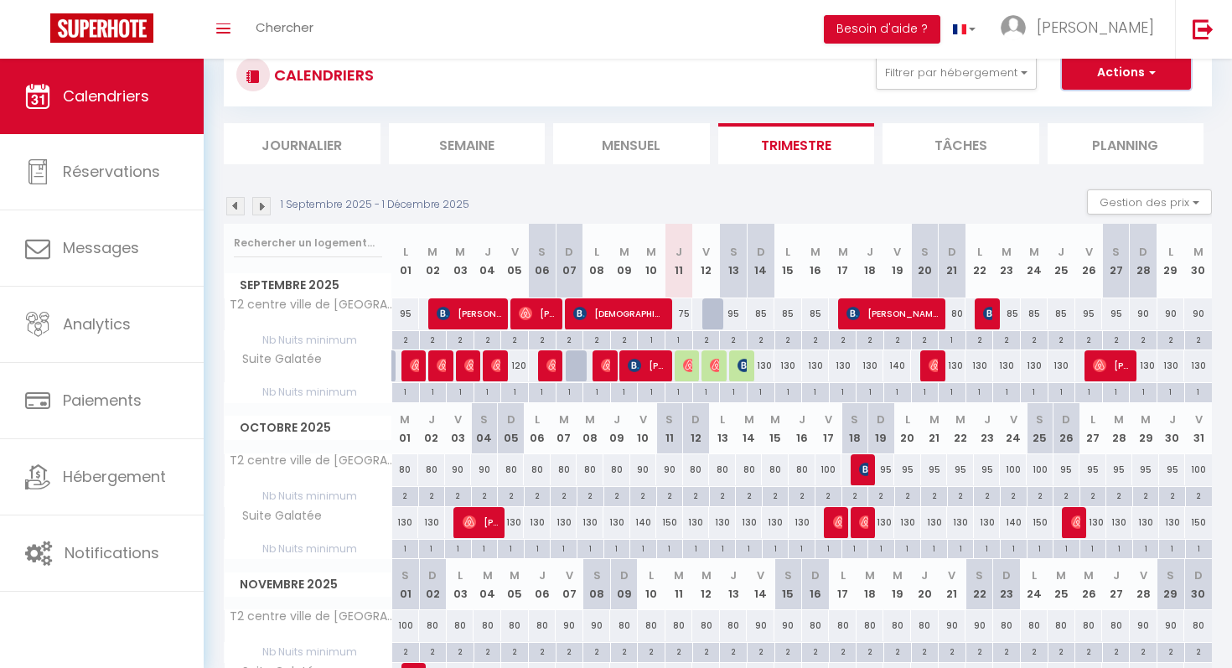
click at [1175, 79] on button "Actions" at bounding box center [1126, 73] width 129 height 34
click at [1006, 202] on div "1 Septembre 2025 - 1 Décembre 2025 Gestion des prix Nb Nuits minimum Règles Dis…" at bounding box center [718, 206] width 988 height 34
click at [1102, 205] on button "Gestion des prix" at bounding box center [1149, 201] width 125 height 25
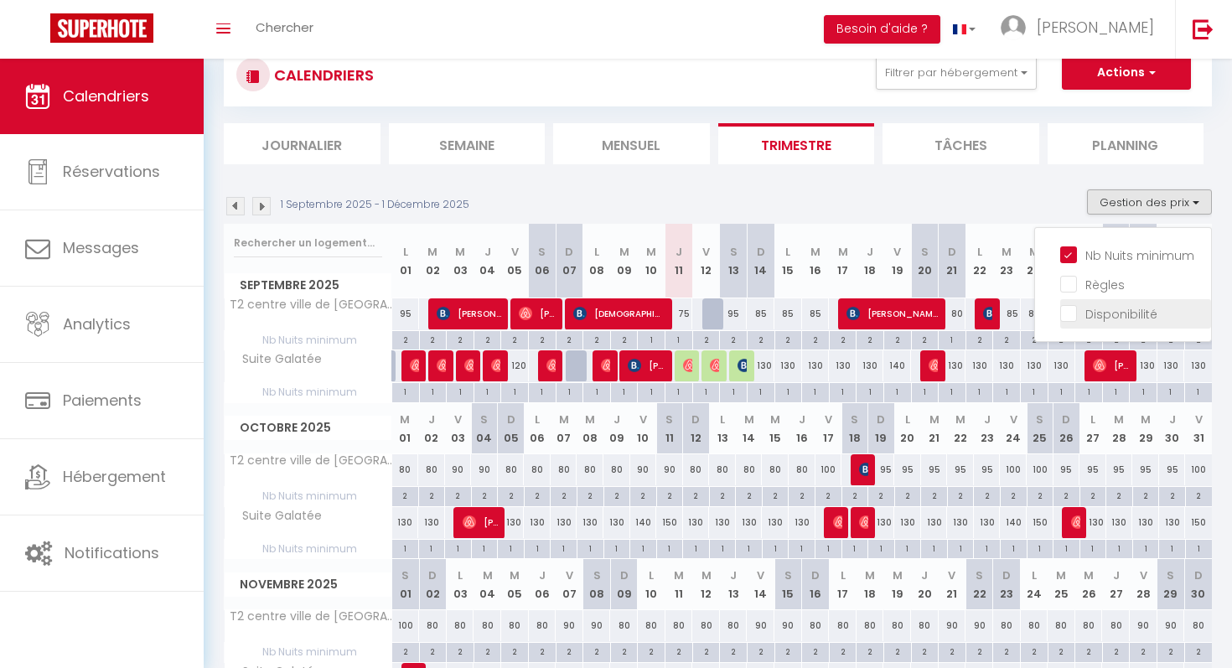
click at [1081, 315] on input "Disponibilité" at bounding box center [1135, 312] width 151 height 17
checkbox input "true"
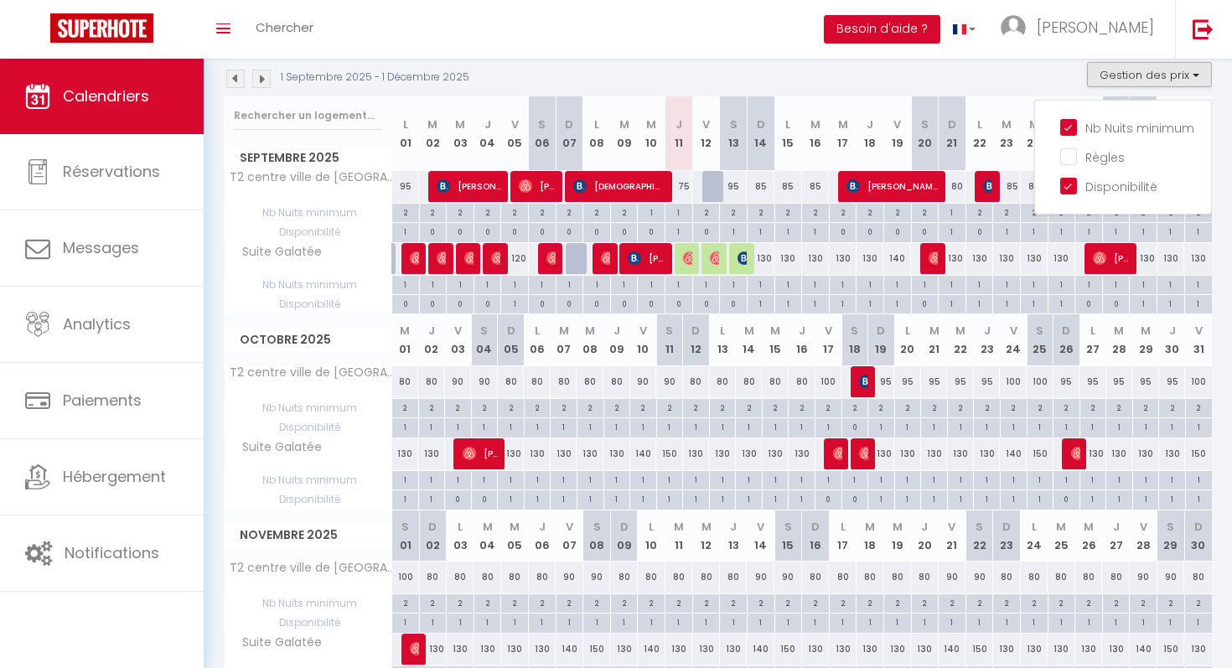
scroll to position [180, 0]
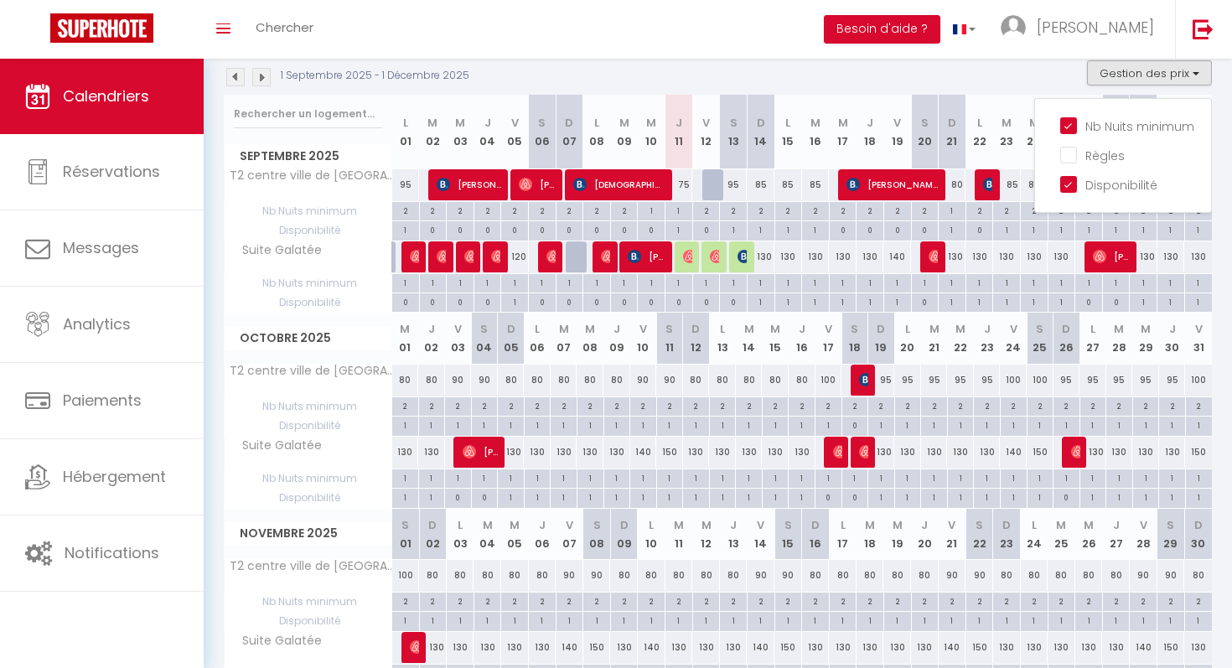
click at [407, 427] on div "1" at bounding box center [405, 425] width 26 height 16
select select "1"
type input "Mer 01 Octobre 2025"
type input "Jeu 02 Octobre 2025"
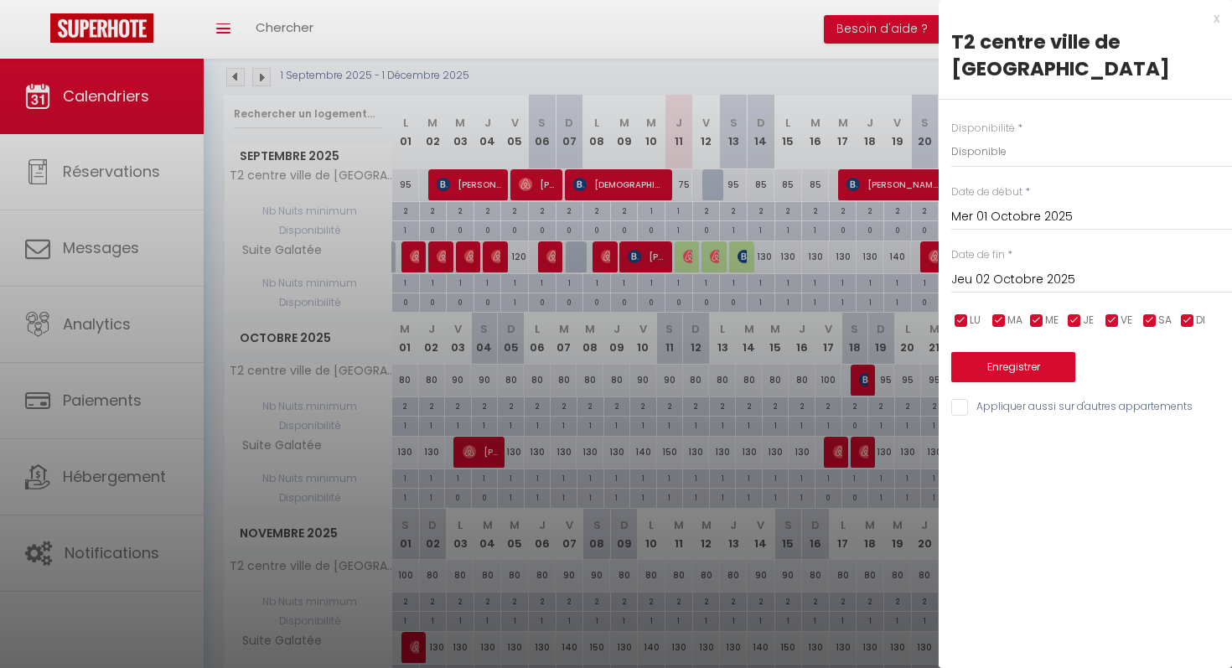
click at [1029, 284] on input "Jeu 02 Octobre 2025" at bounding box center [1091, 280] width 281 height 22
click at [1037, 218] on input "Mer 01 Octobre 2025" at bounding box center [1091, 217] width 281 height 22
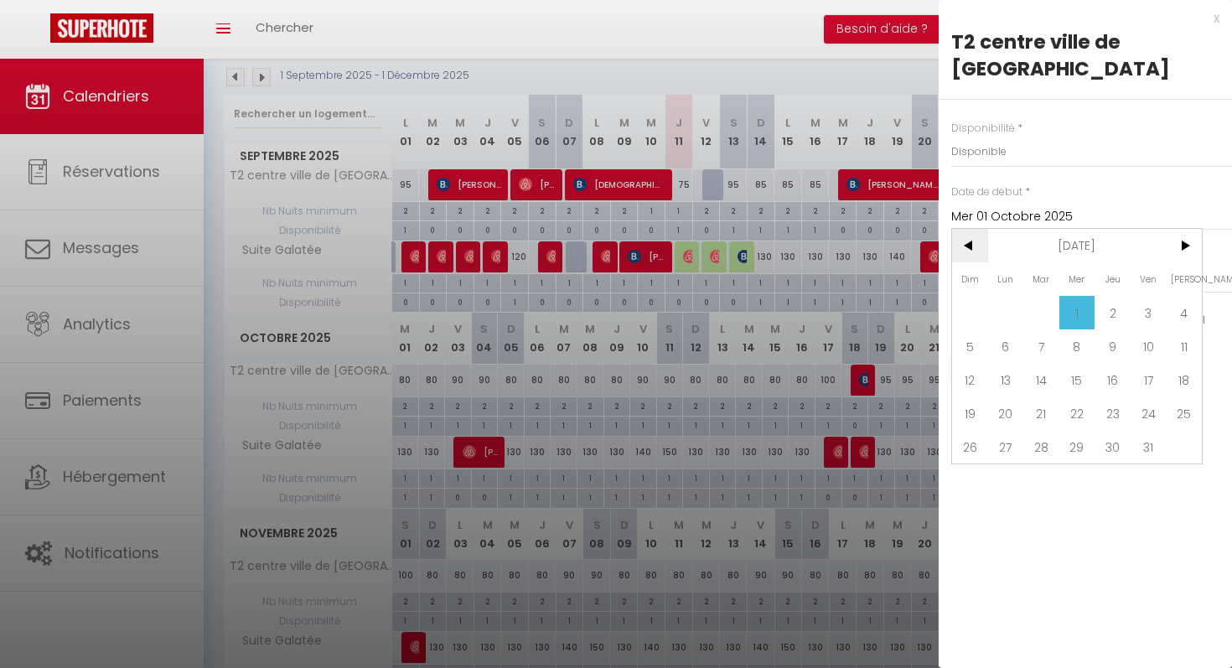
click at [963, 243] on span "<" at bounding box center [970, 246] width 36 height 34
click at [1006, 305] on span "1" at bounding box center [1006, 313] width 36 height 34
type input "Lun 01 Septembre 2025"
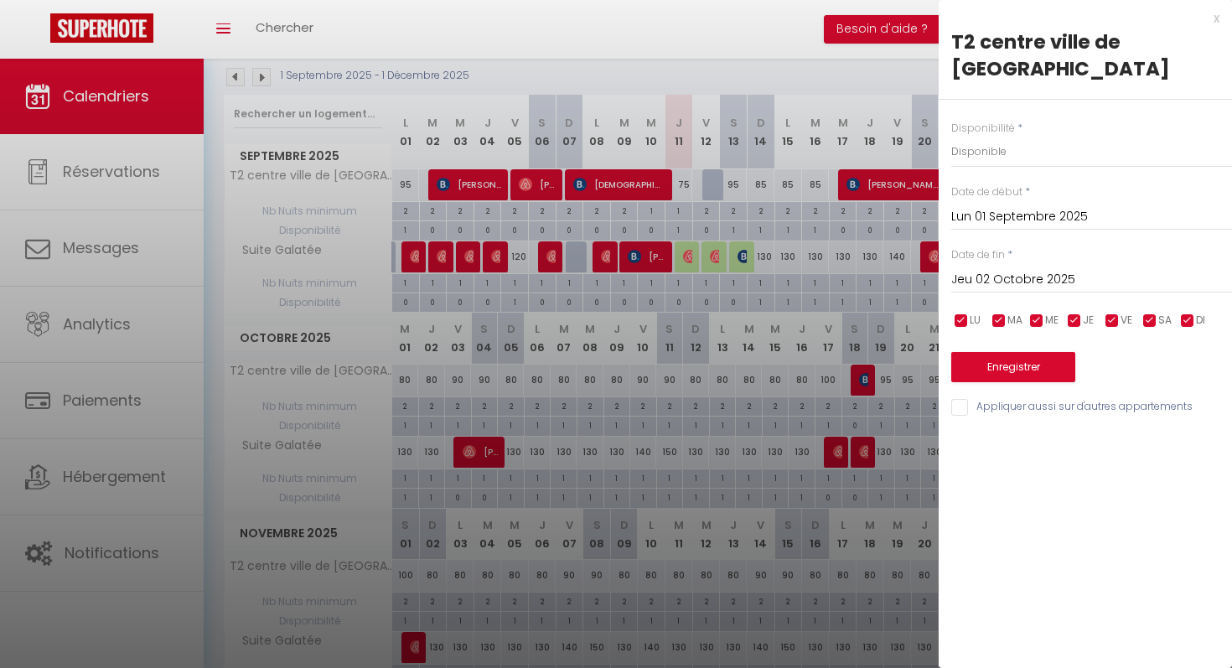
click at [1038, 282] on input "Jeu 02 Octobre 2025" at bounding box center [1091, 280] width 281 height 22
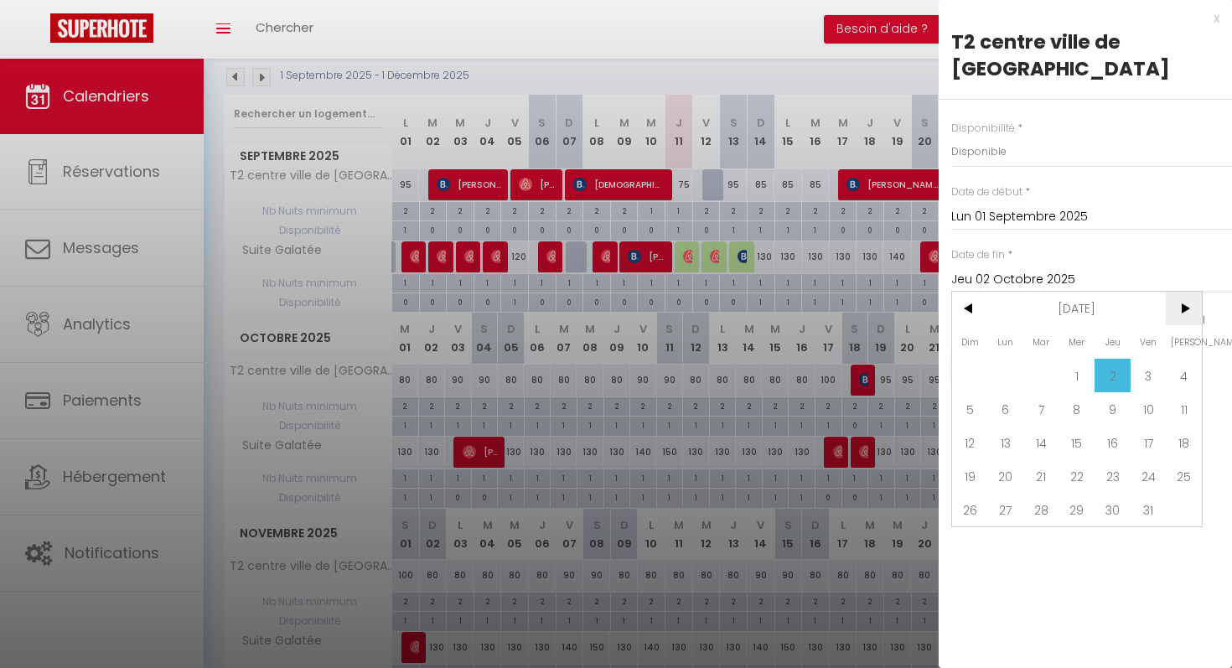
click at [1190, 306] on span ">" at bounding box center [1184, 309] width 36 height 34
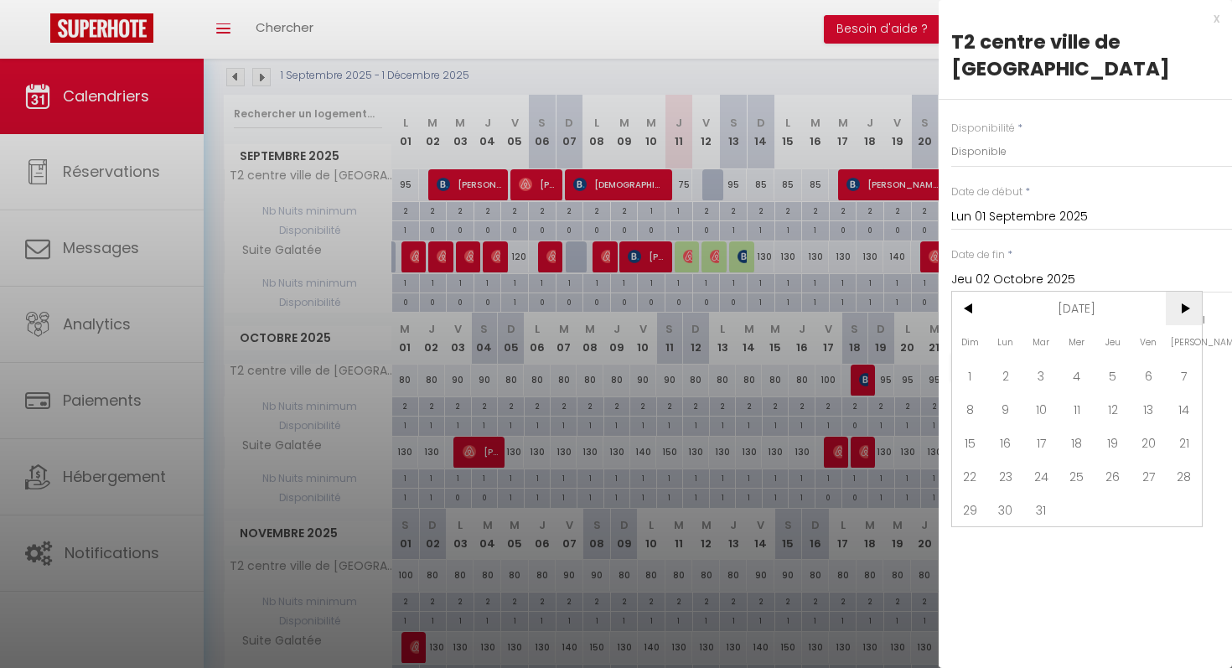
click at [1190, 306] on span ">" at bounding box center [1184, 309] width 36 height 34
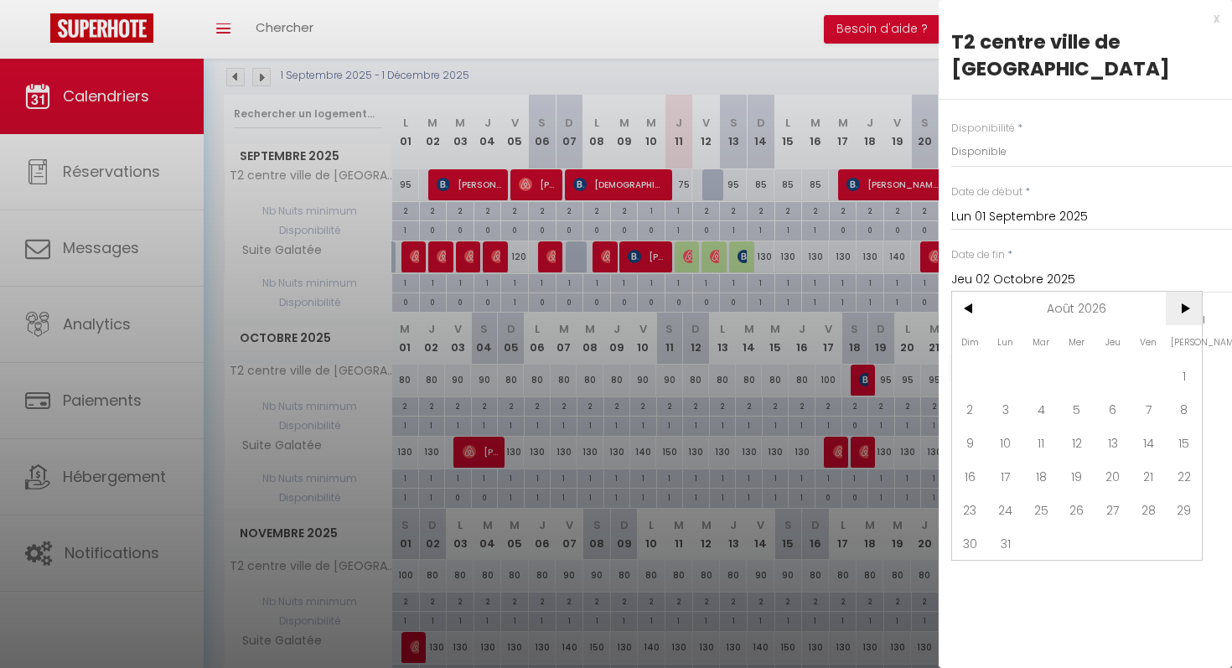
click at [1190, 306] on span ">" at bounding box center [1184, 309] width 36 height 34
click at [1084, 496] on span "30" at bounding box center [1077, 510] width 36 height 34
type input "Mer 30 Septembre 2026"
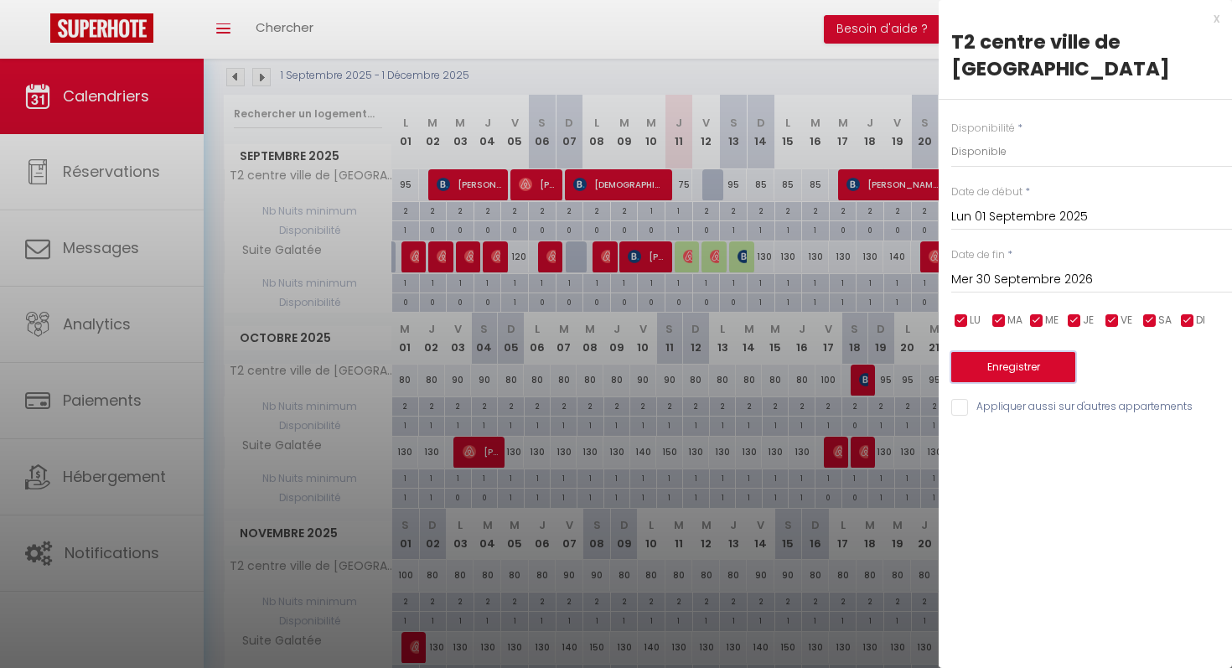
click at [1066, 372] on button "Enregistrer" at bounding box center [1013, 367] width 124 height 30
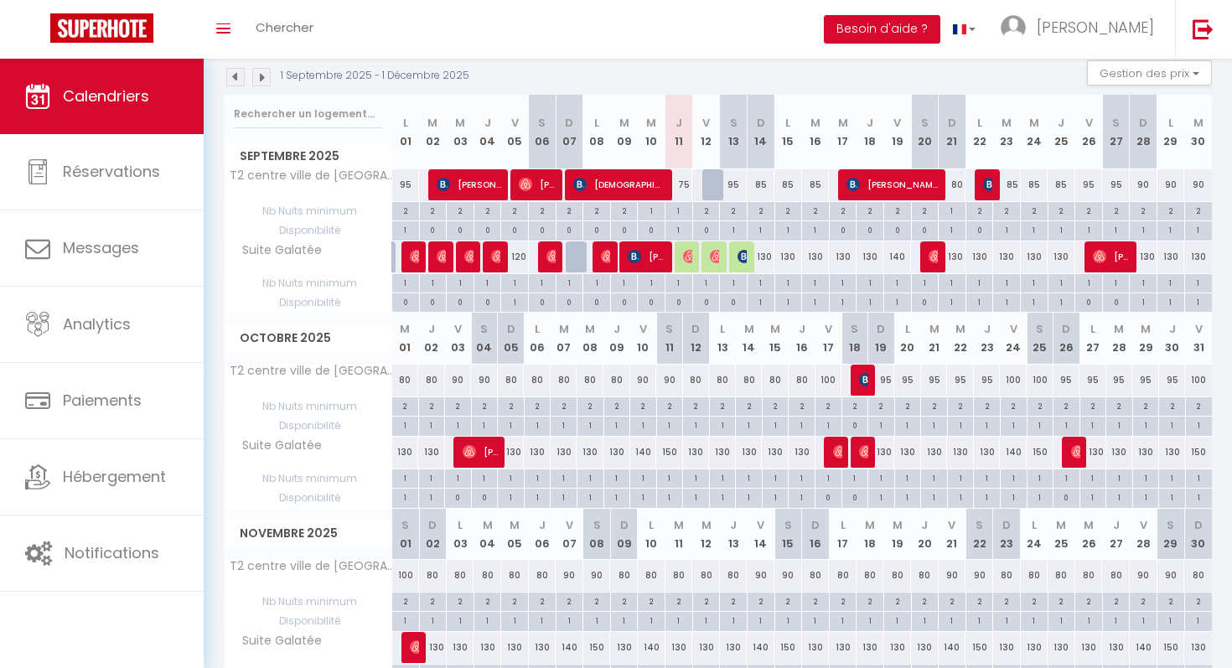
scroll to position [86, 0]
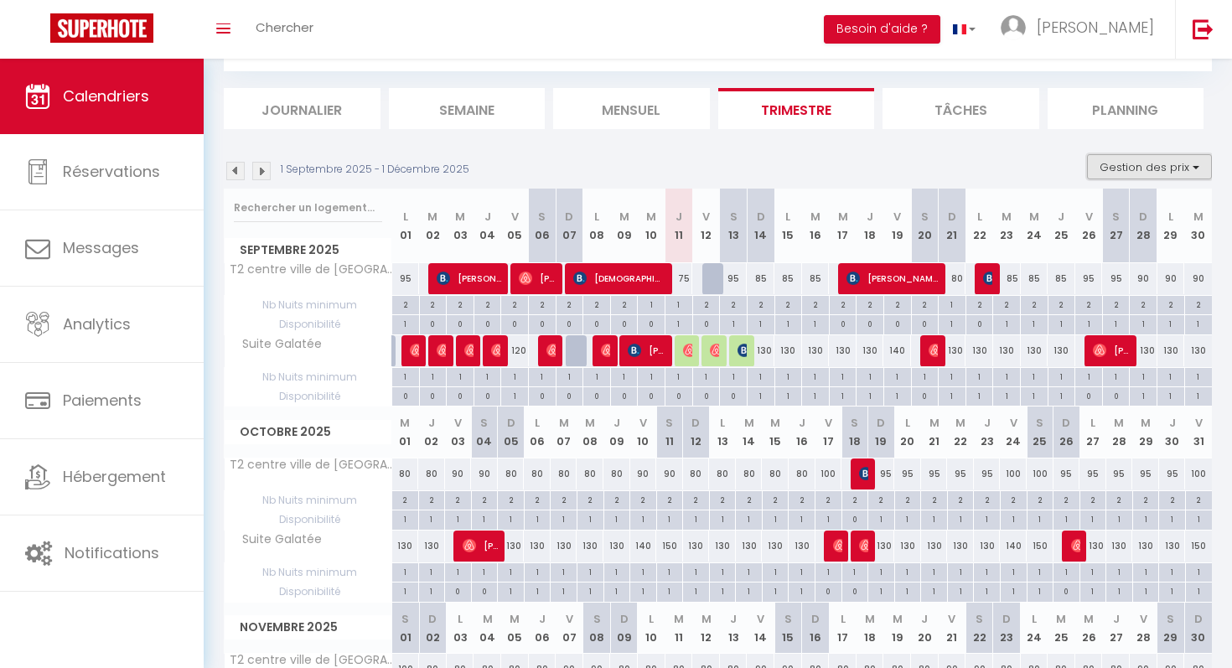
click at [1132, 163] on button "Gestion des prix" at bounding box center [1149, 166] width 125 height 25
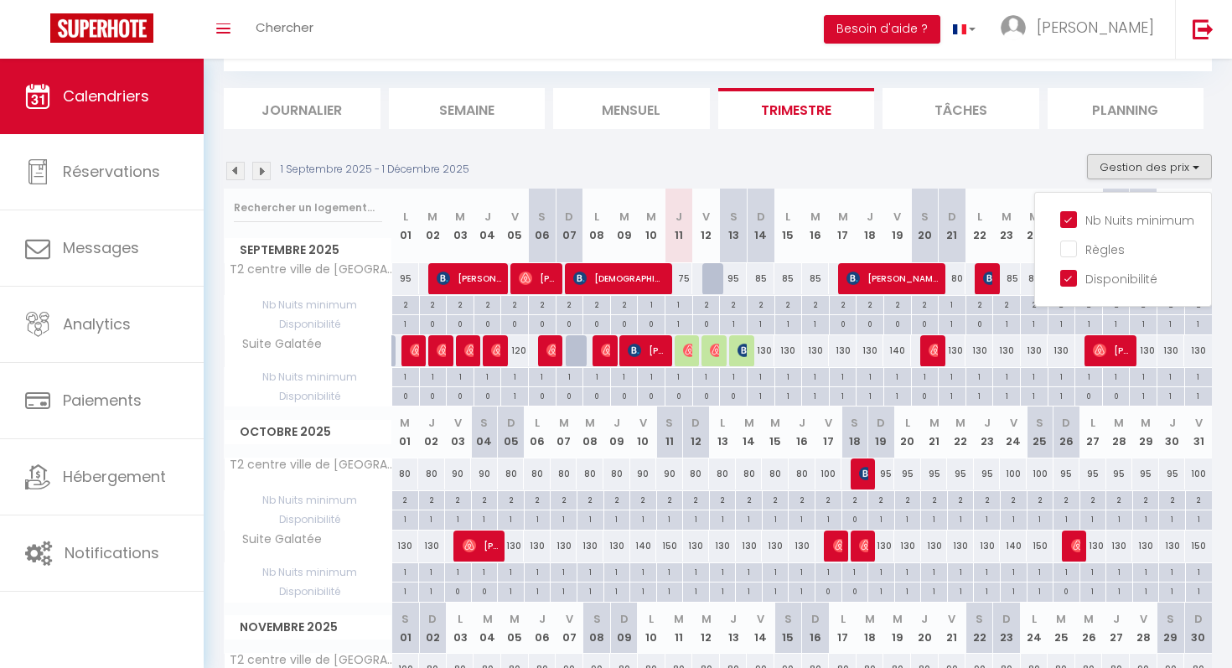
click at [975, 152] on section "1 Septembre 2025 - 1 Décembre 2025 Gestion des prix Nb Nuits minimum Règles Dis…" at bounding box center [718, 492] width 988 height 710
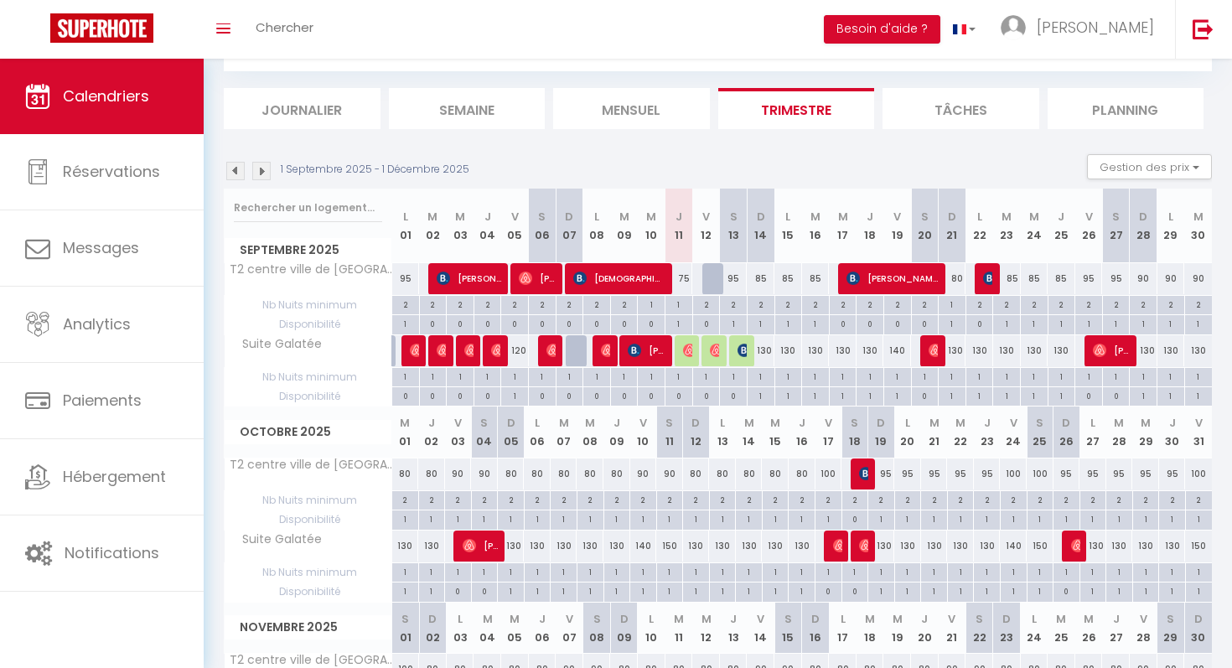
scroll to position [0, 0]
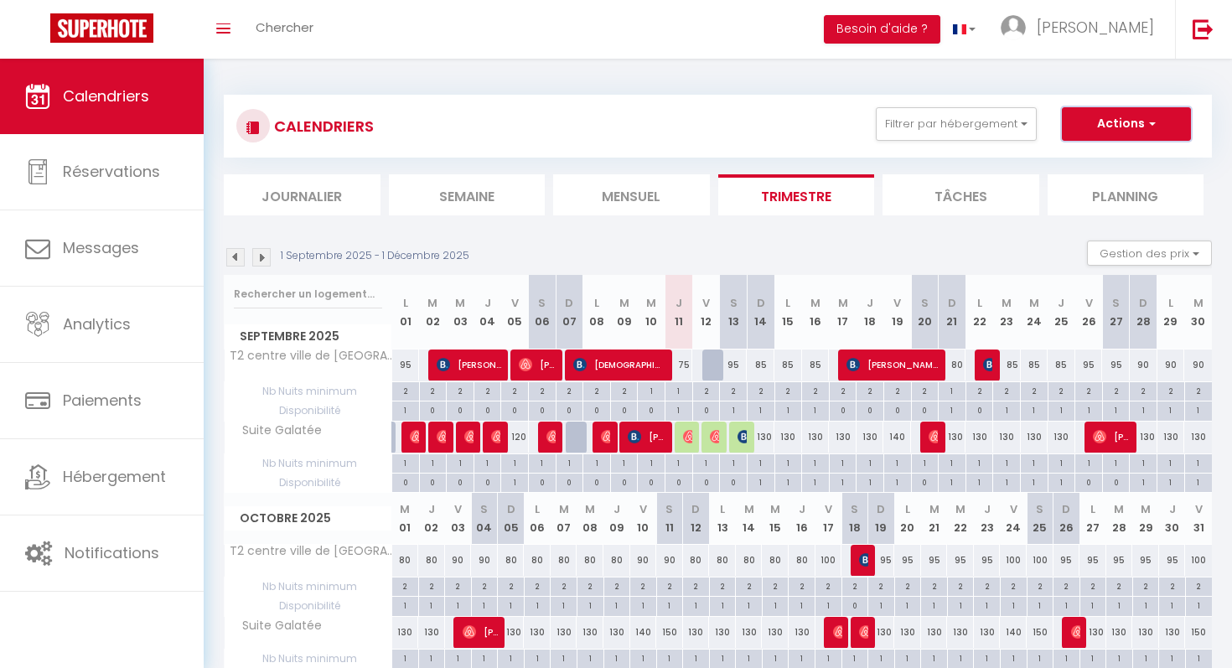
click at [1100, 137] on button "Actions" at bounding box center [1126, 124] width 129 height 34
click at [1057, 250] on div "1 Septembre 2025 - 1 Décembre 2025 Gestion des prix Nb Nuits minimum Règles Dis…" at bounding box center [718, 258] width 988 height 34
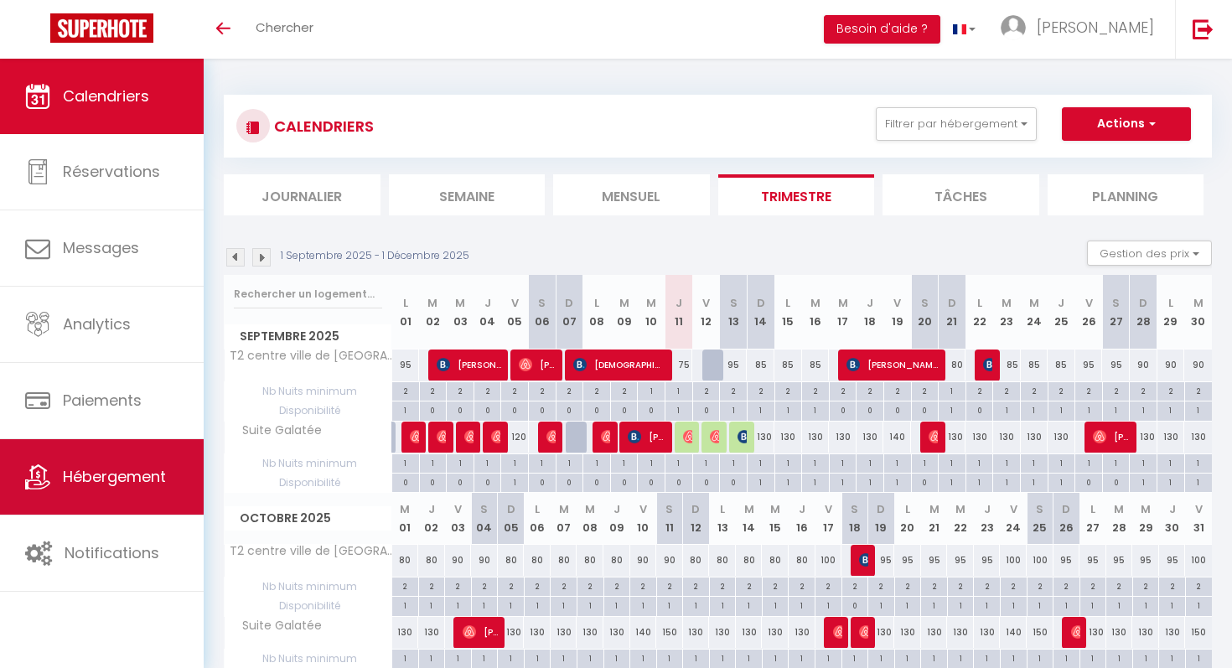
click at [127, 479] on span "Hébergement" at bounding box center [114, 476] width 103 height 21
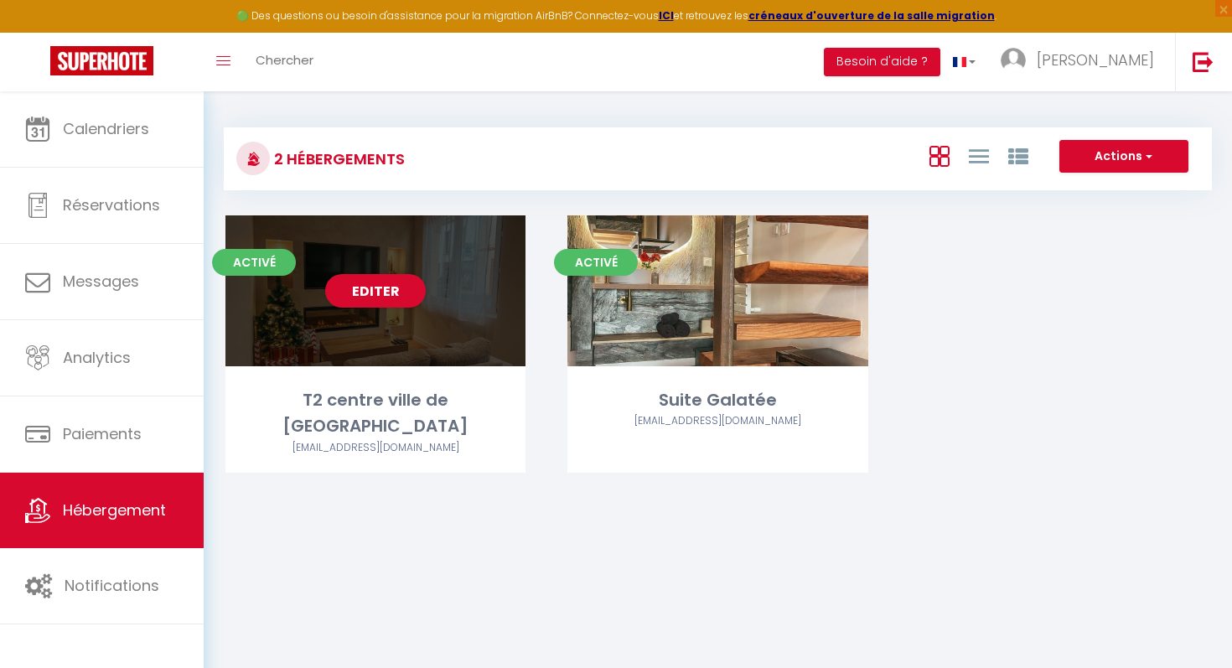
click at [435, 282] on div "Editer" at bounding box center [375, 290] width 300 height 151
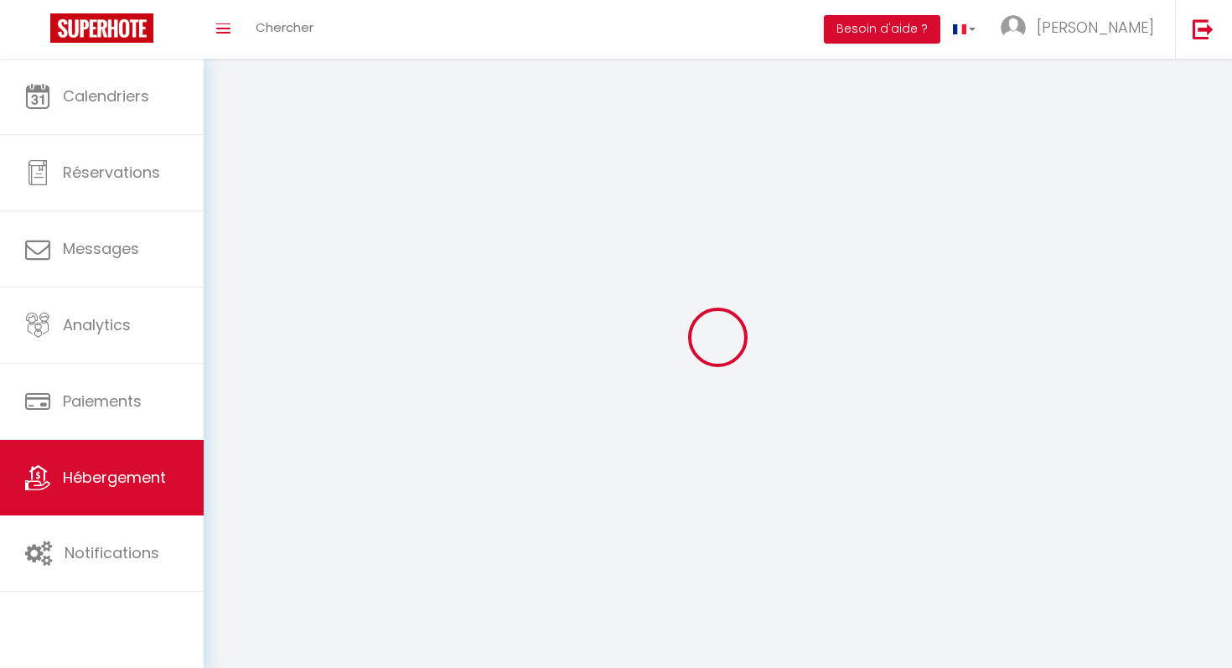
select select "1"
select select "28"
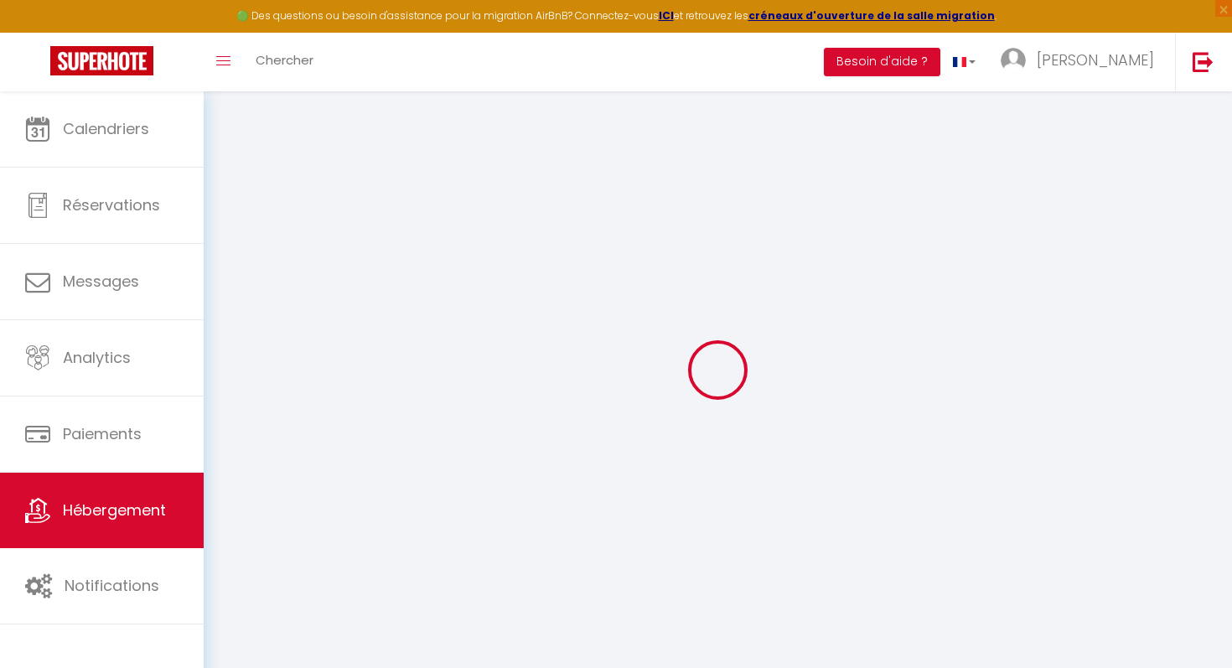
select select
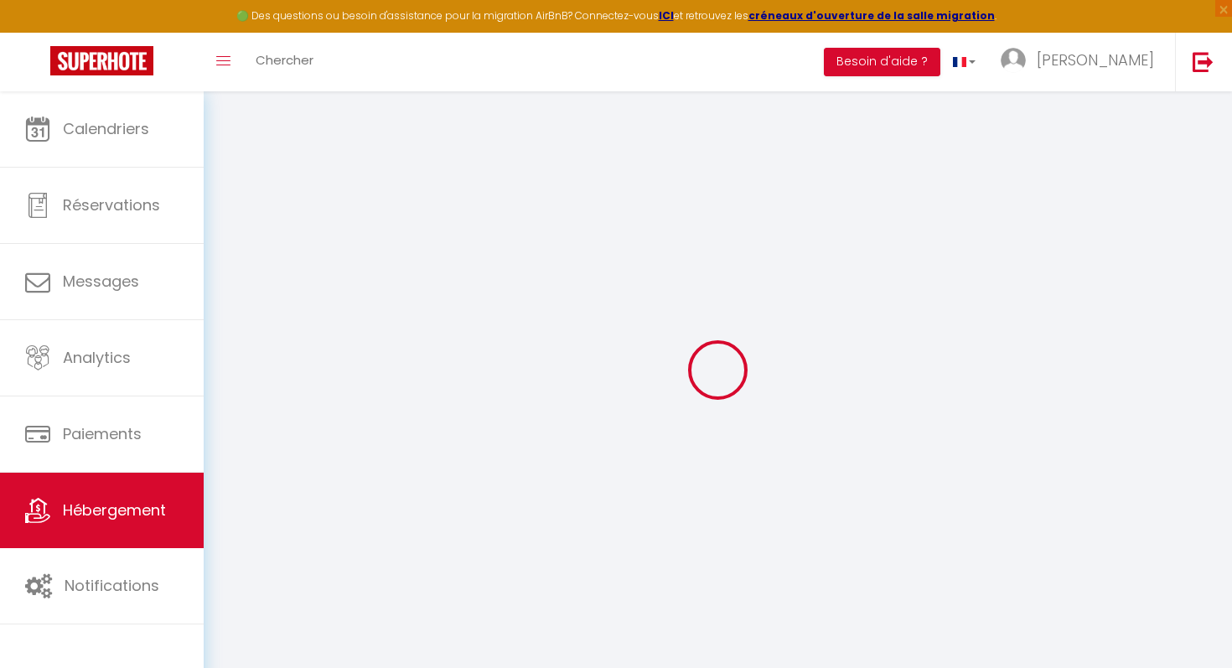
select select
checkbox input "false"
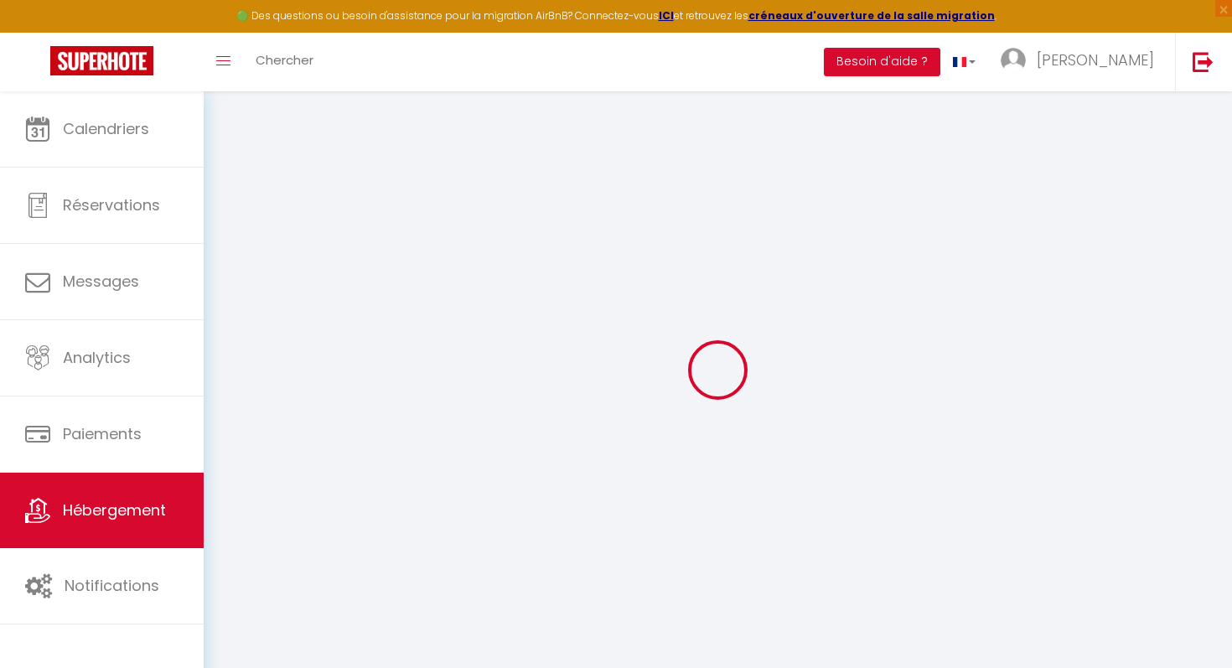
select select
type input "T2 centre ville de [GEOGRAPHIC_DATA]"
type input "[PERSON_NAME]"
type input "jezequel"
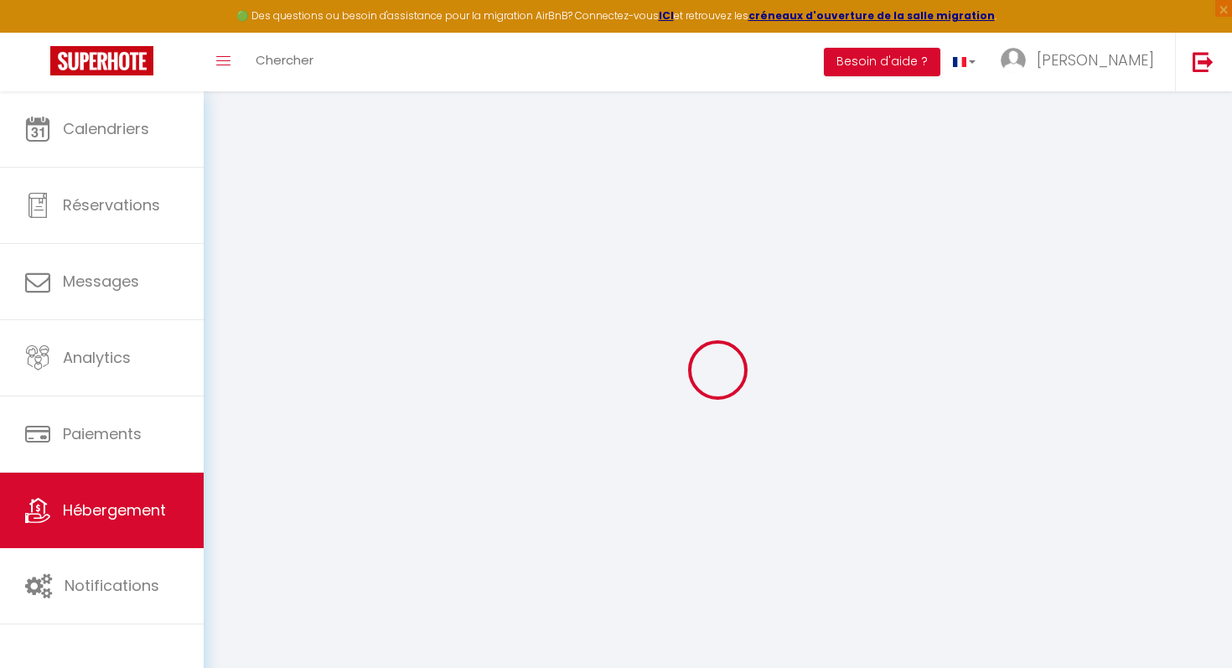
type input "[STREET_ADDRESS]"
type input "22300"
type input "lannion"
type input "80"
type input "5"
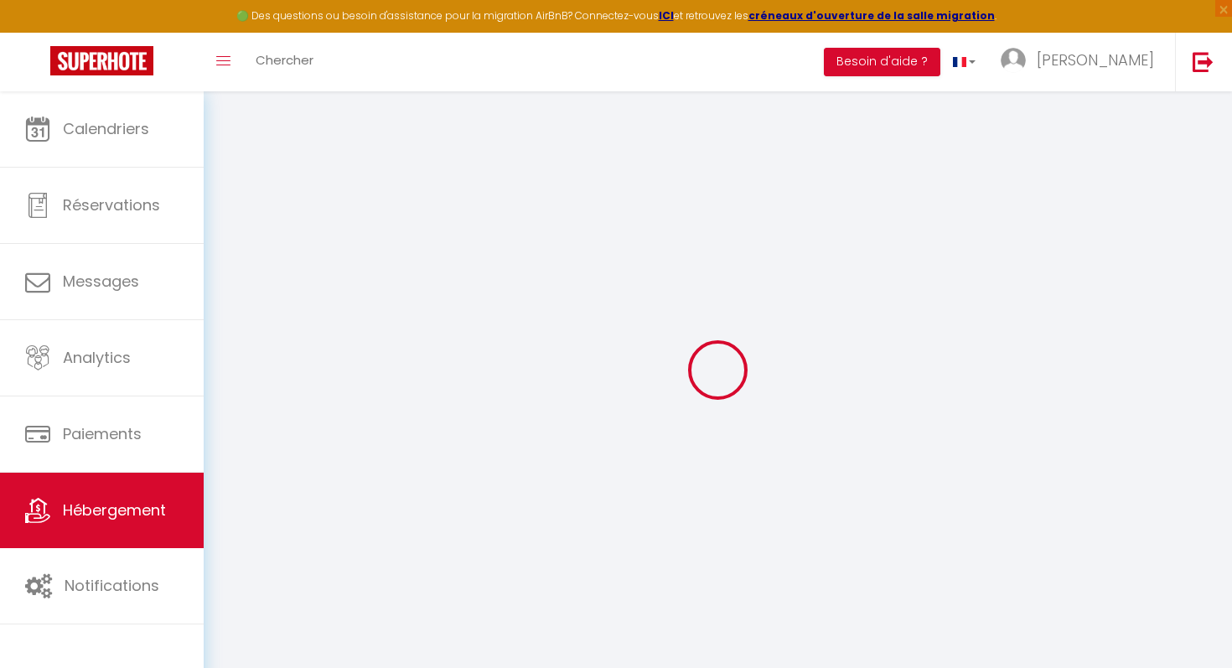
type input "4.20"
select select
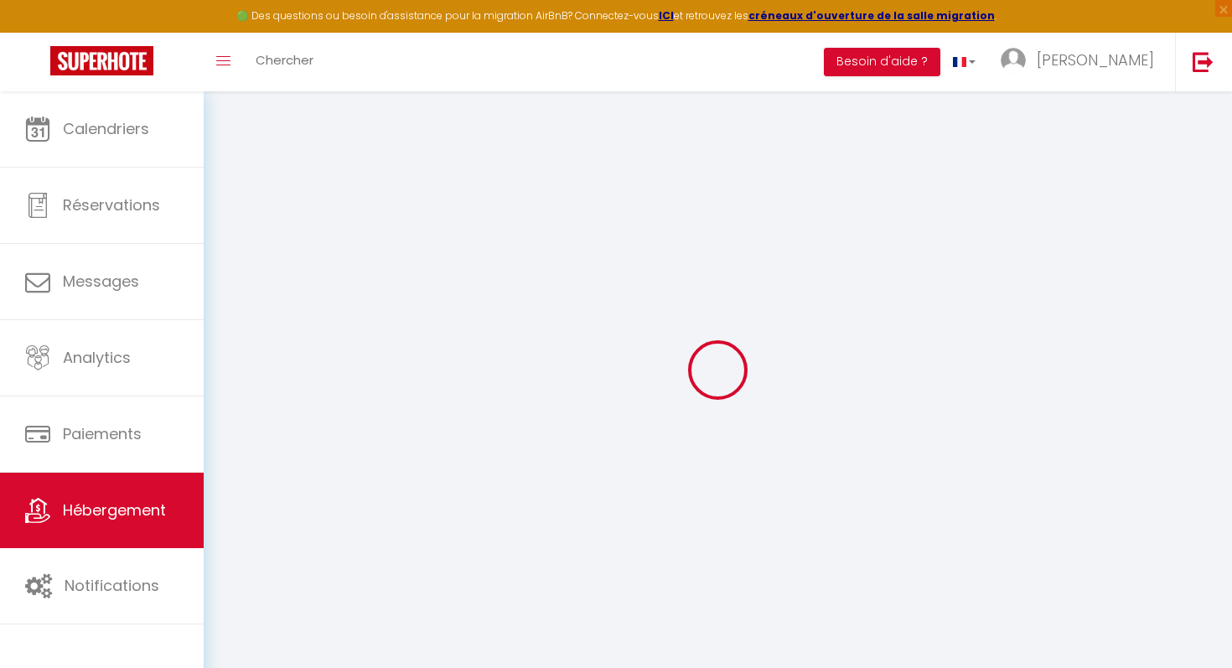
select select
type input "[STREET_ADDRESS][PERSON_NAME]"
type input "22700"
type input "Perros-Guirec"
type input "[EMAIL_ADDRESS][DOMAIN_NAME]"
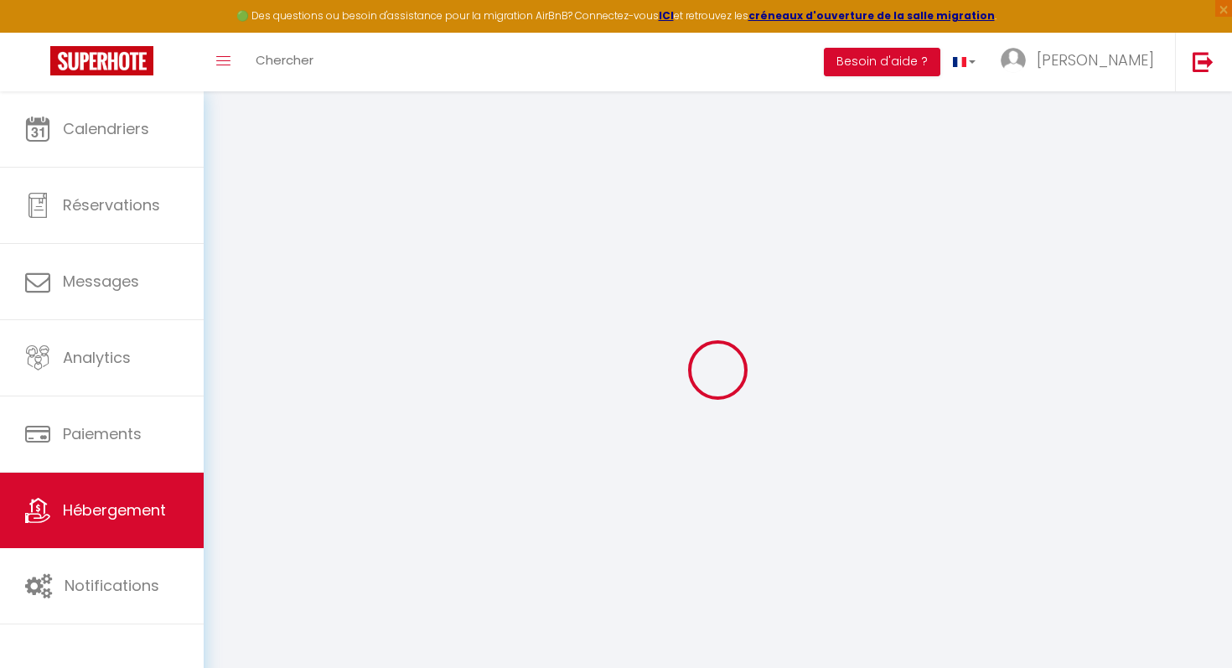
select select
checkbox input "false"
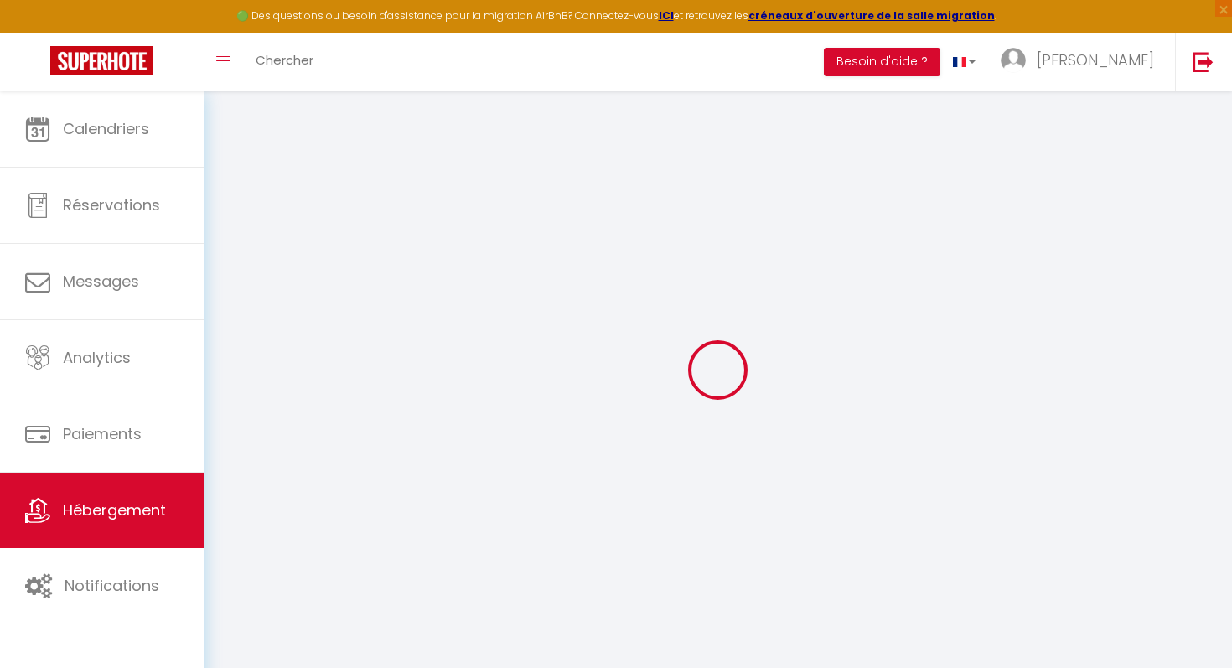
radio input "true"
type input "0"
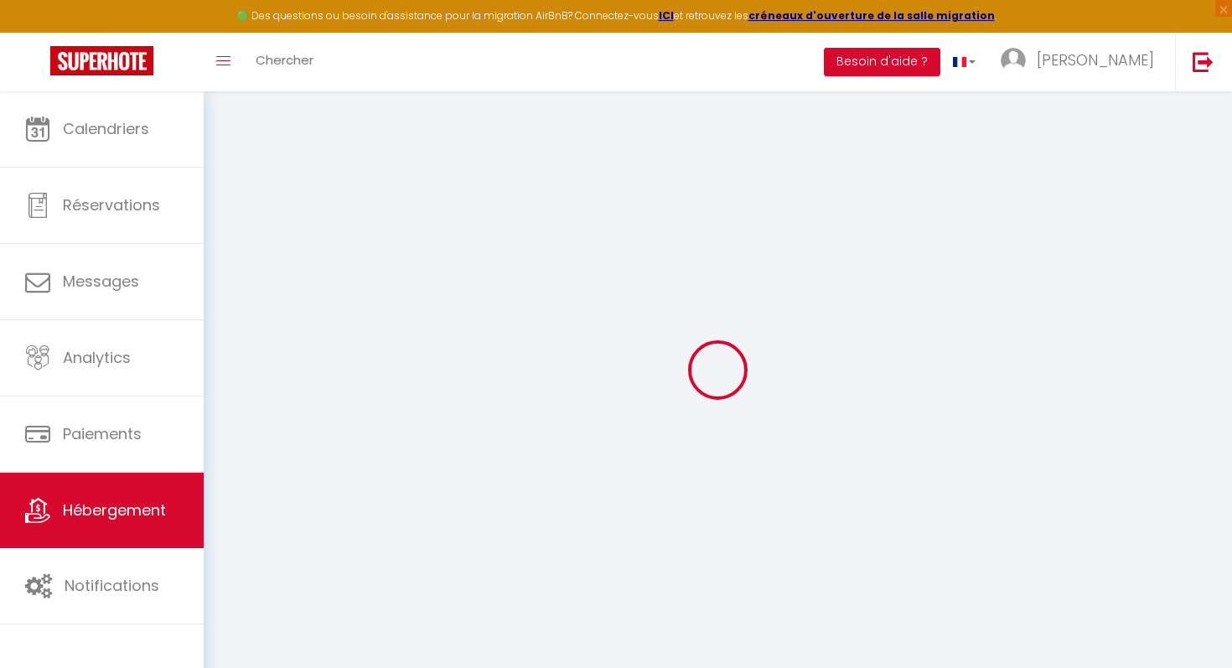
select select
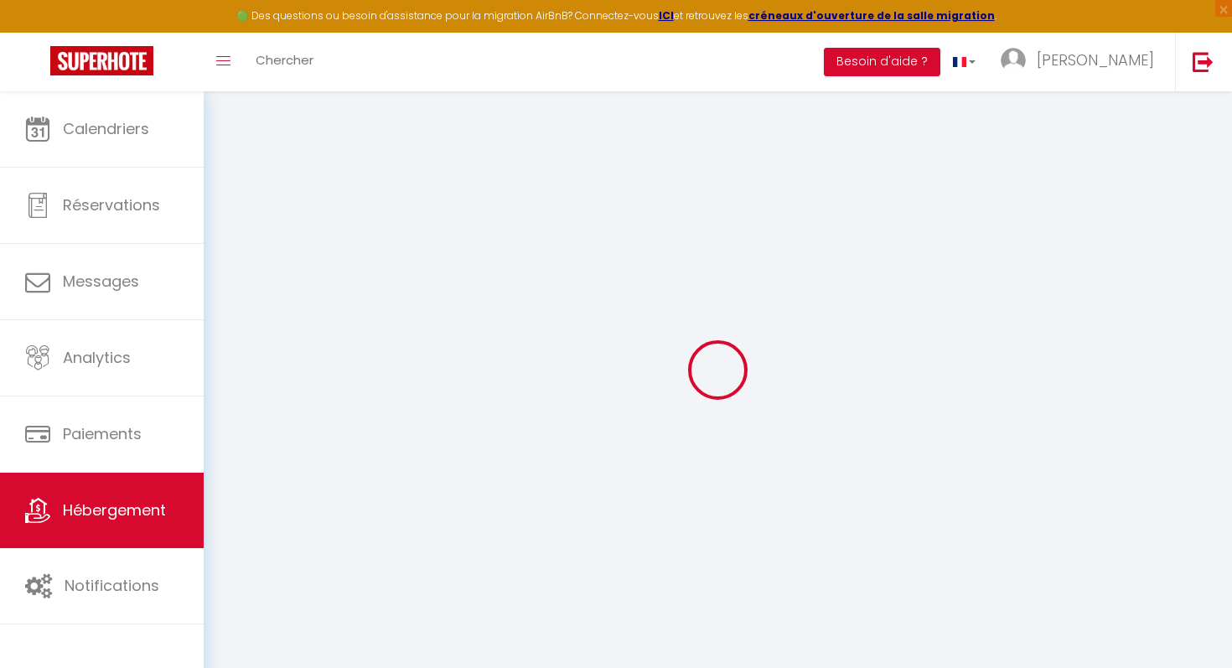
select select
checkbox input "false"
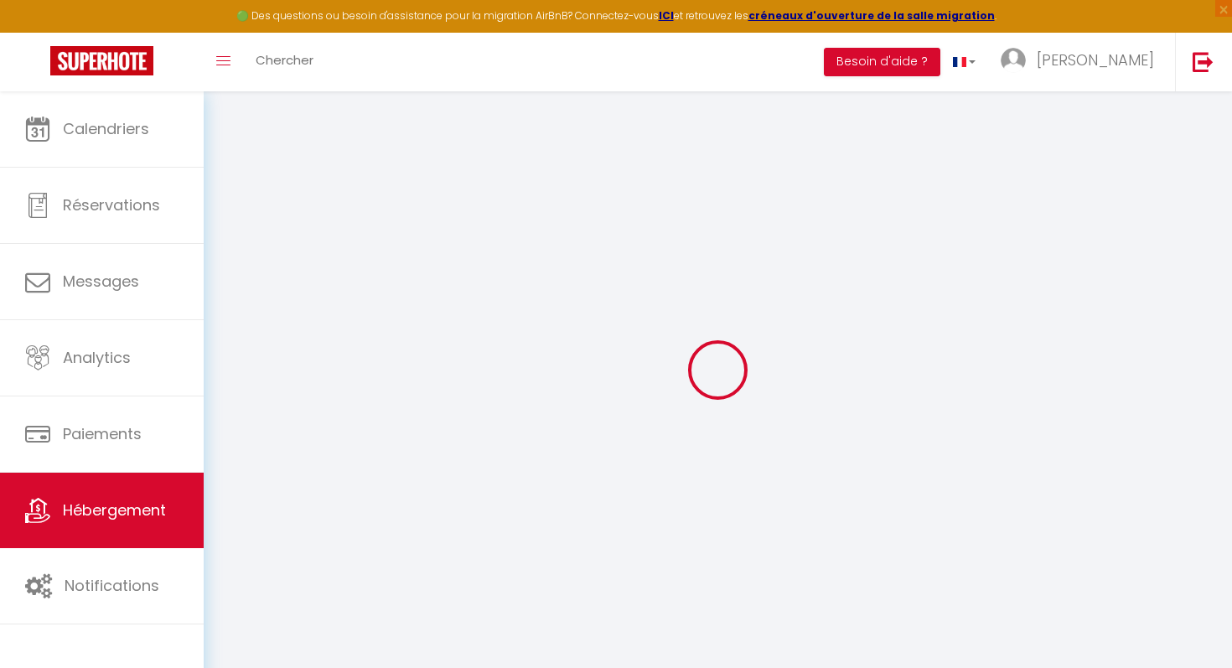
select select
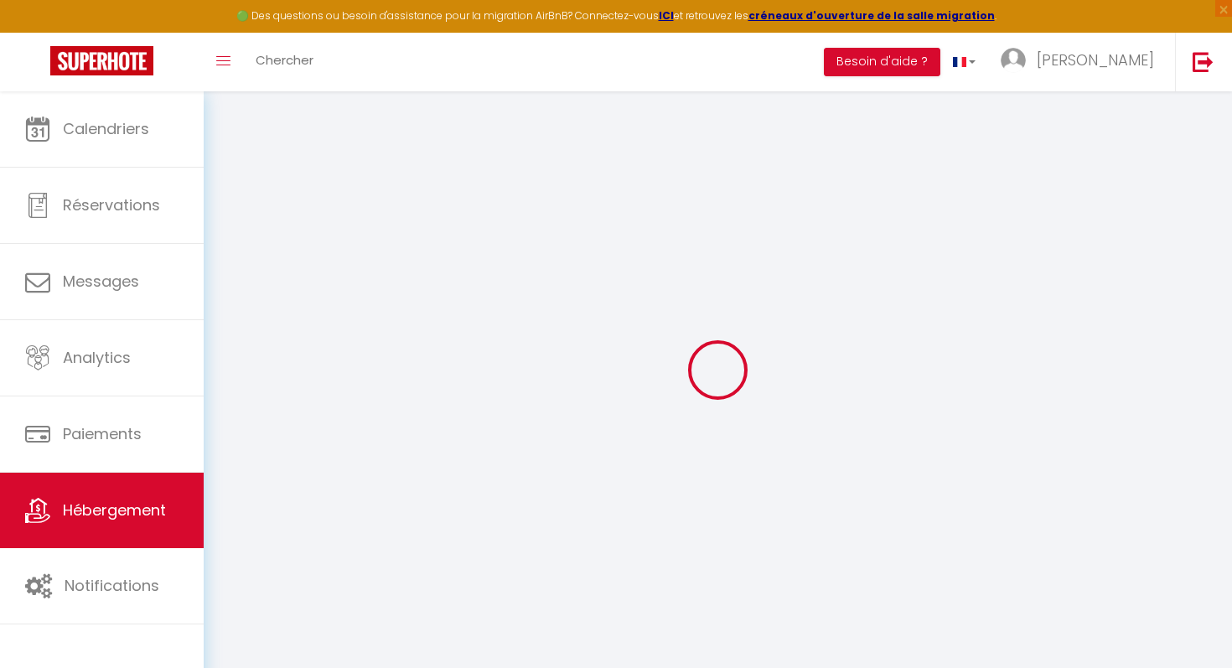
select select
checkbox input "false"
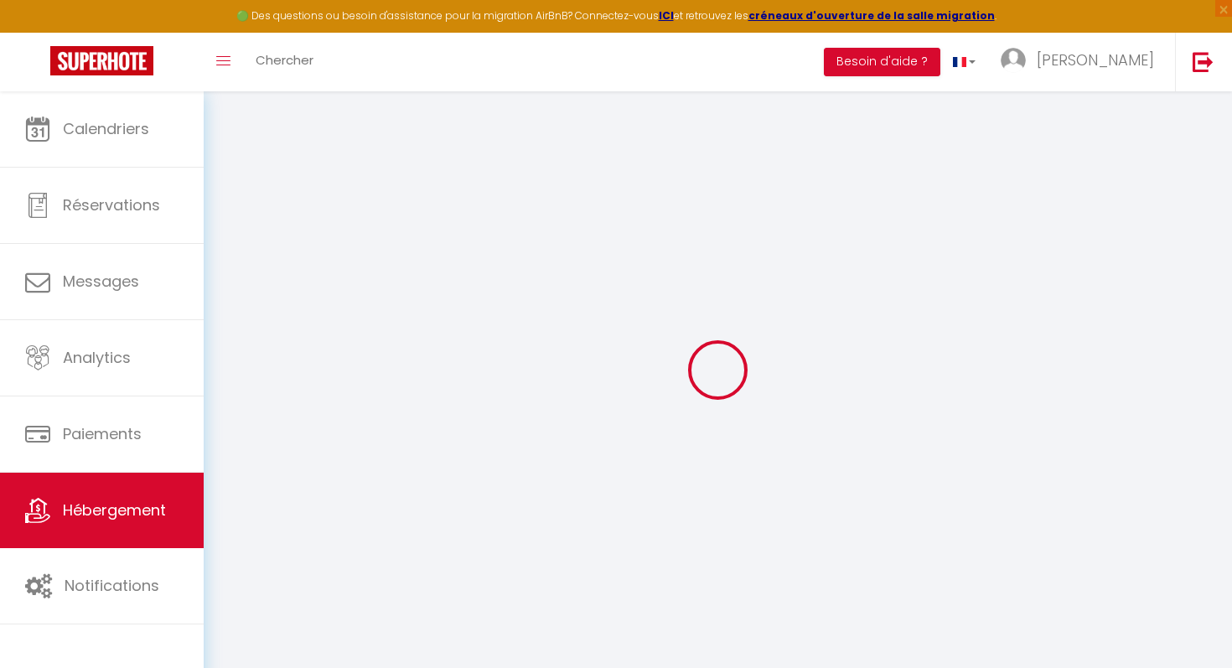
select select
checkbox input "false"
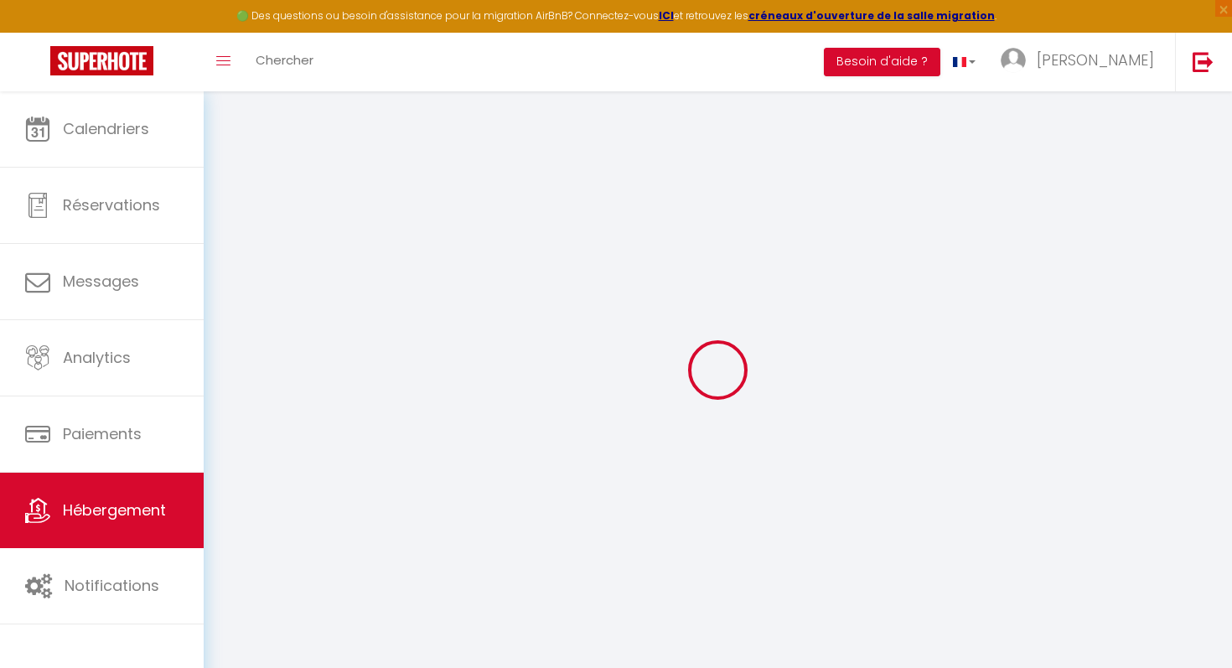
select select "16:00"
select select
select select "11:00"
select select "30"
select select "120"
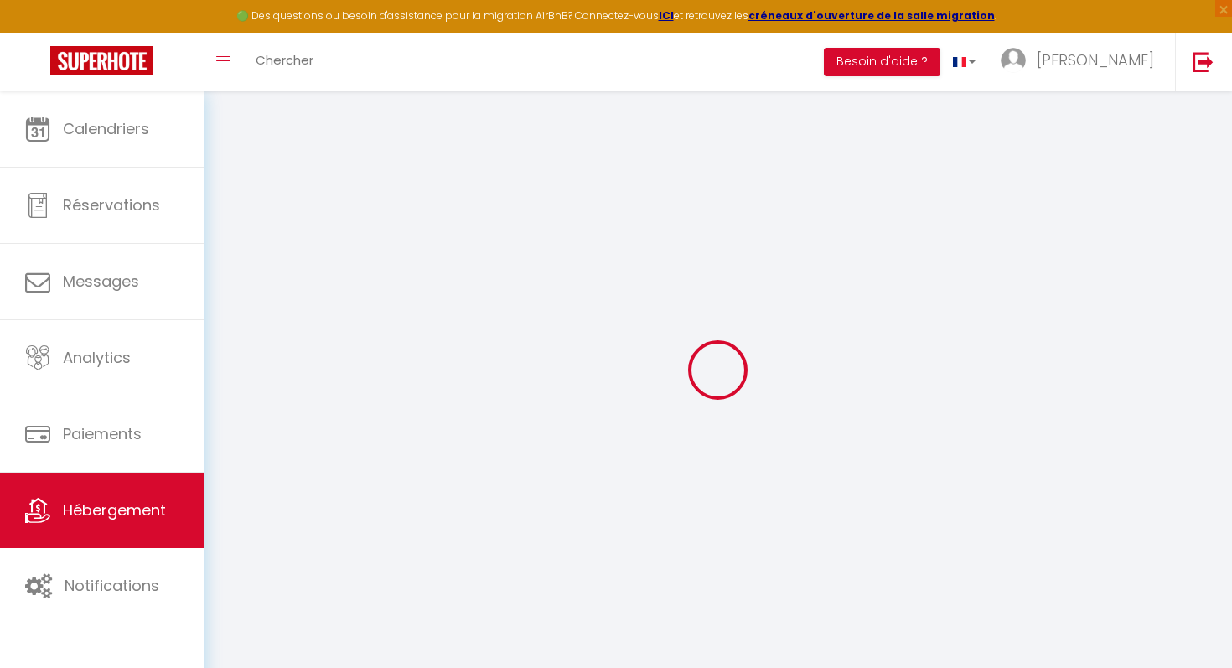
select select
checkbox input "false"
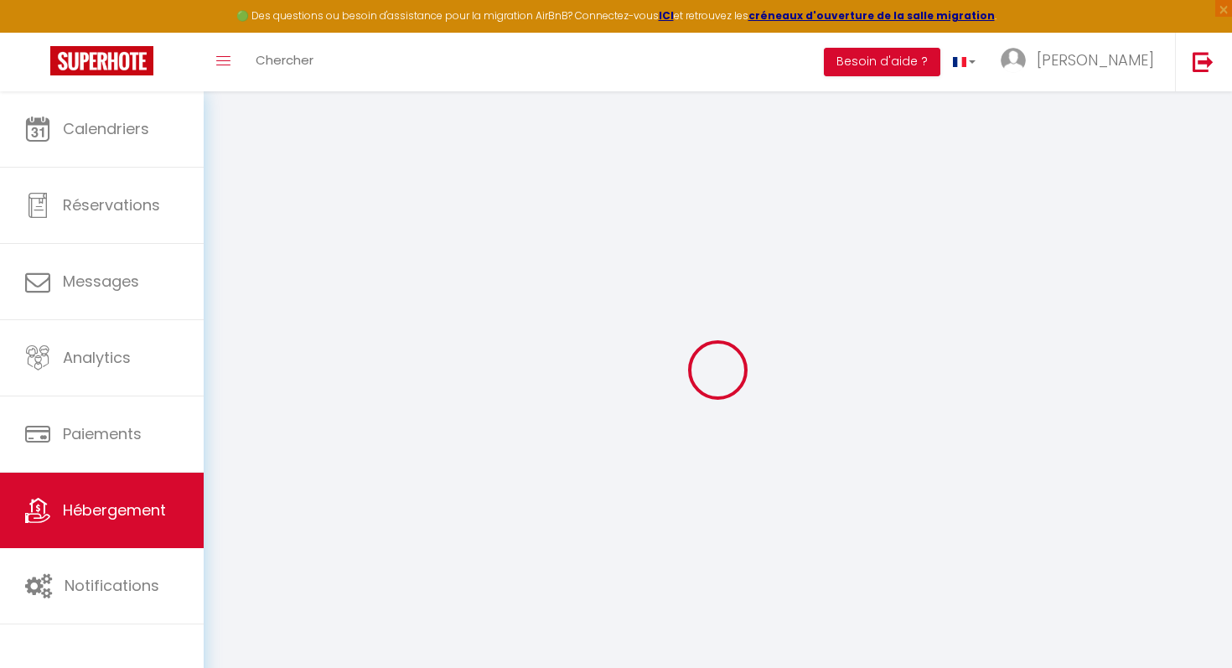
checkbox input "false"
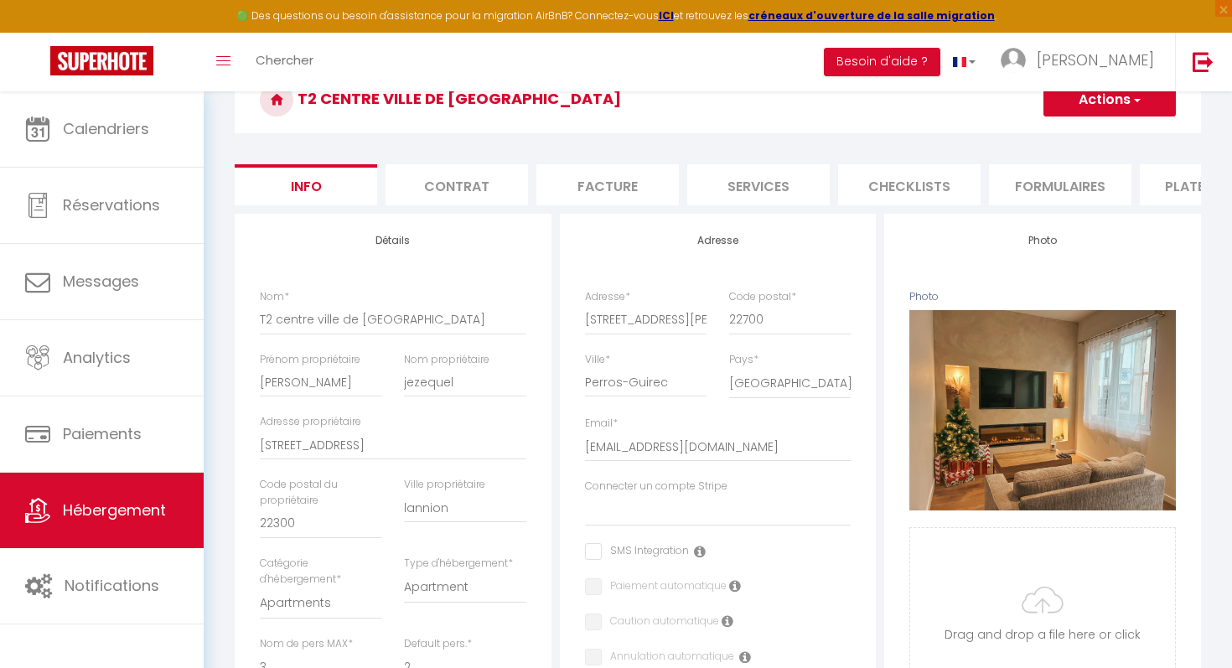
scroll to position [88, 0]
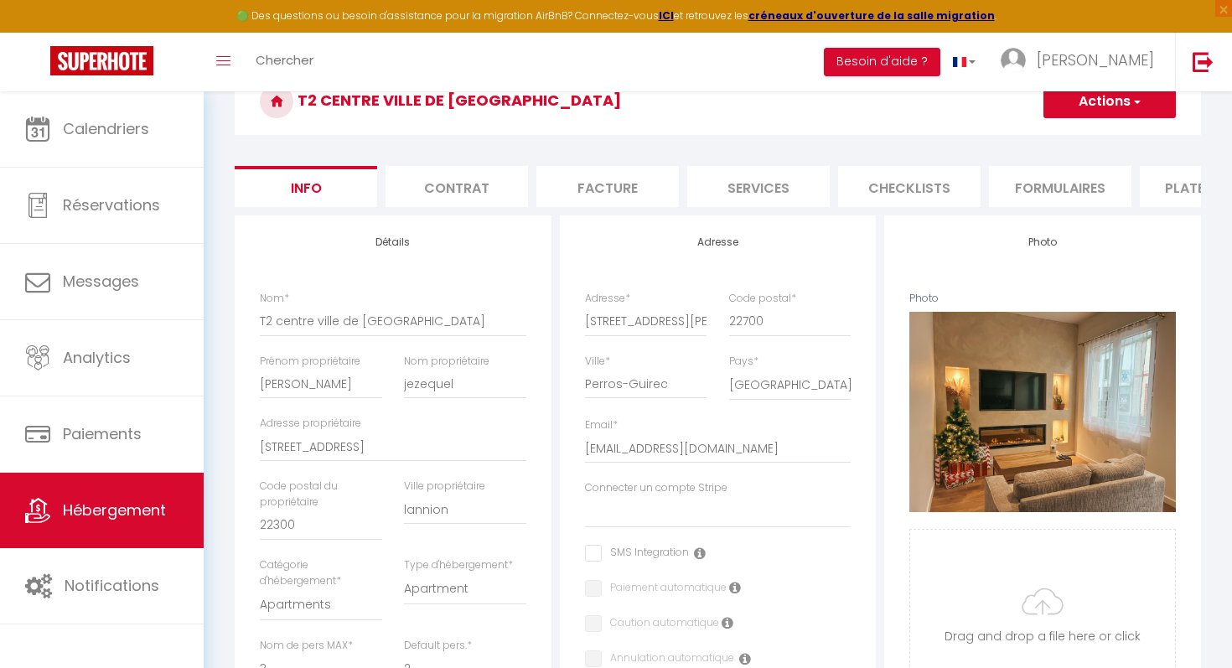
click at [479, 188] on li "Contrat" at bounding box center [457, 186] width 142 height 41
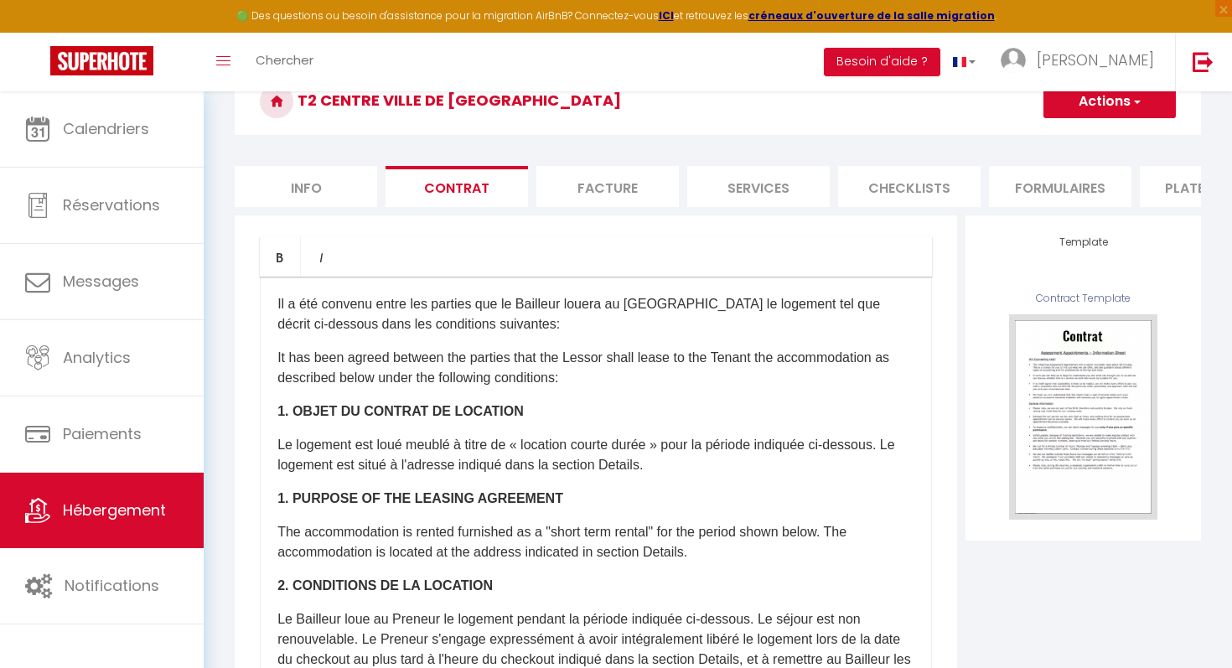
click at [606, 181] on li "Facture" at bounding box center [607, 186] width 142 height 41
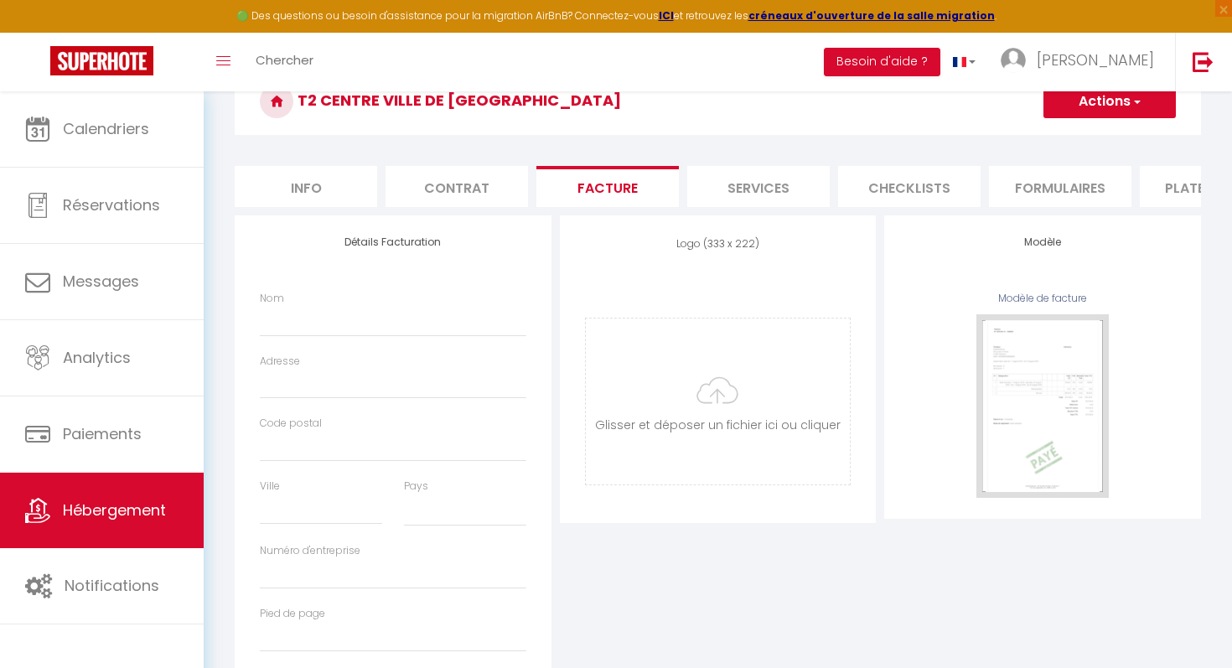
select select
checkbox input "true"
select select
click at [809, 181] on li "Services" at bounding box center [758, 186] width 142 height 41
checkbox input "true"
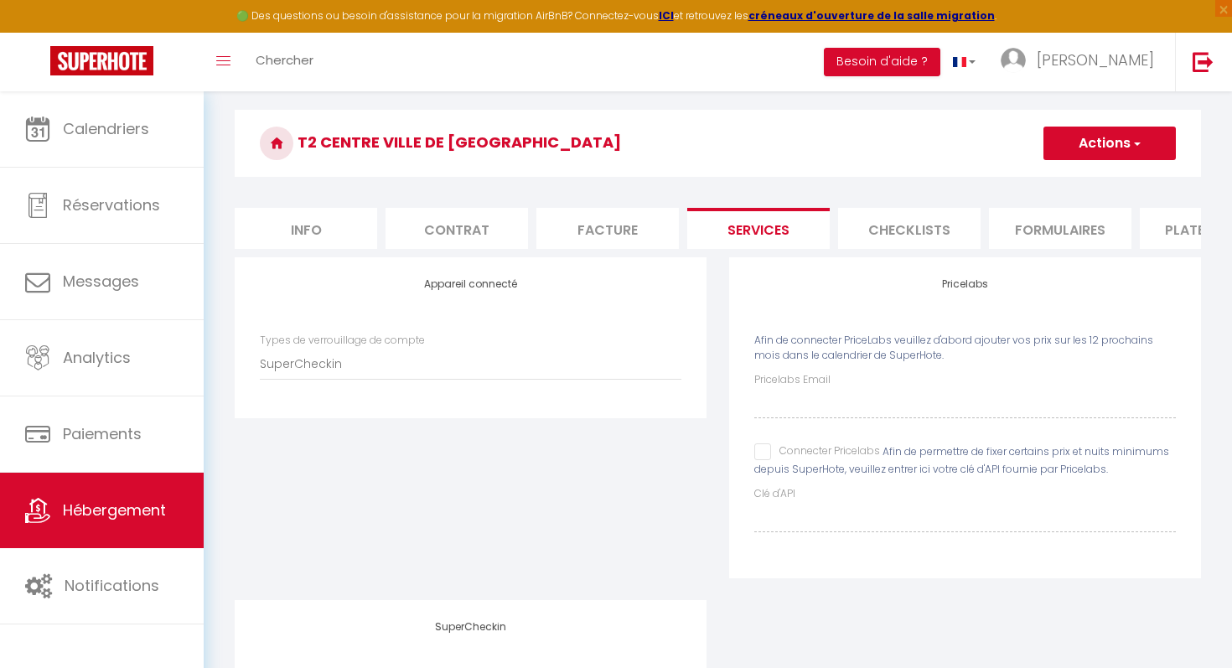
scroll to position [17, 0]
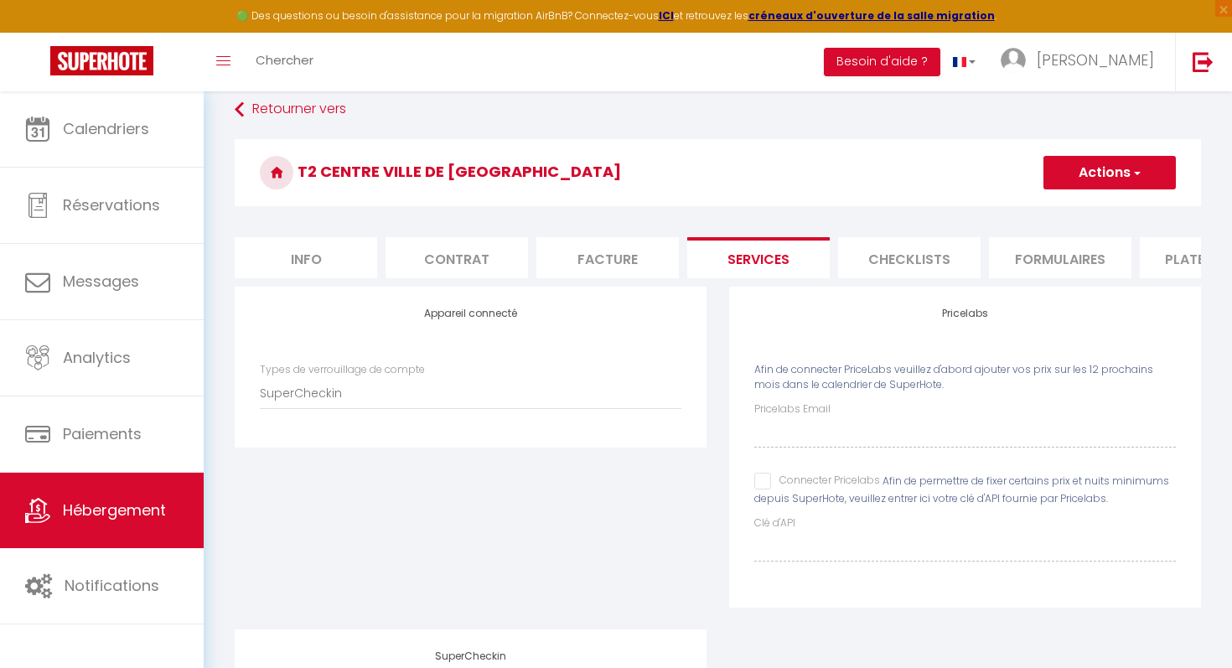
click at [935, 262] on li "Checklists" at bounding box center [909, 257] width 142 height 41
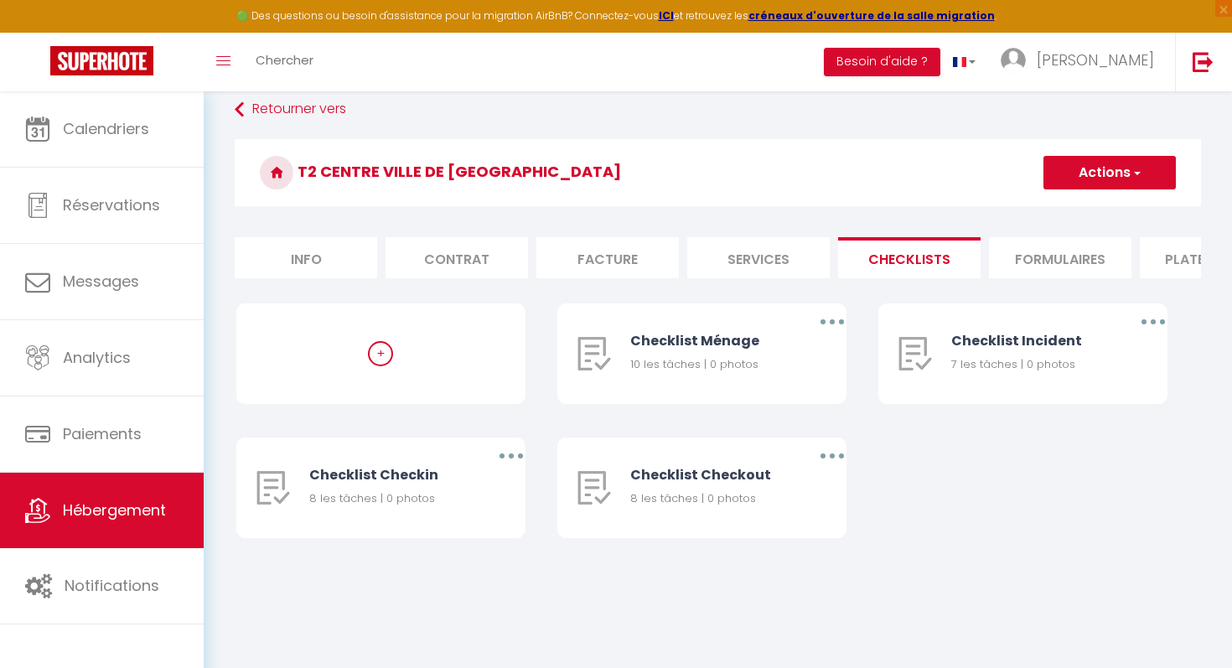
click at [1095, 261] on li "Formulaires" at bounding box center [1060, 257] width 142 height 41
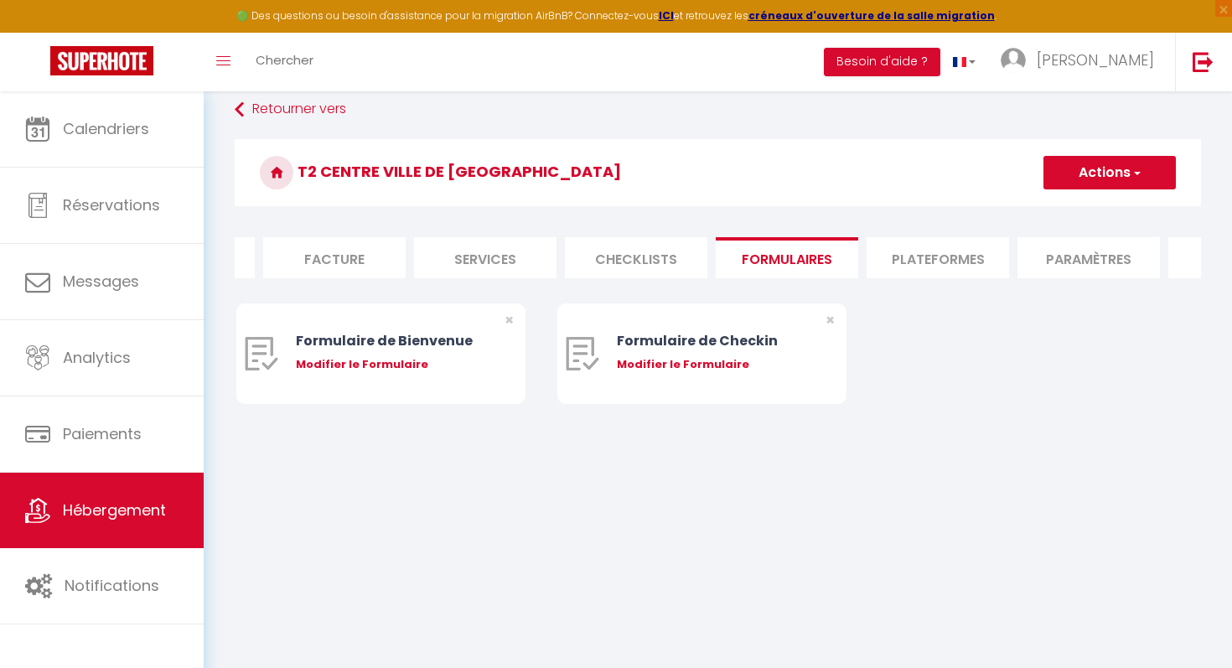
scroll to position [0, 281]
click at [949, 261] on li "Plateformes" at bounding box center [930, 257] width 142 height 41
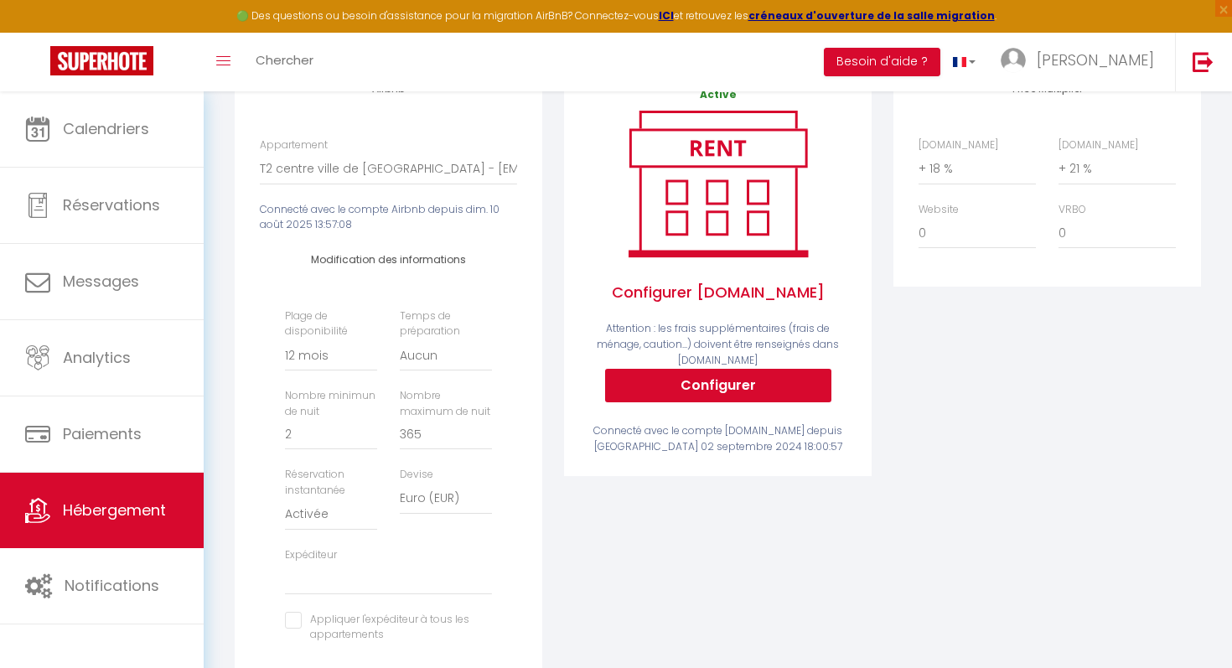
scroll to position [228, 0]
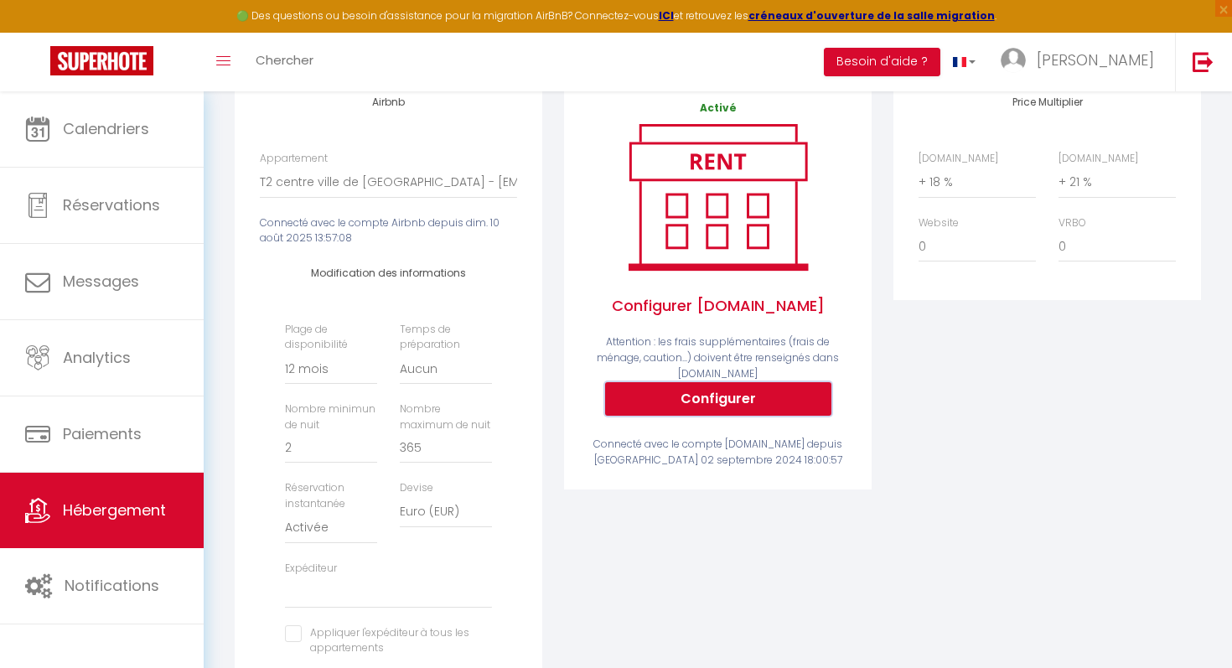
click at [815, 401] on button "Configurer" at bounding box center [718, 399] width 226 height 34
select select
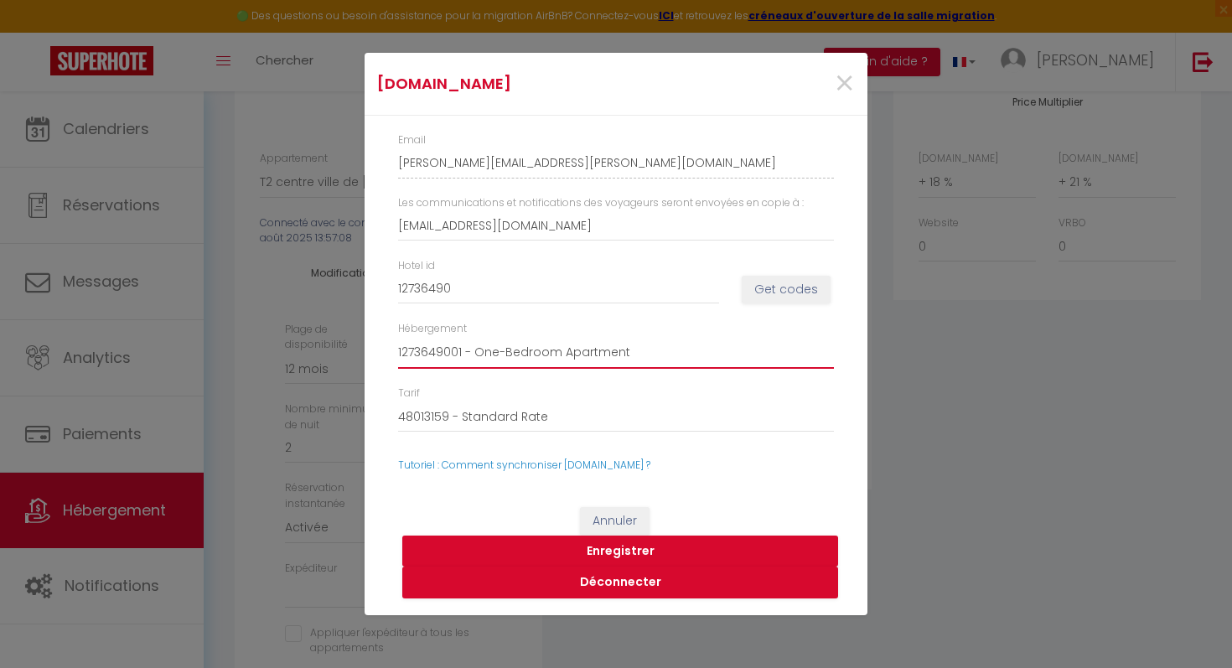
click at [735, 348] on select "1273649001 - One-Bedroom Apartment" at bounding box center [616, 353] width 436 height 32
click at [648, 415] on select "48013159 - Standard Rate 48013160 - Non-refundable Rate 48013161 - Weekly Rate" at bounding box center [616, 417] width 436 height 32
select select "48013160"
select select
click at [704, 403] on select "48013159 - Standard Rate 48013160 - Non-refundable Rate 48013161 - Weekly Rate" at bounding box center [616, 417] width 436 height 32
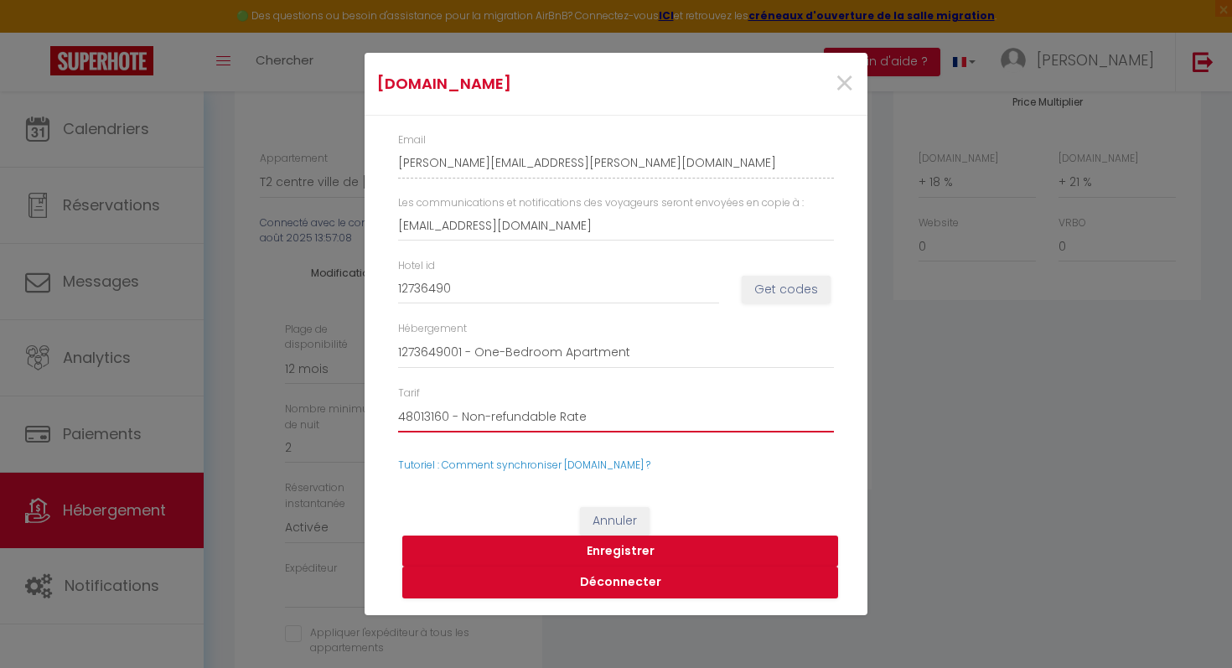
select select "48013159"
click at [627, 552] on button "Enregistrer" at bounding box center [620, 552] width 436 height 32
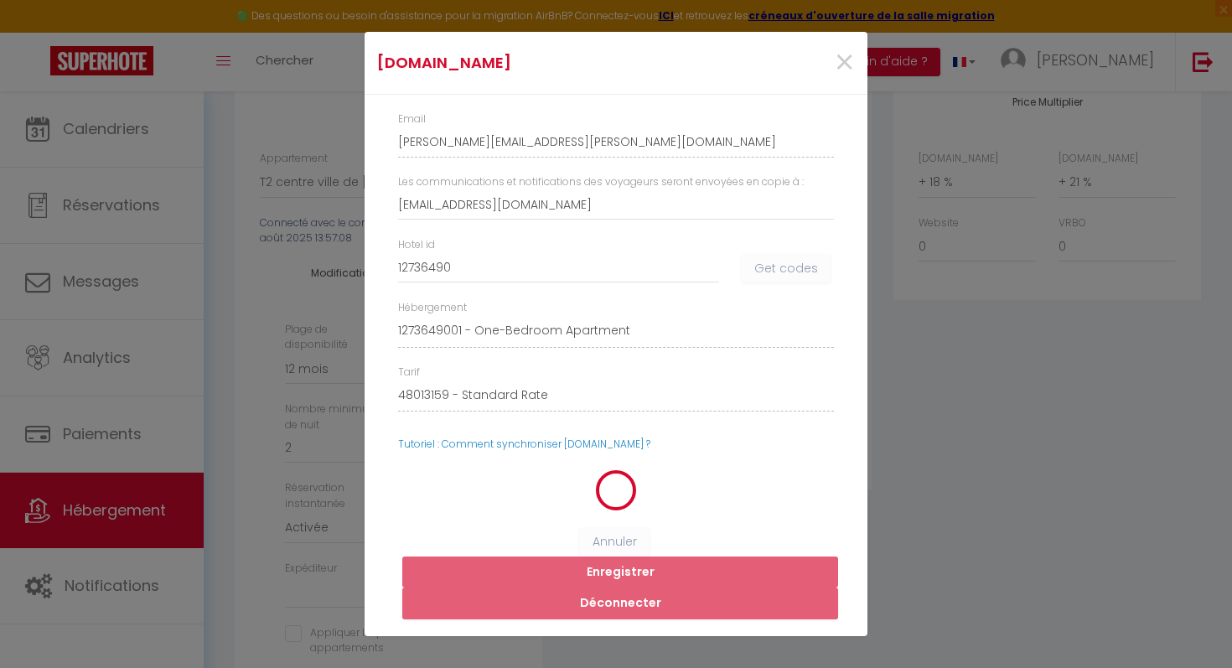
select select
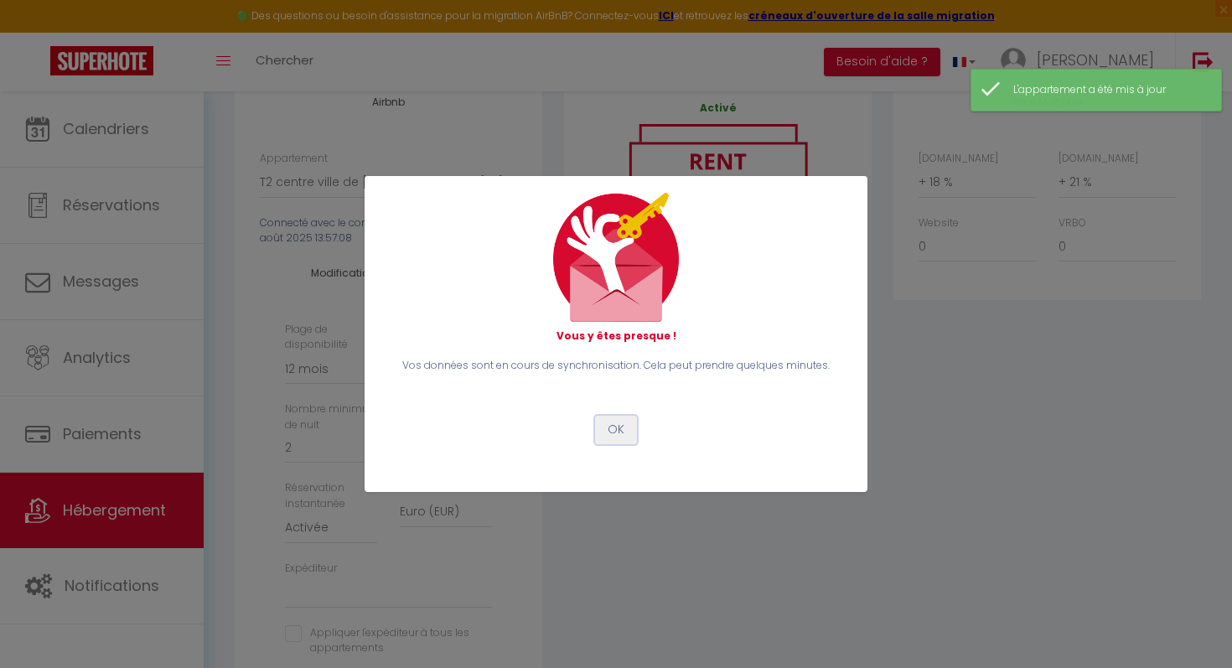
click at [613, 430] on button "OK" at bounding box center [616, 430] width 42 height 28
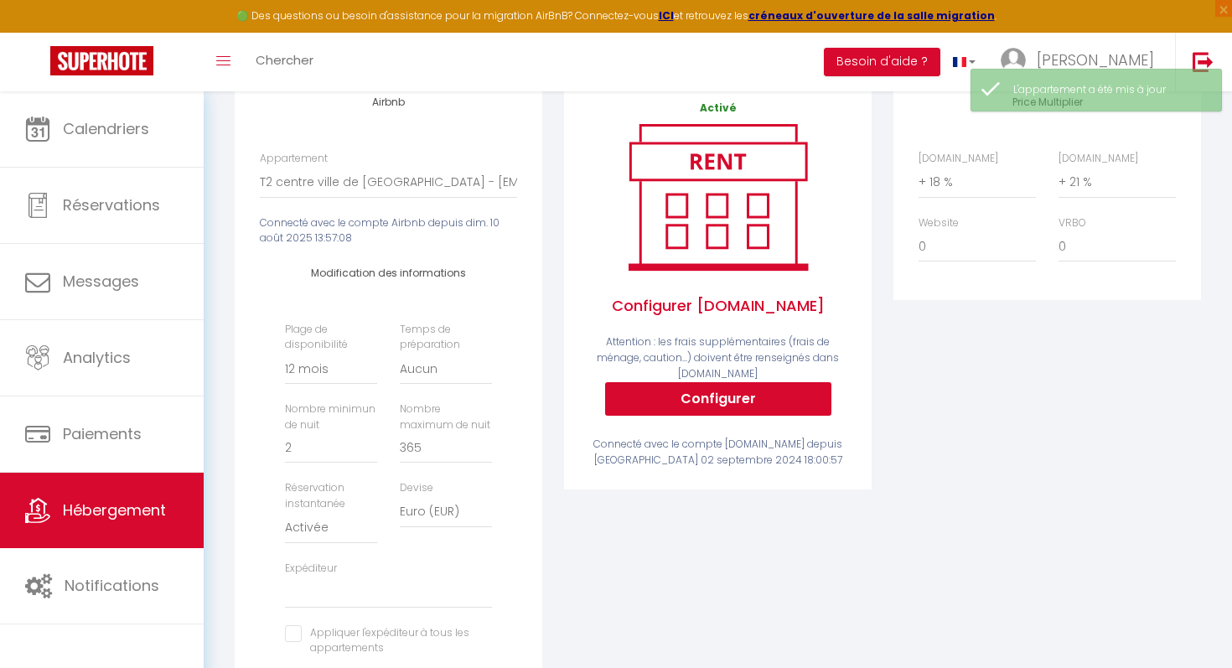
scroll to position [0, 0]
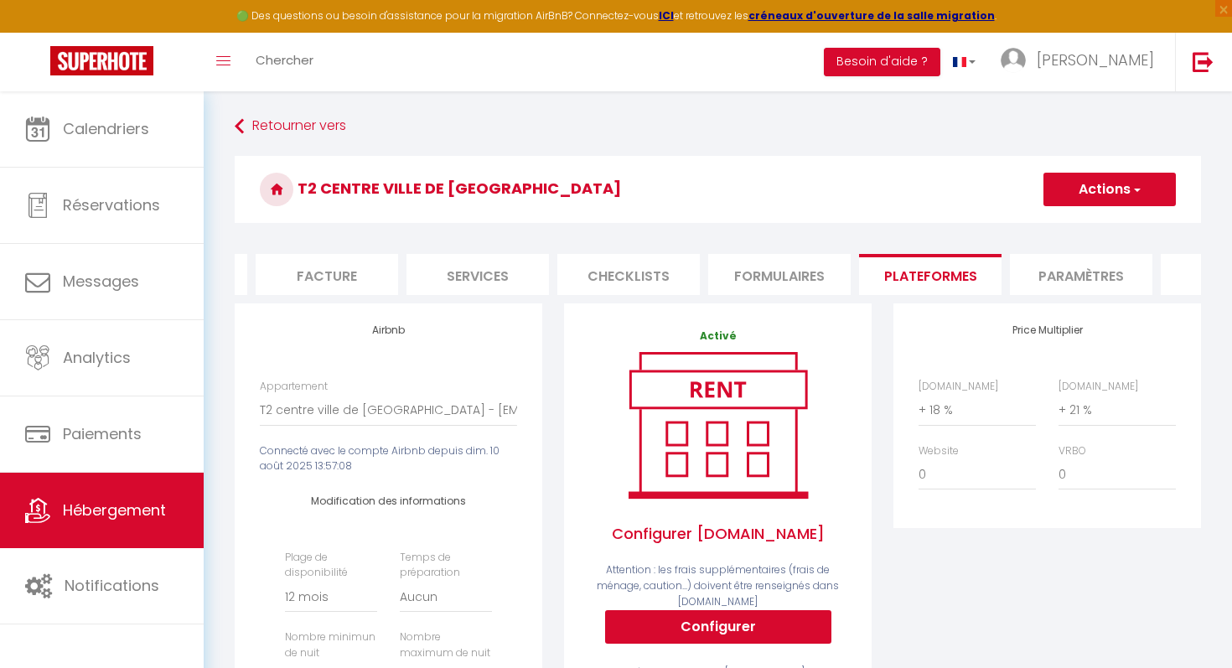
click at [1122, 282] on li "Paramètres" at bounding box center [1081, 274] width 142 height 41
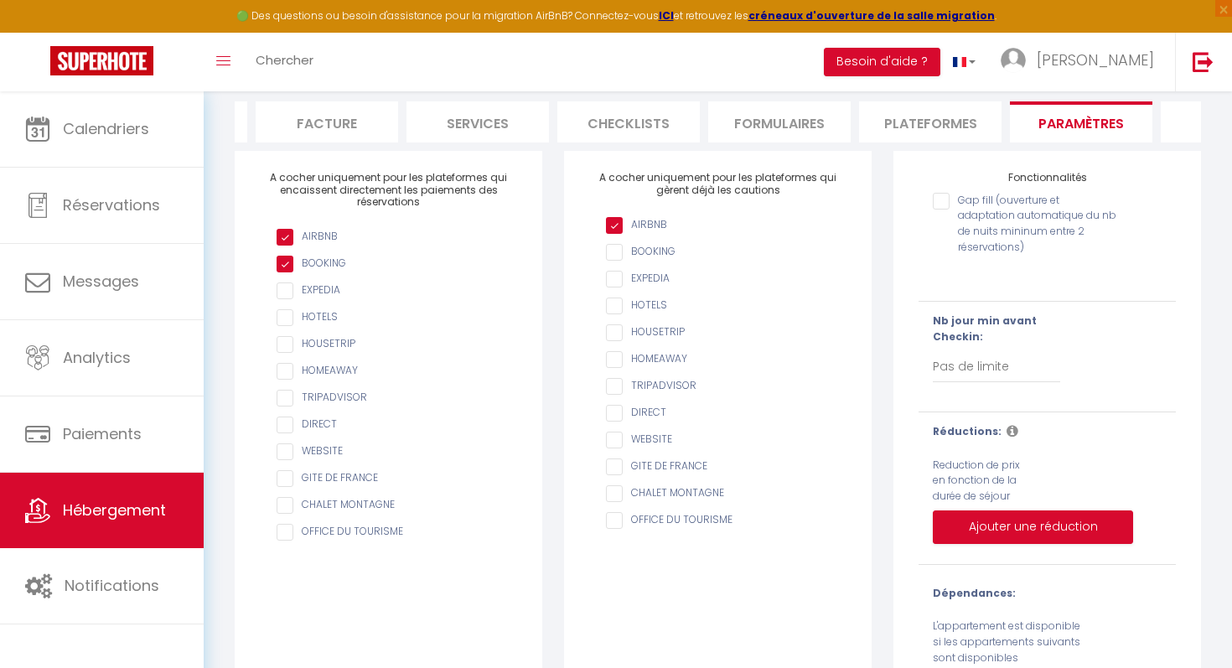
scroll to position [151, 0]
click at [975, 374] on select "Pas de limite 1 2 3 4 5 6 7" at bounding box center [996, 369] width 127 height 32
select select "1"
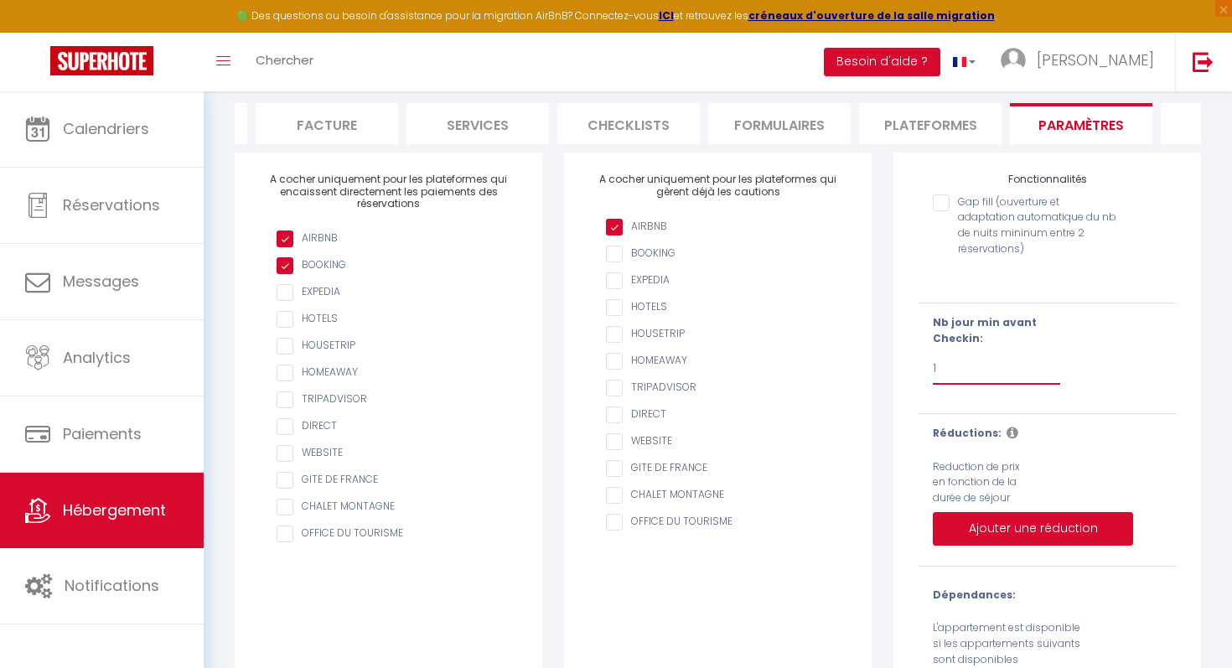
checkbox input "false"
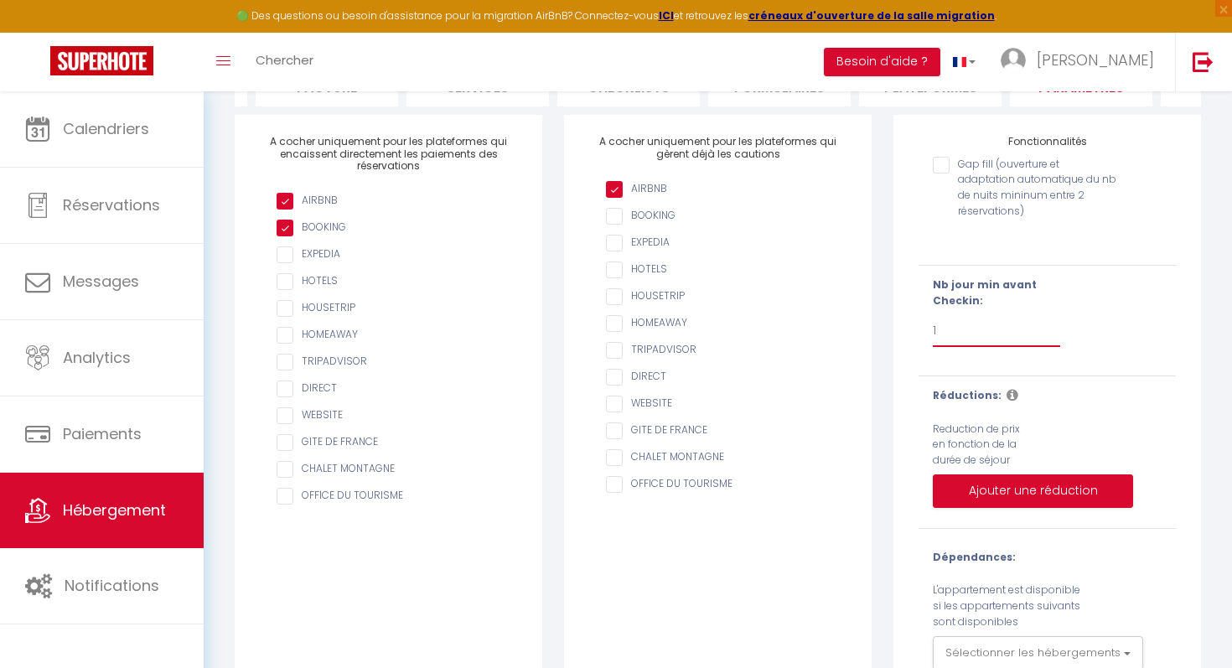
scroll to position [219, 0]
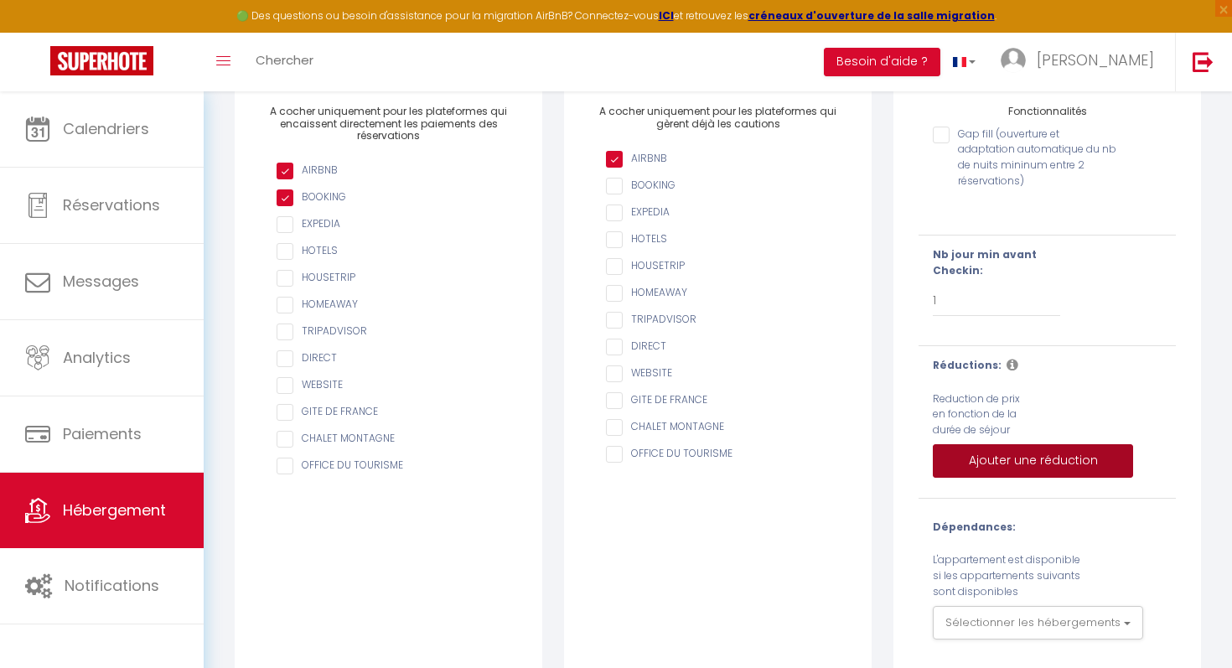
click at [1009, 456] on button "Ajouter une réduction" at bounding box center [1033, 461] width 200 height 34
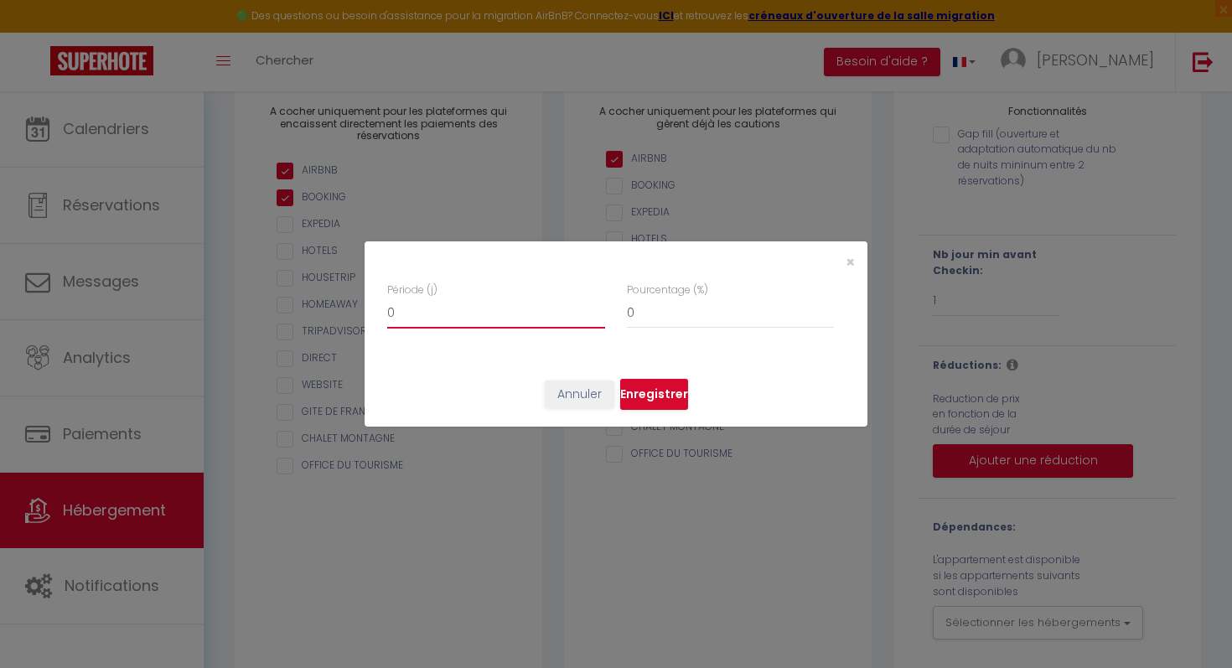
type input "1"
checkbox input "false"
click at [599, 307] on input "1" at bounding box center [496, 313] width 218 height 30
type input "2"
checkbox input "false"
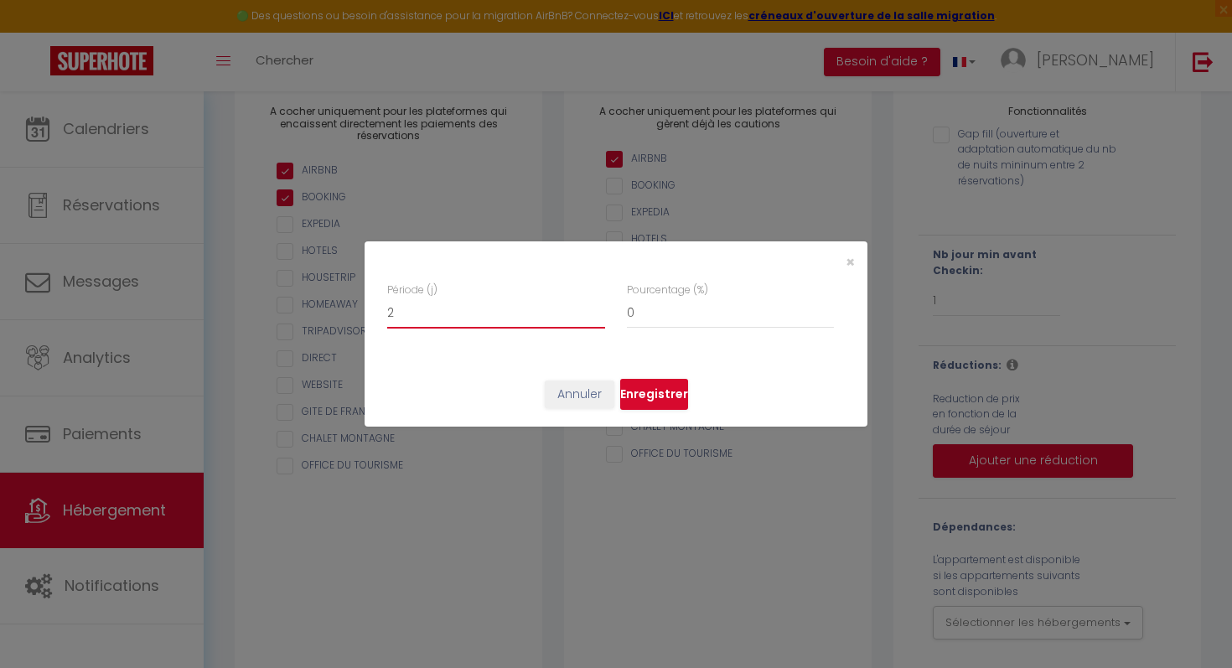
type input "2"
click at [599, 307] on input "2" at bounding box center [496, 313] width 218 height 30
click at [640, 312] on input "0" at bounding box center [730, 313] width 207 height 30
checkbox input "false"
type input "5"
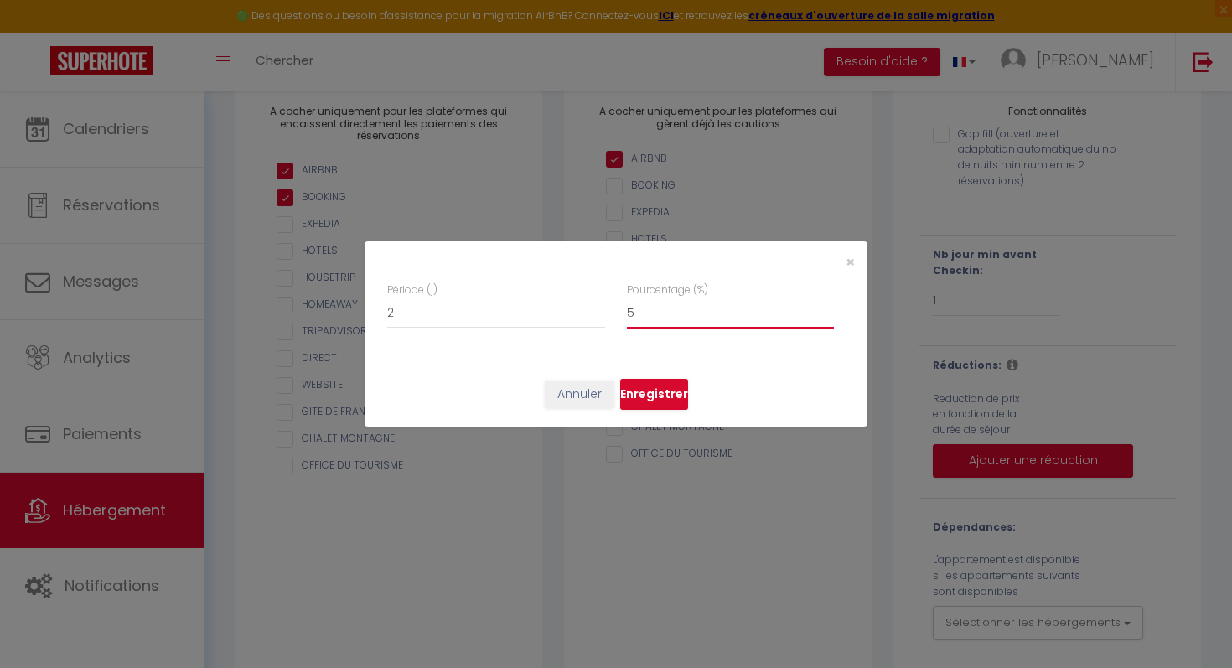
checkbox input "false"
type input "5"
click at [674, 397] on button "Enregistrer" at bounding box center [654, 395] width 68 height 32
checkbox input "false"
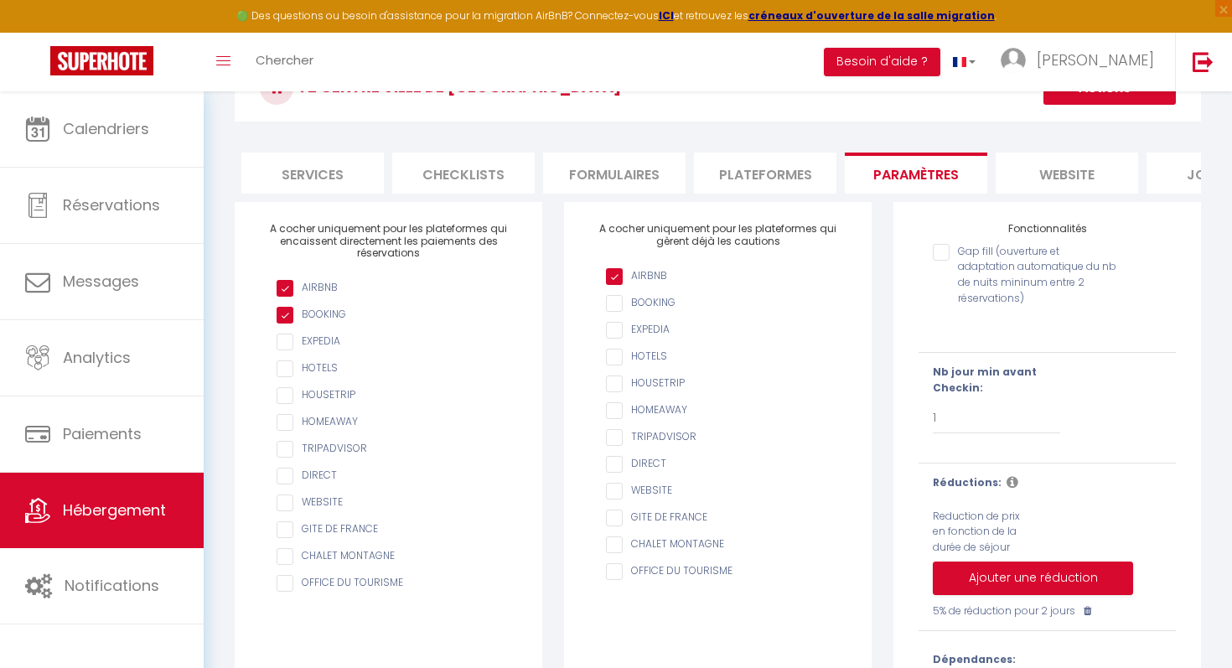
scroll to position [0, 457]
click at [1110, 168] on li "website" at bounding box center [1056, 173] width 142 height 41
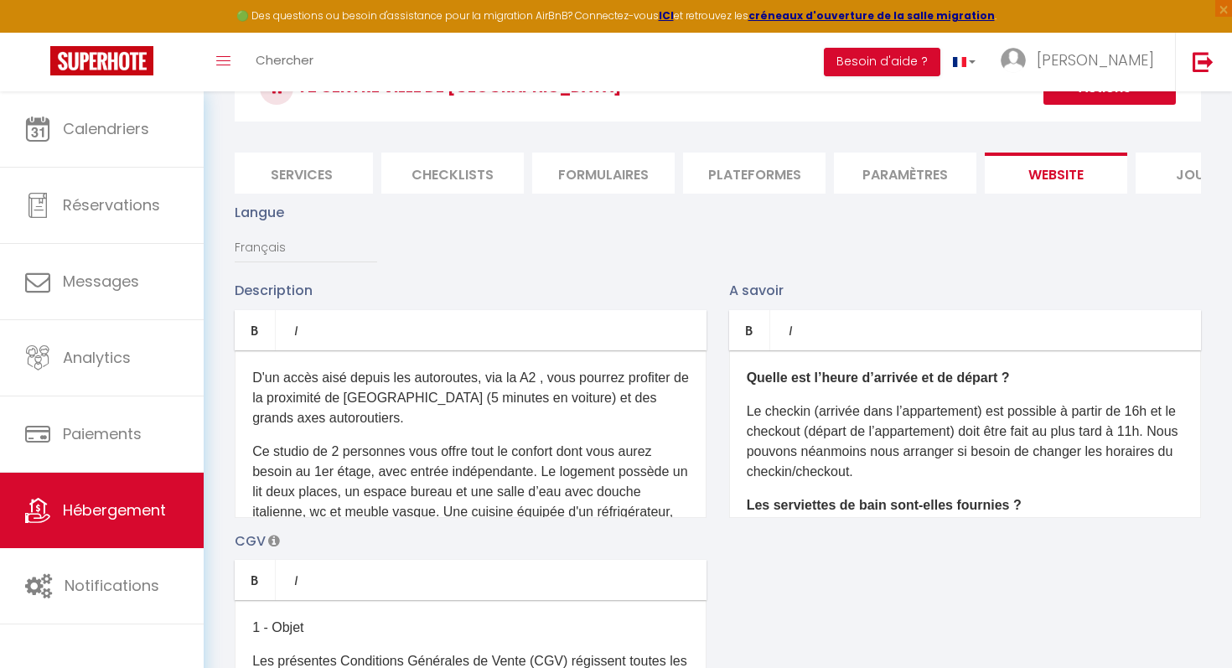
click at [1163, 173] on li "Journal" at bounding box center [1207, 173] width 142 height 41
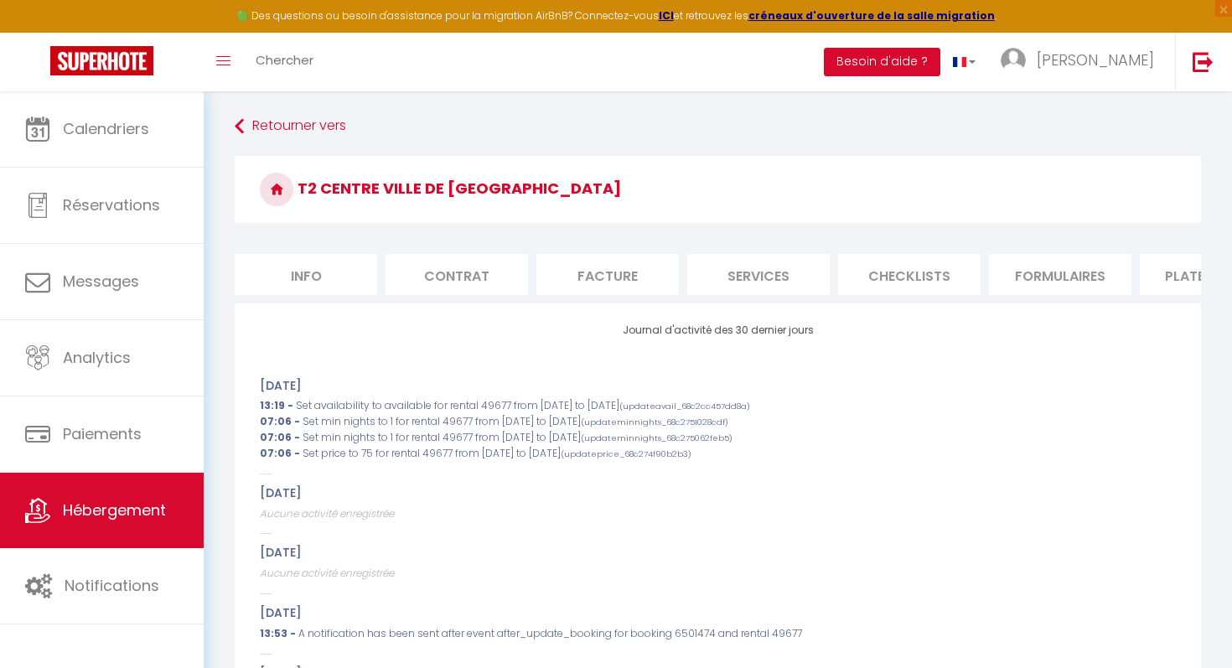
click at [319, 274] on li "Info" at bounding box center [306, 274] width 142 height 41
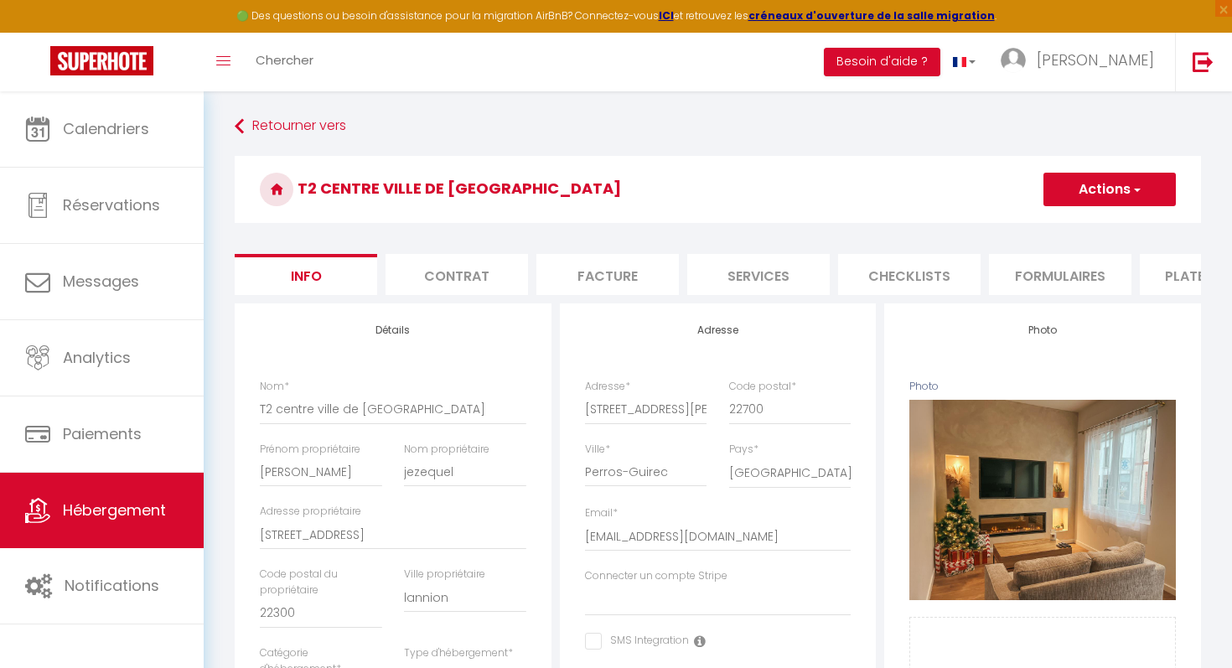
select select
checkbox input "false"
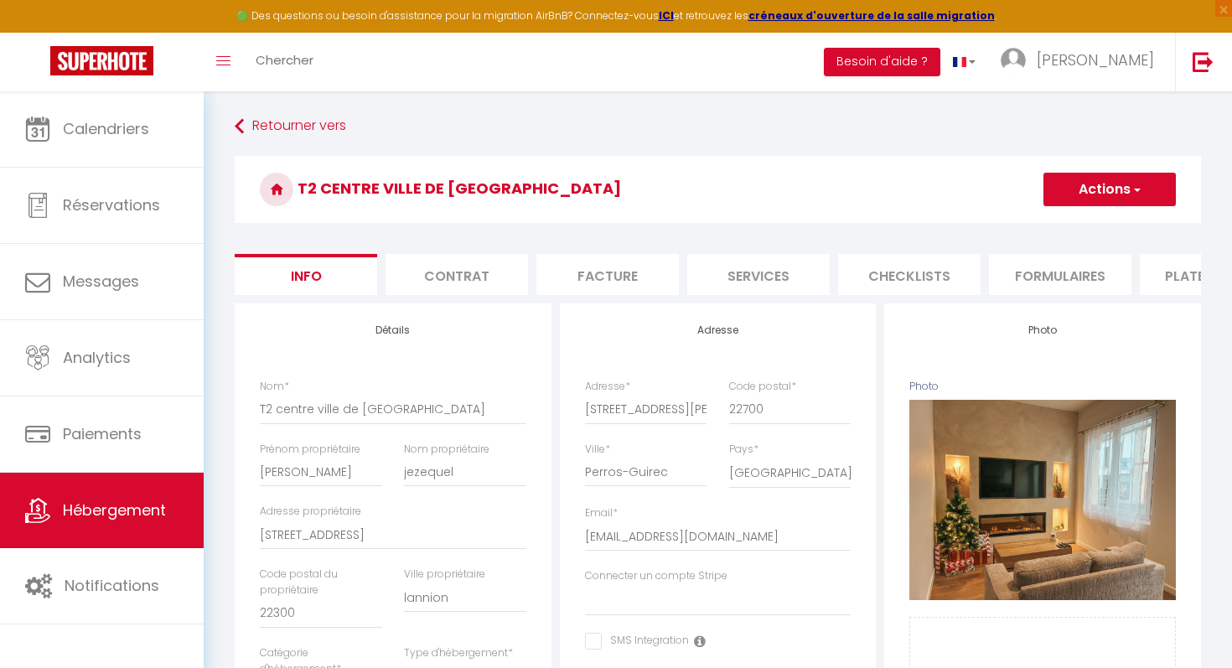
checkbox input "false"
click at [505, 280] on li "Contrat" at bounding box center [457, 274] width 142 height 41
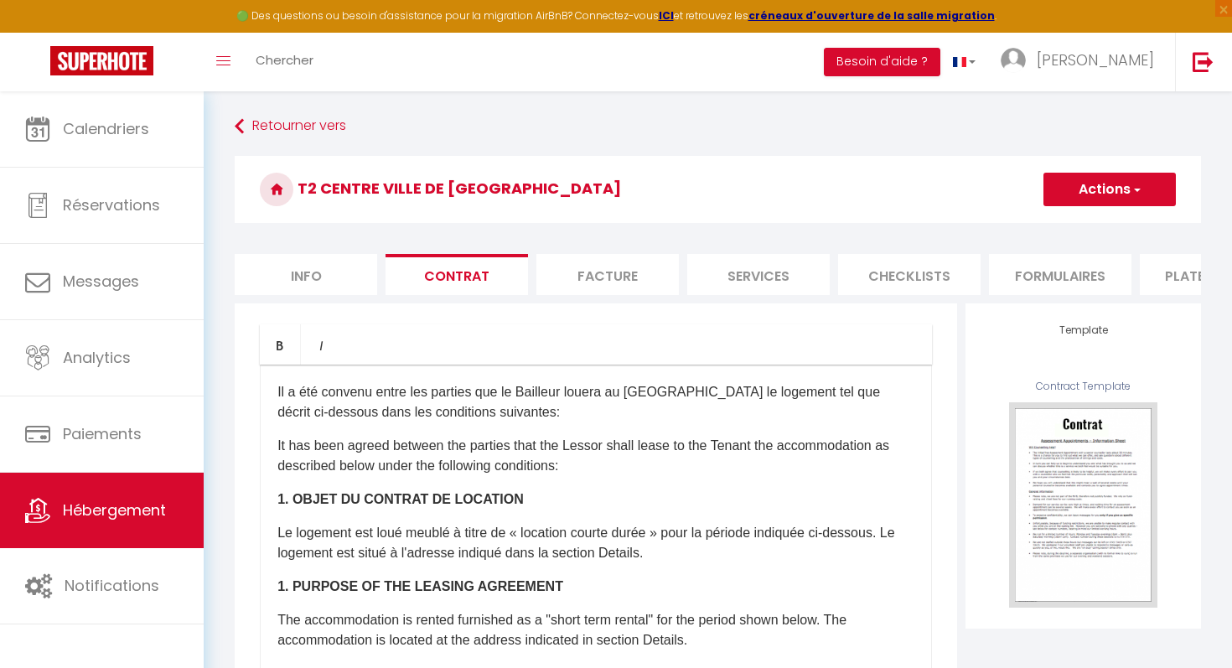
click at [906, 274] on li "Checklists" at bounding box center [909, 274] width 142 height 41
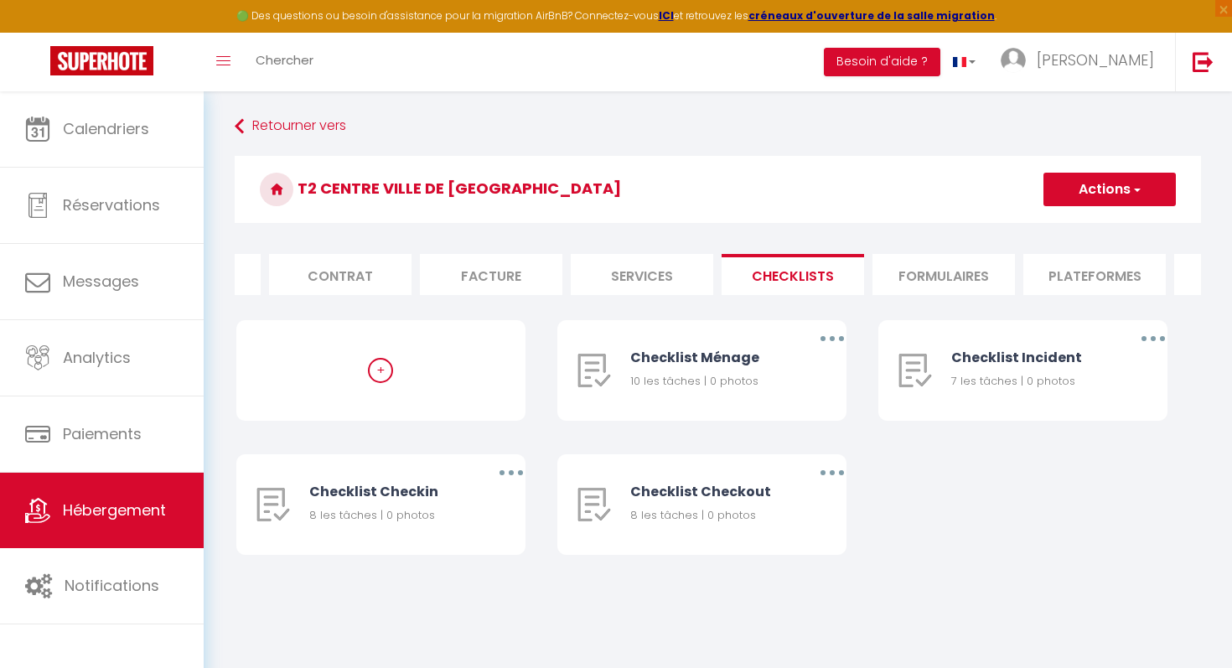
scroll to position [0, 120]
click at [1056, 268] on li "Plateformes" at bounding box center [1091, 274] width 142 height 41
select select
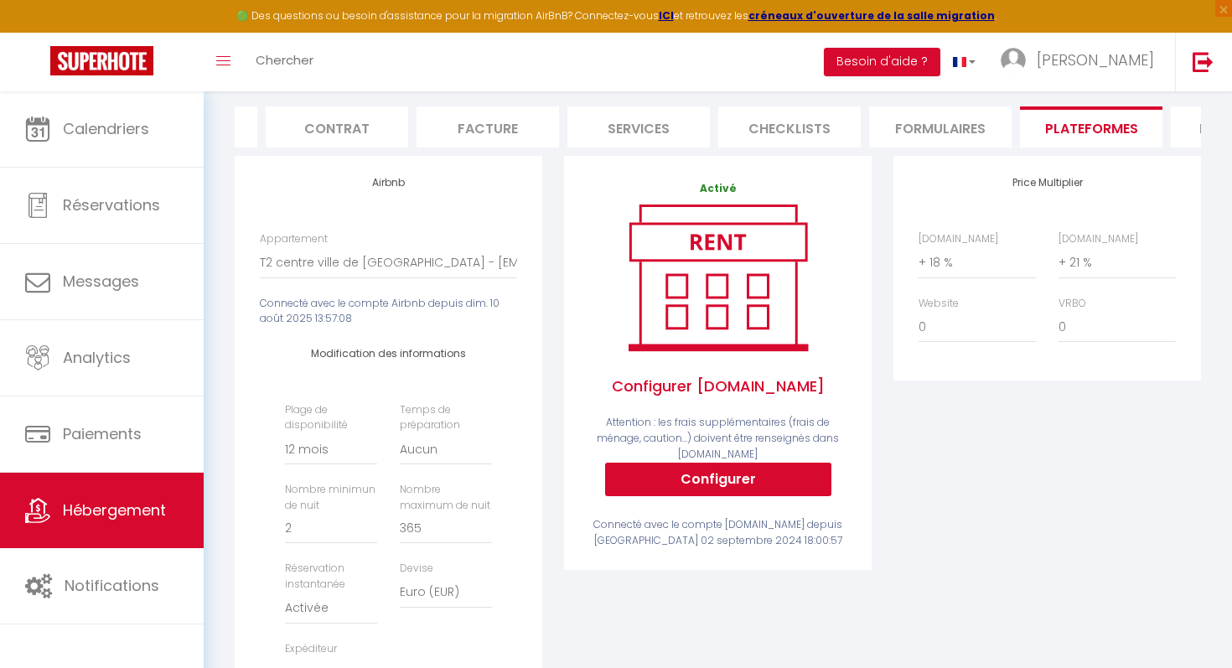
scroll to position [147, 0]
